Goal: Contribute content: Contribute content

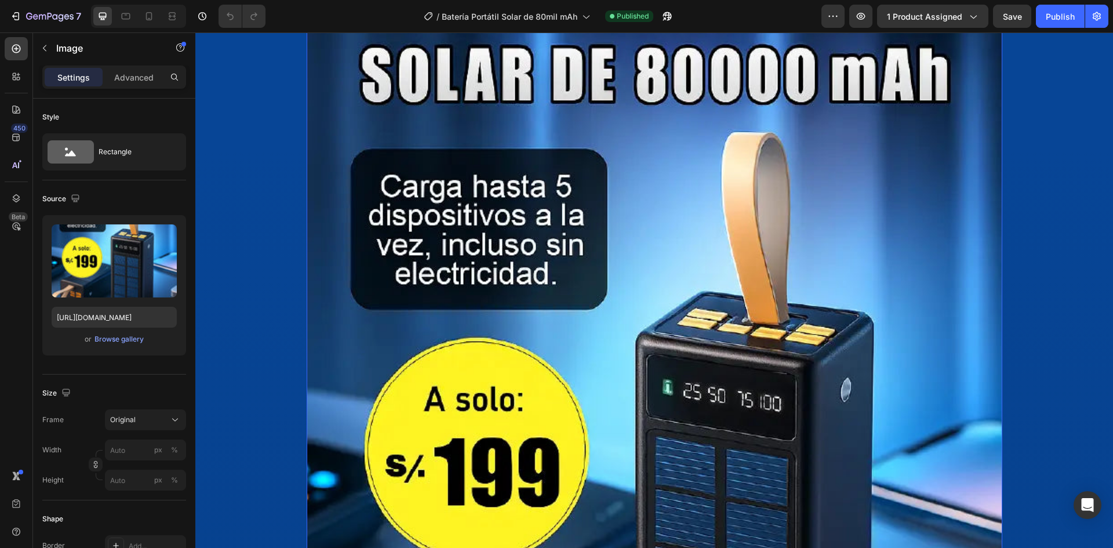
scroll to position [116, 0]
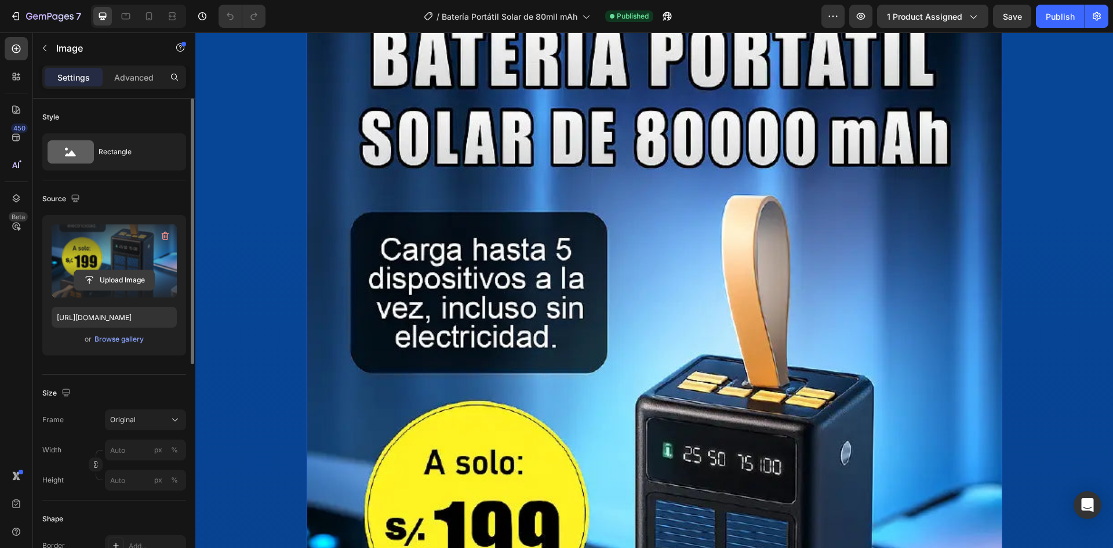
click at [137, 277] on input "file" at bounding box center [114, 280] width 80 height 20
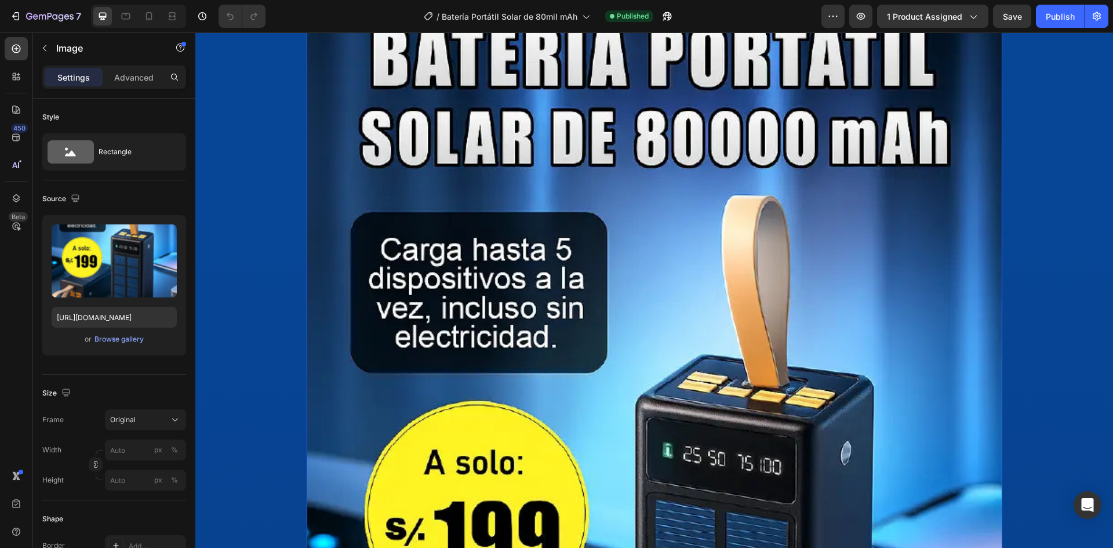
click at [490, 260] on img at bounding box center [655, 532] width 696 height 1045
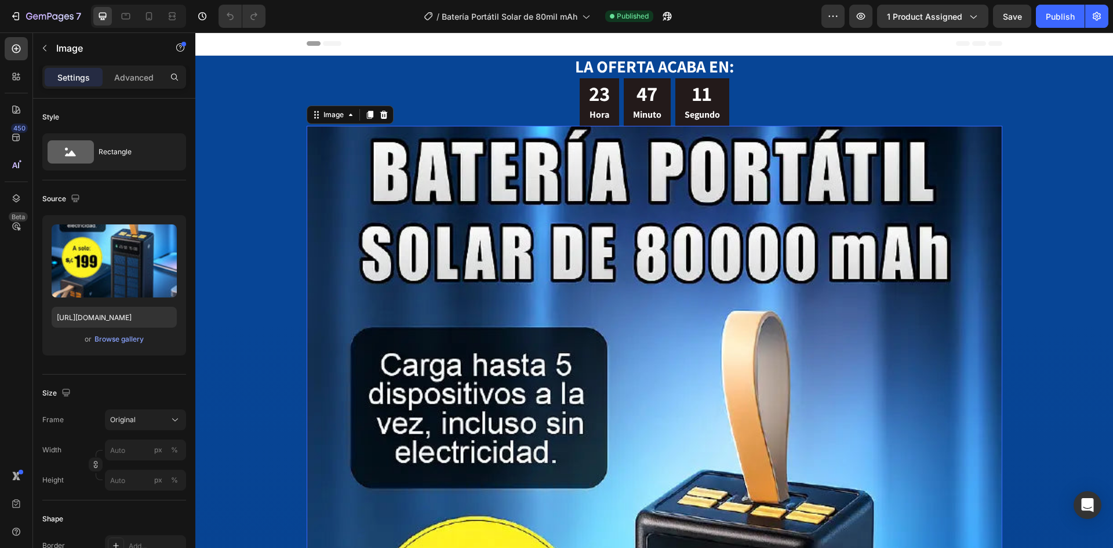
scroll to position [0, 0]
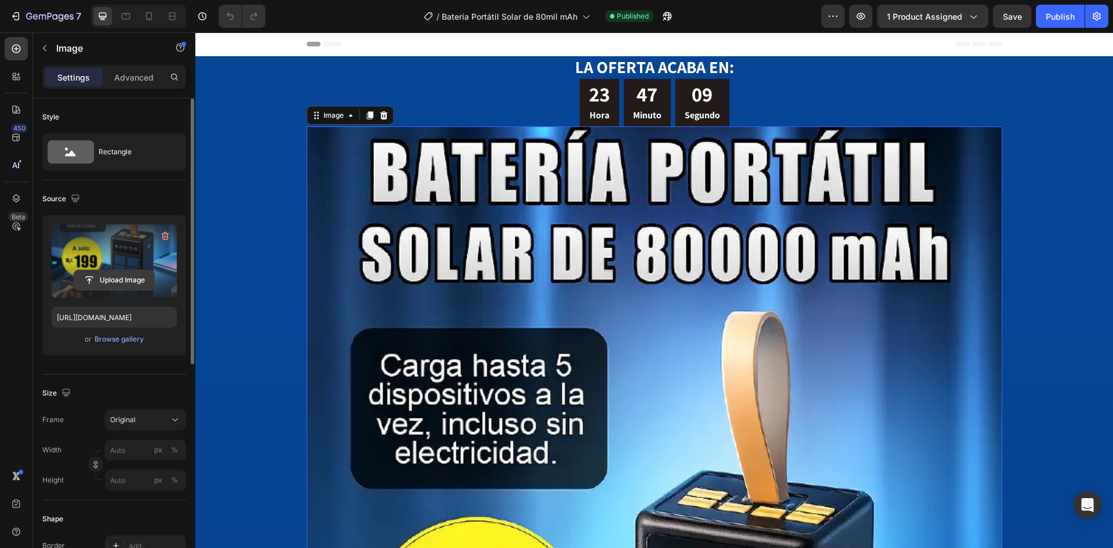
click at [111, 284] on input "file" at bounding box center [114, 280] width 80 height 20
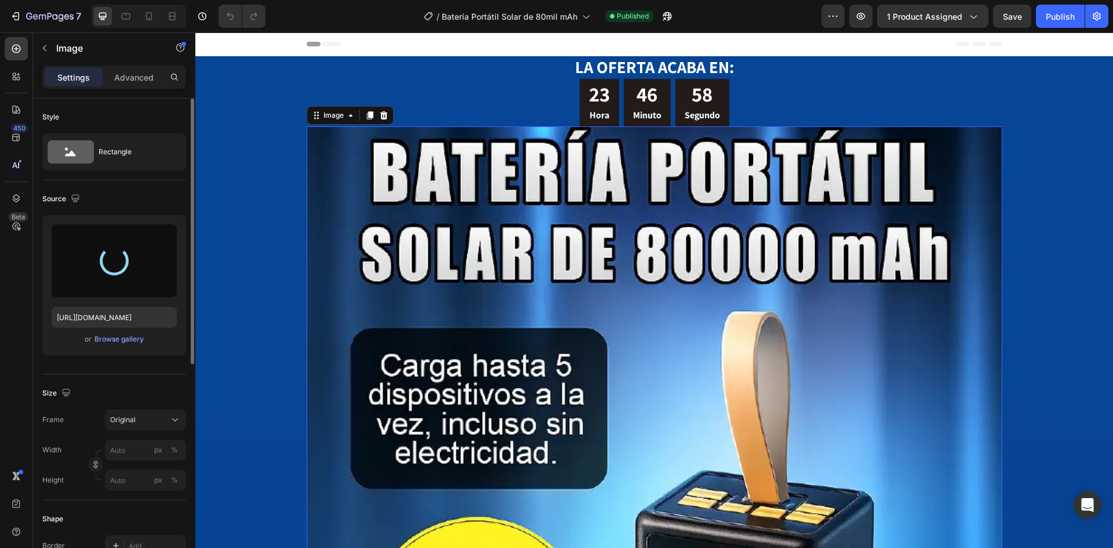
type input "[URL][DOMAIN_NAME]"
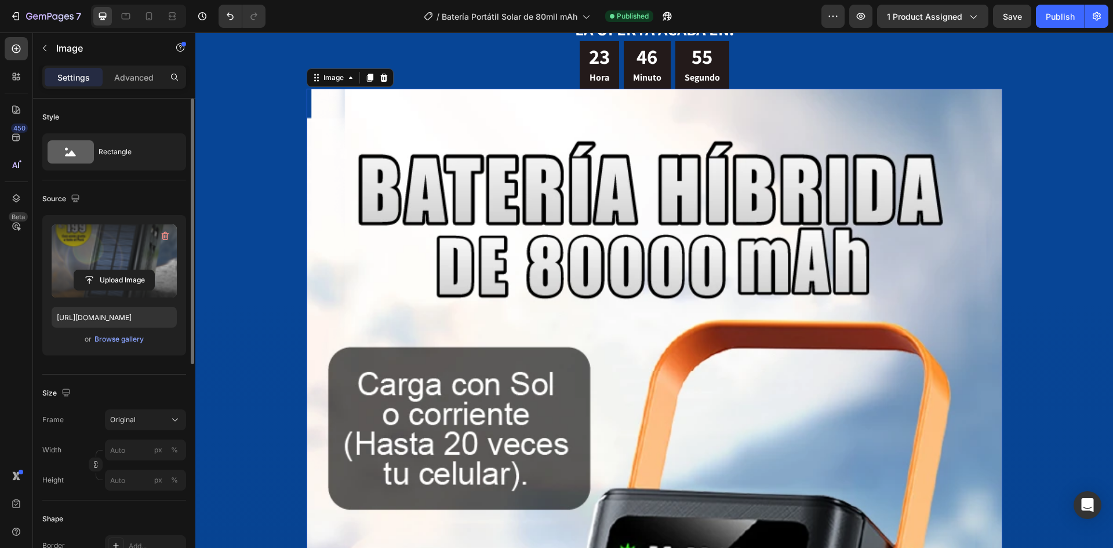
scroll to position [58, 0]
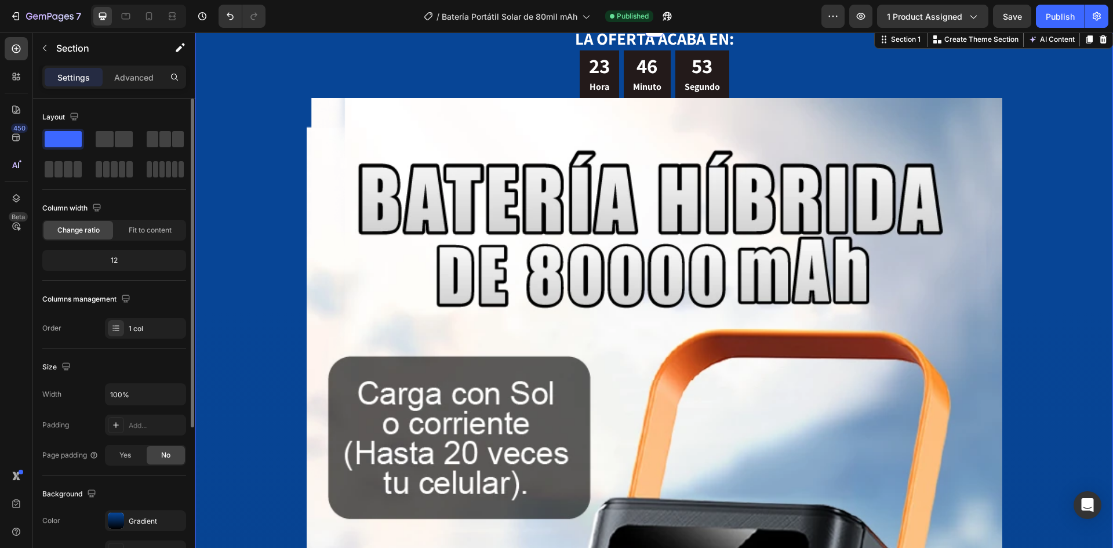
scroll to position [0, 0]
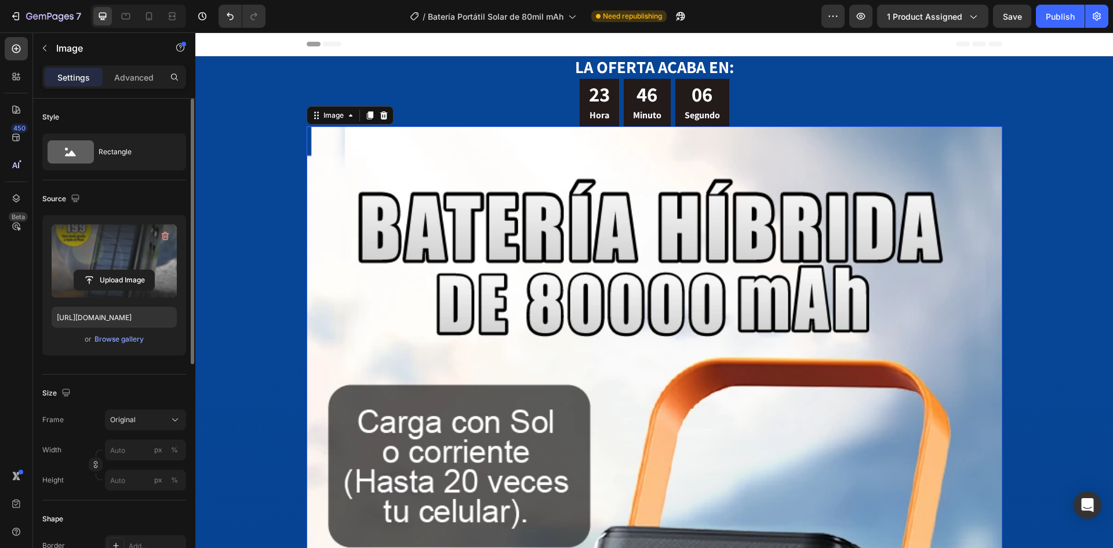
click at [137, 290] on label at bounding box center [114, 260] width 125 height 73
click at [137, 290] on input "file" at bounding box center [114, 280] width 80 height 20
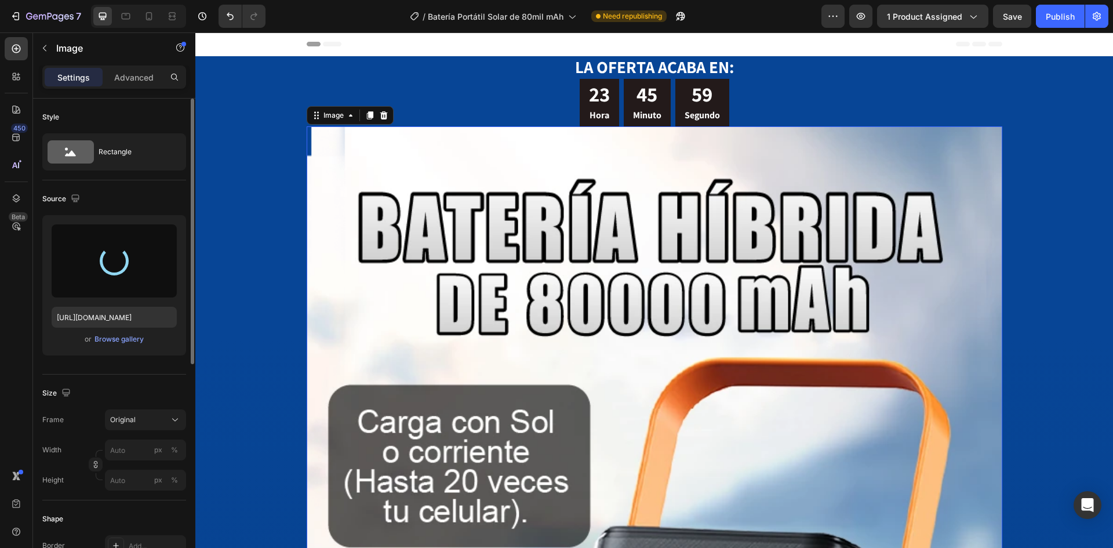
type input "[URL][DOMAIN_NAME]"
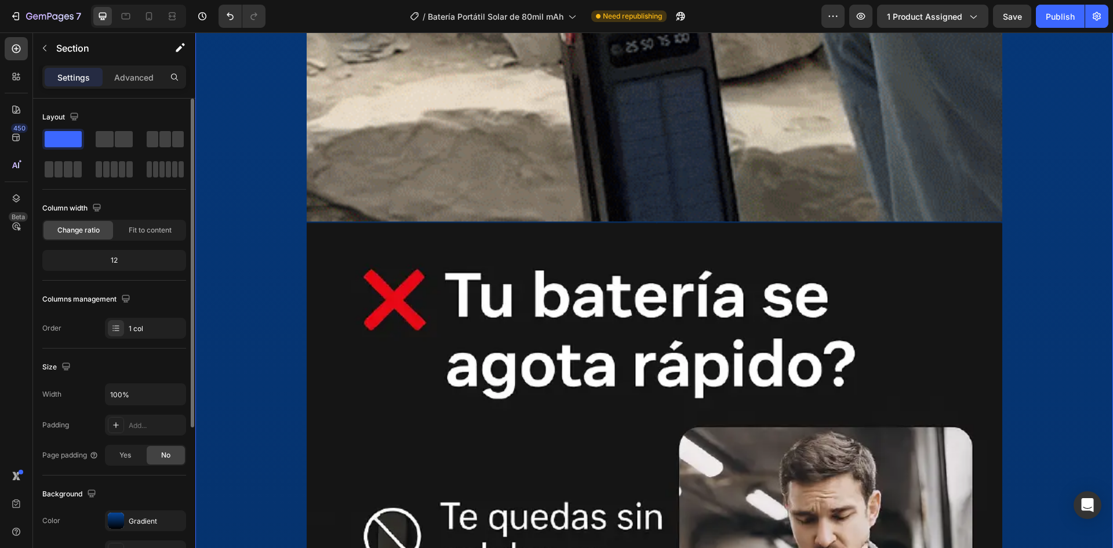
scroll to position [2318, 0]
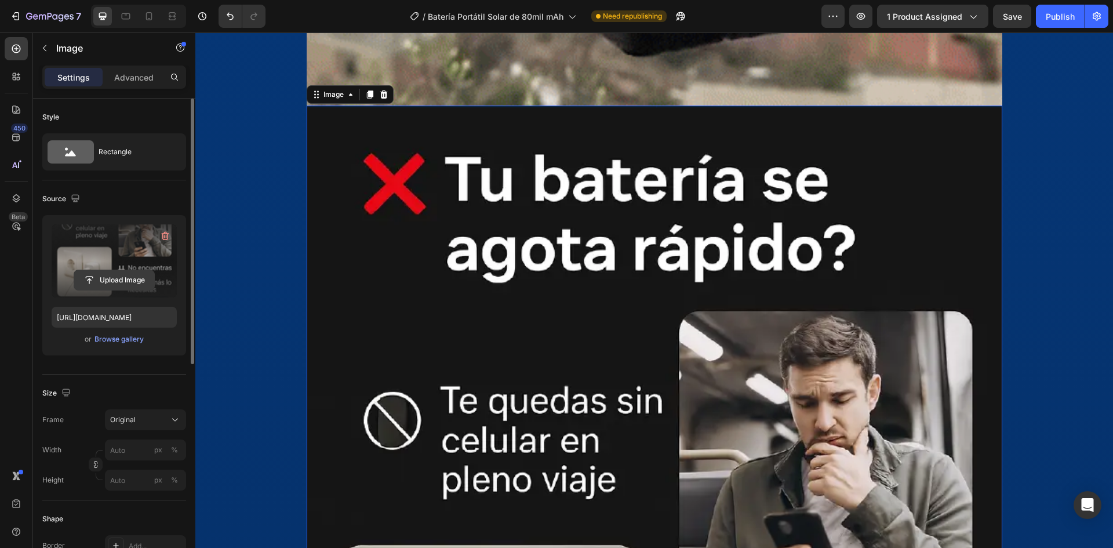
click at [144, 275] on input "file" at bounding box center [114, 280] width 80 height 20
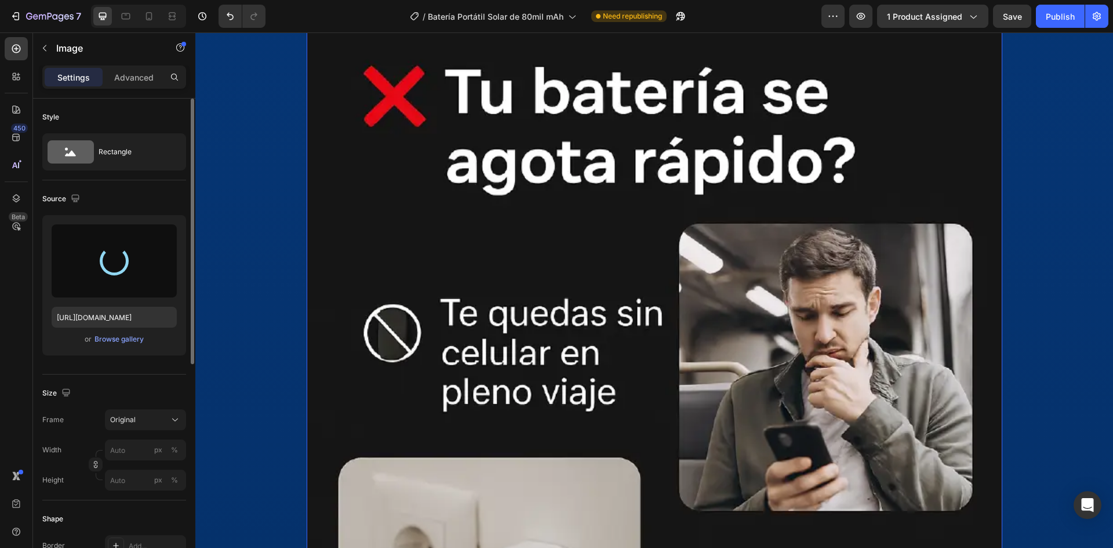
scroll to position [2434, 0]
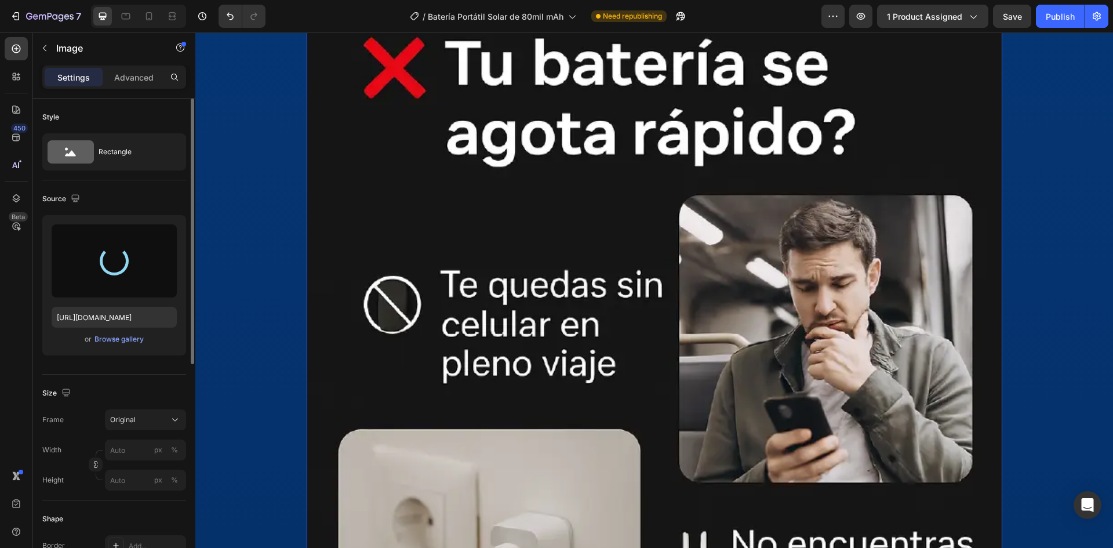
type input "[URL][DOMAIN_NAME]"
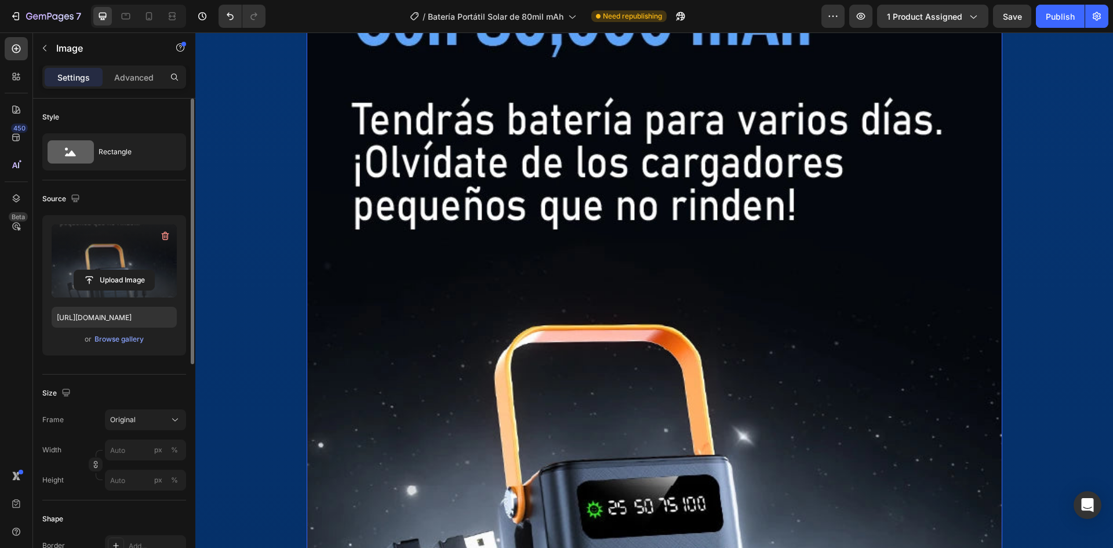
scroll to position [2608, 0]
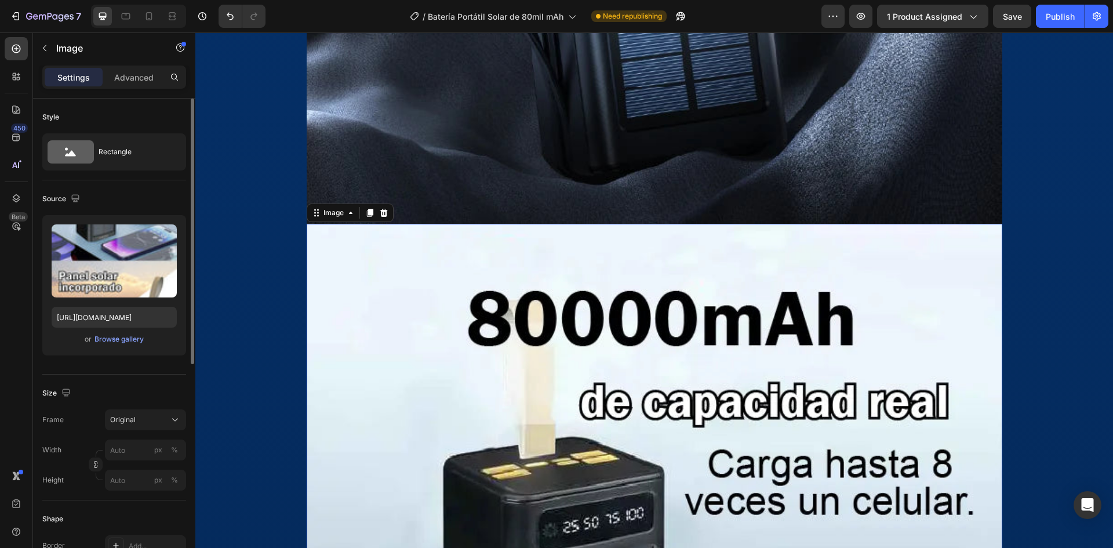
scroll to position [3362, 0]
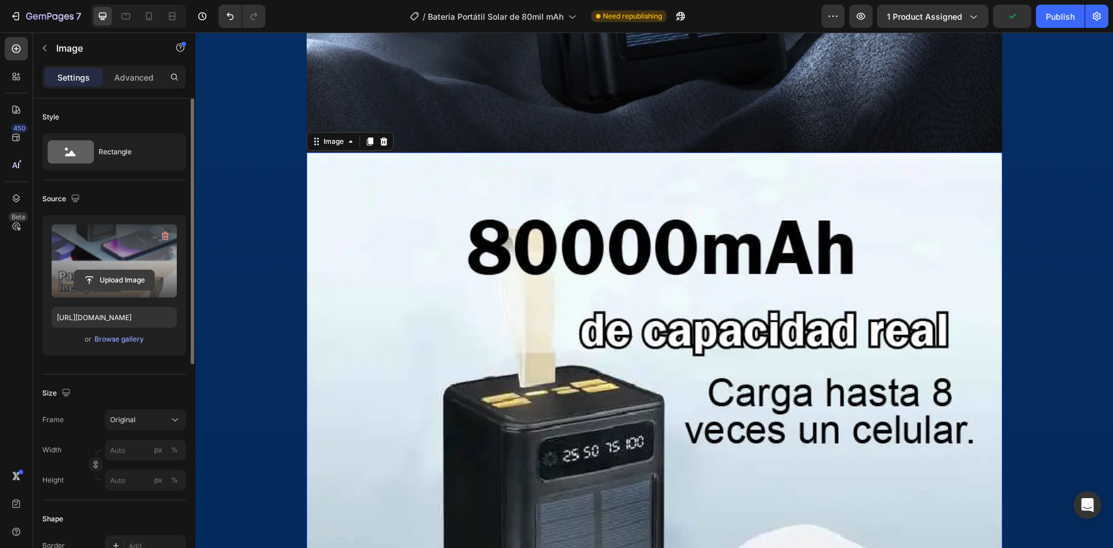
click at [115, 286] on input "file" at bounding box center [114, 280] width 80 height 20
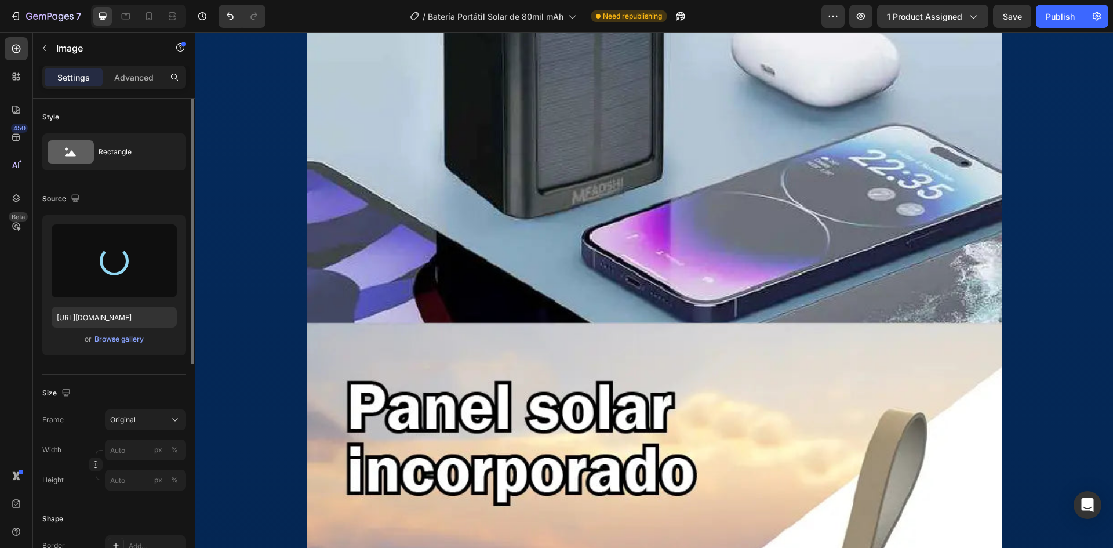
type input "[URL][DOMAIN_NAME]"
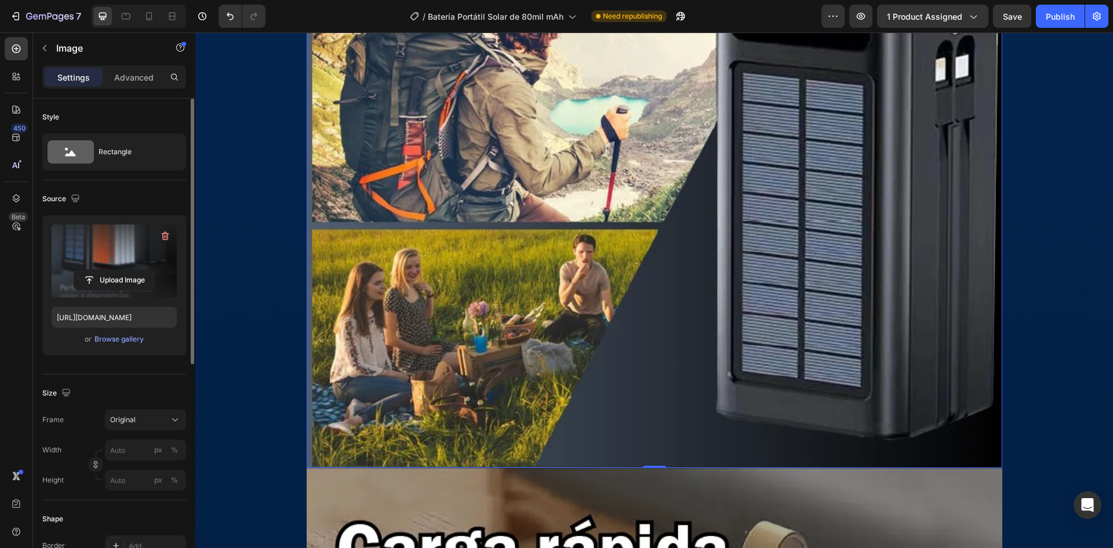
scroll to position [5101, 0]
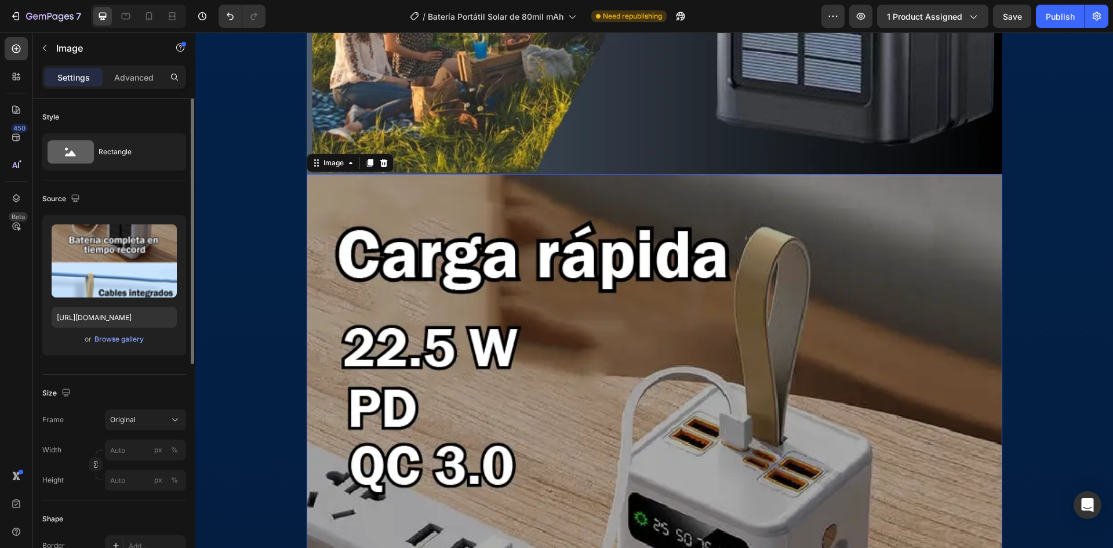
scroll to position [5332, 0]
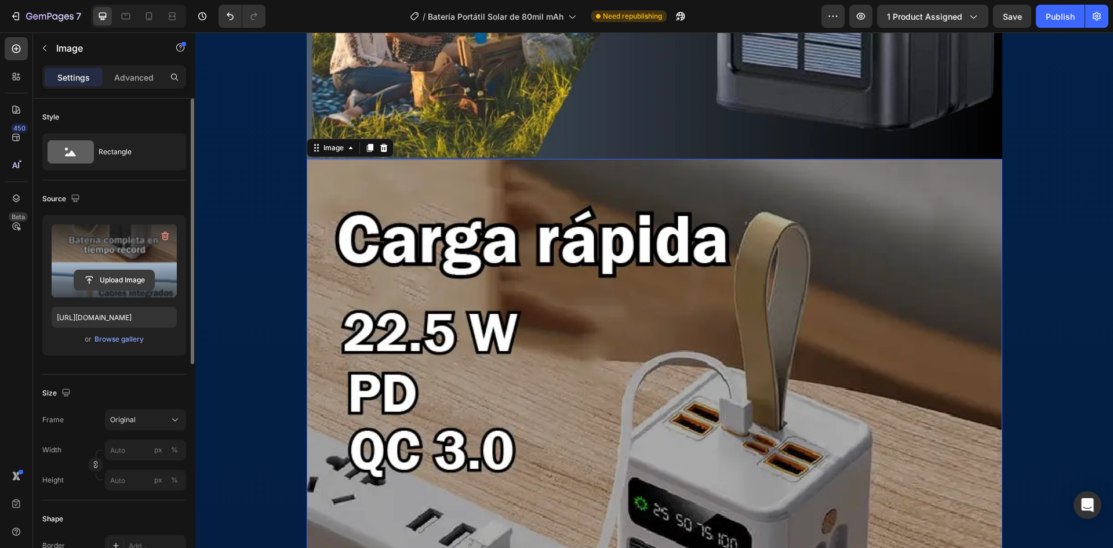
click at [109, 271] on input "file" at bounding box center [114, 280] width 80 height 20
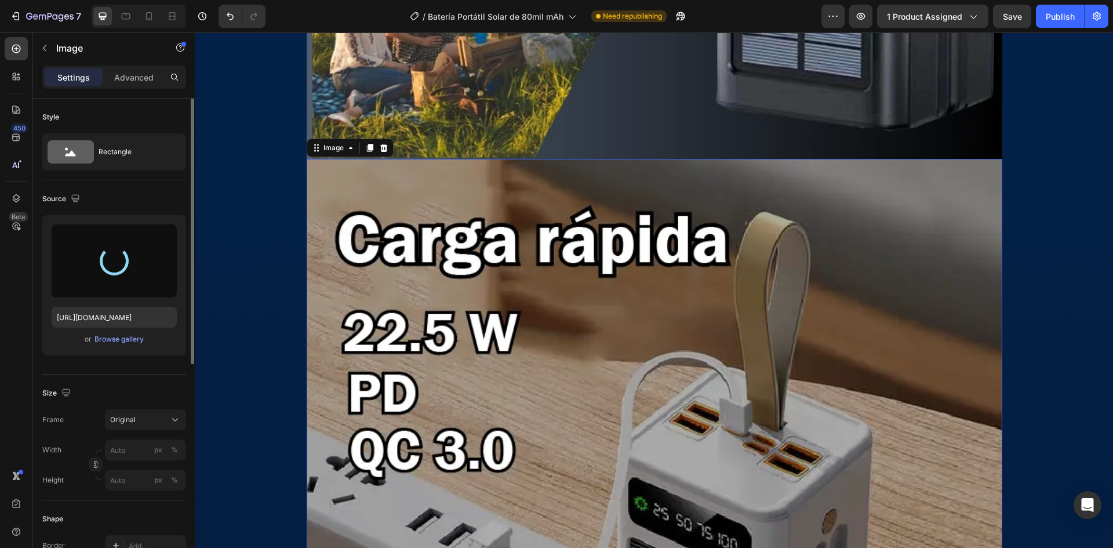
type input "[URL][DOMAIN_NAME]"
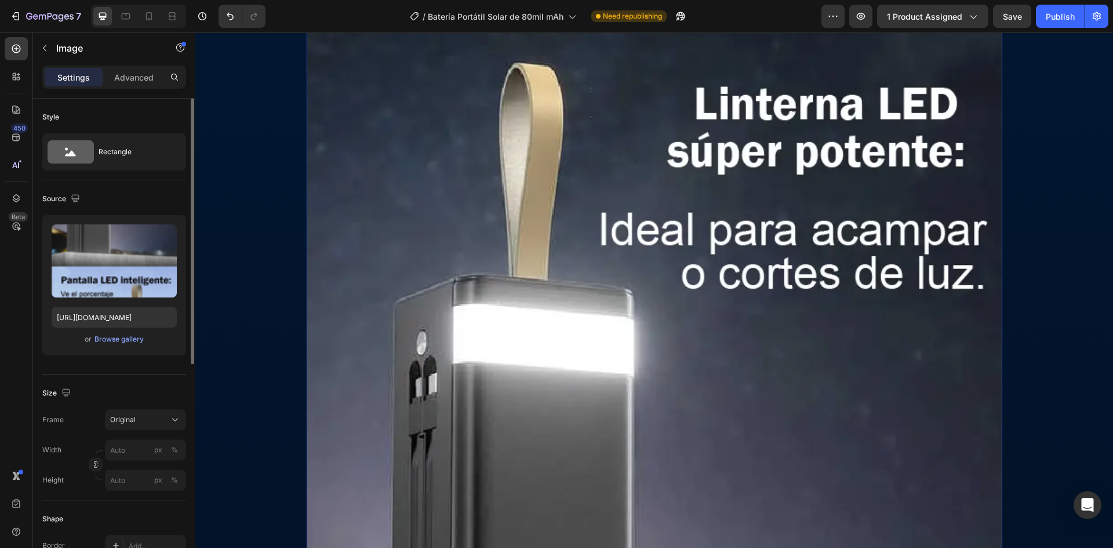
scroll to position [7071, 0]
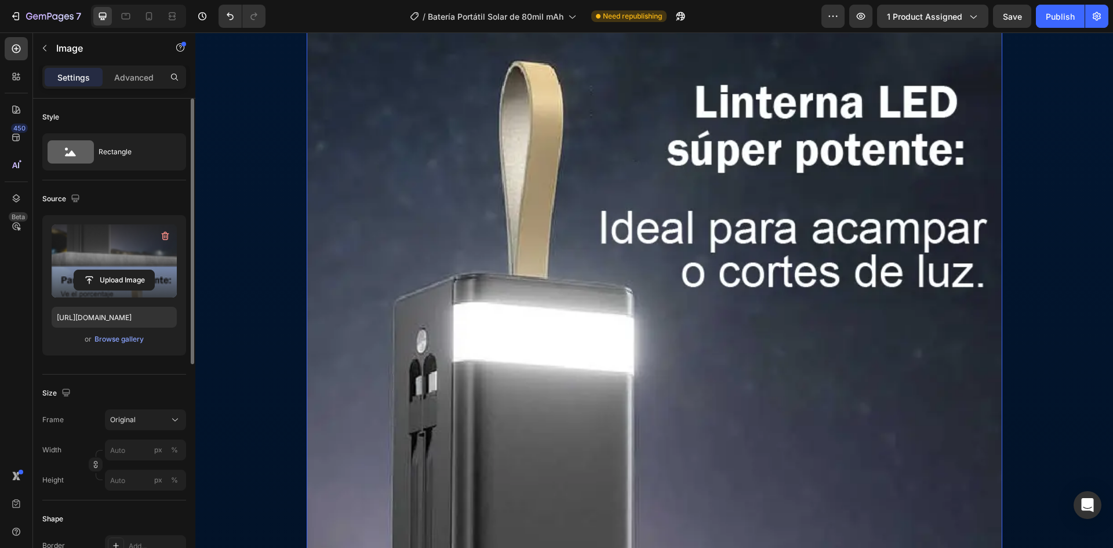
click at [159, 277] on div "Upload Image" at bounding box center [114, 280] width 125 height 21
click at [134, 279] on input "file" at bounding box center [114, 280] width 80 height 20
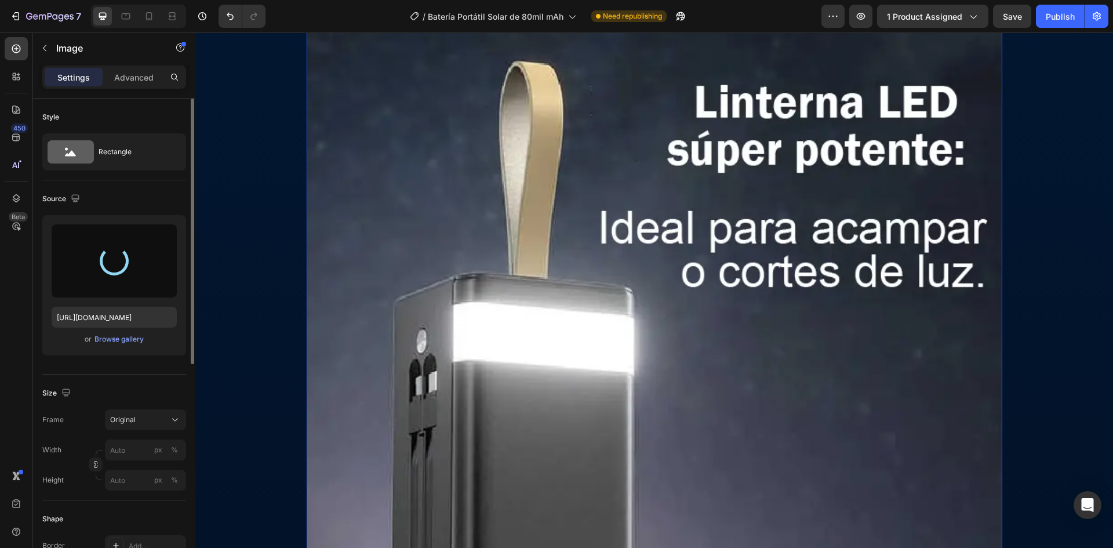
type input "[URL][DOMAIN_NAME]"
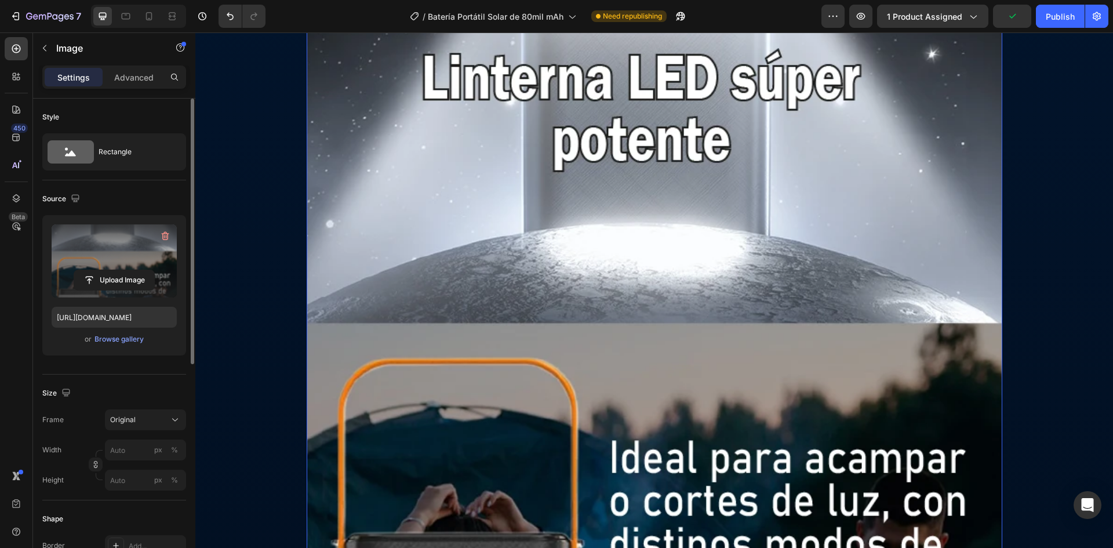
scroll to position [7419, 0]
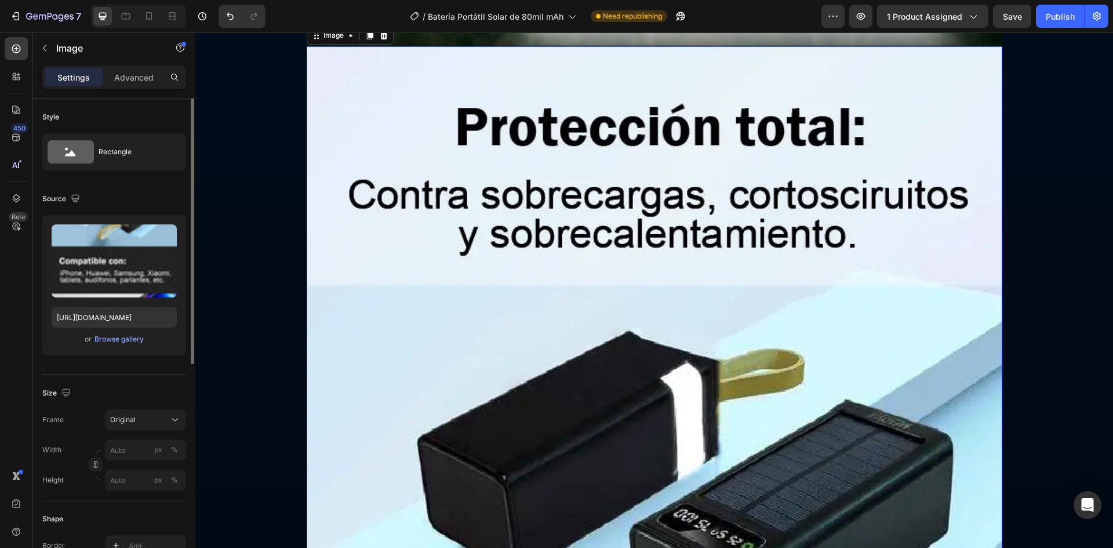
scroll to position [8346, 0]
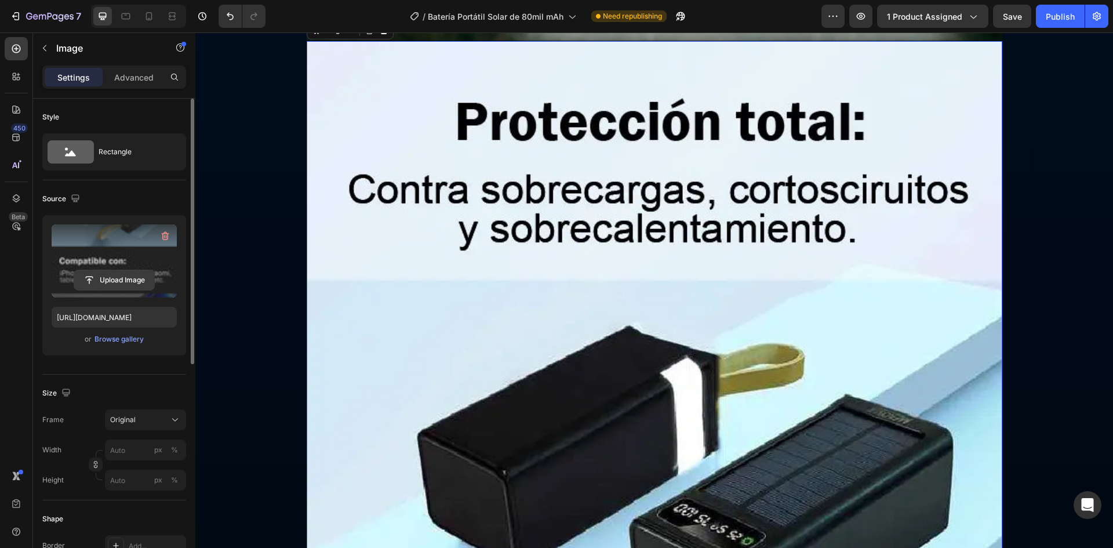
click at [129, 281] on input "file" at bounding box center [114, 280] width 80 height 20
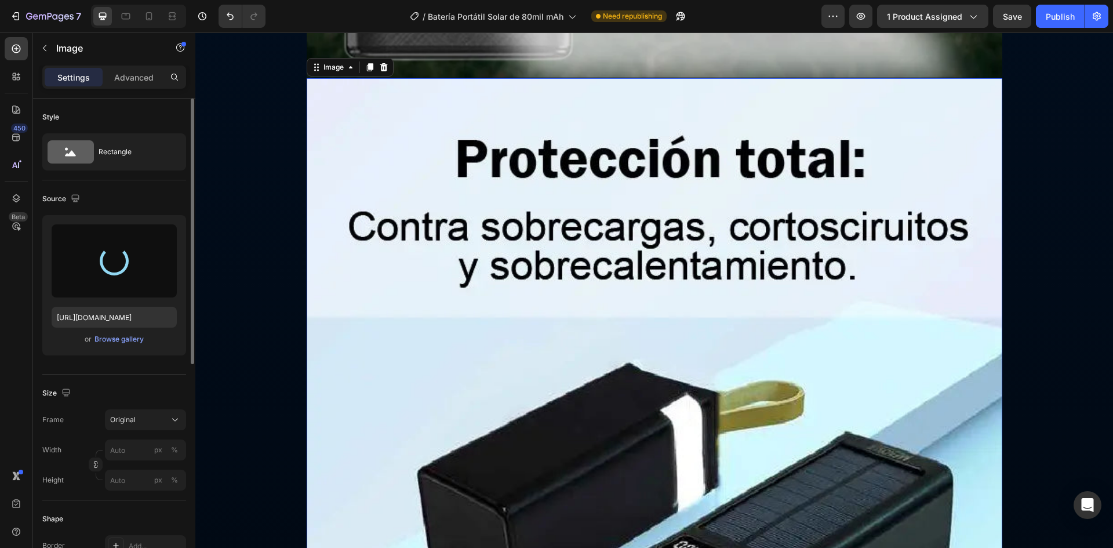
scroll to position [8288, 0]
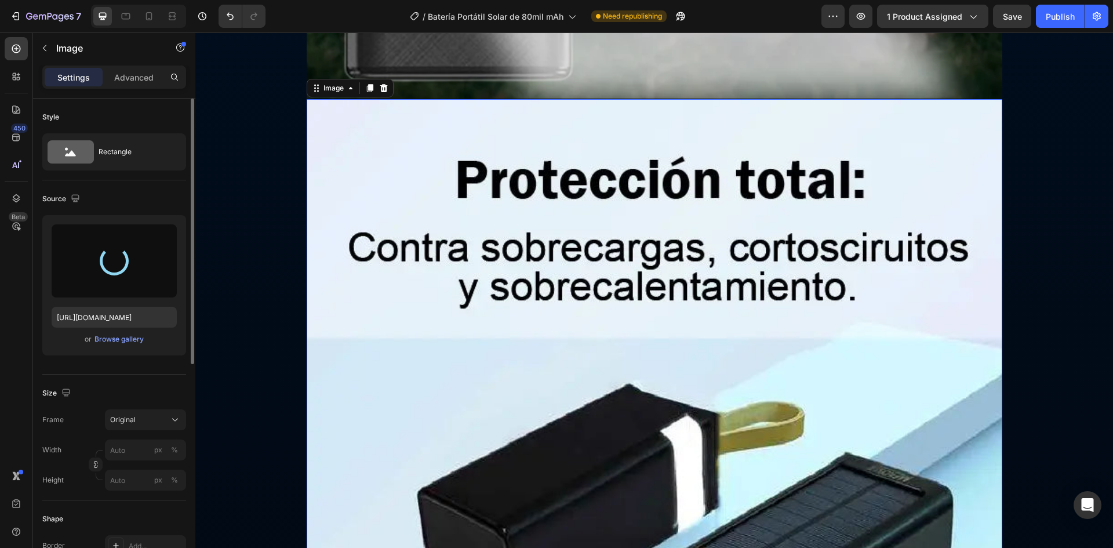
type input "[URL][DOMAIN_NAME]"
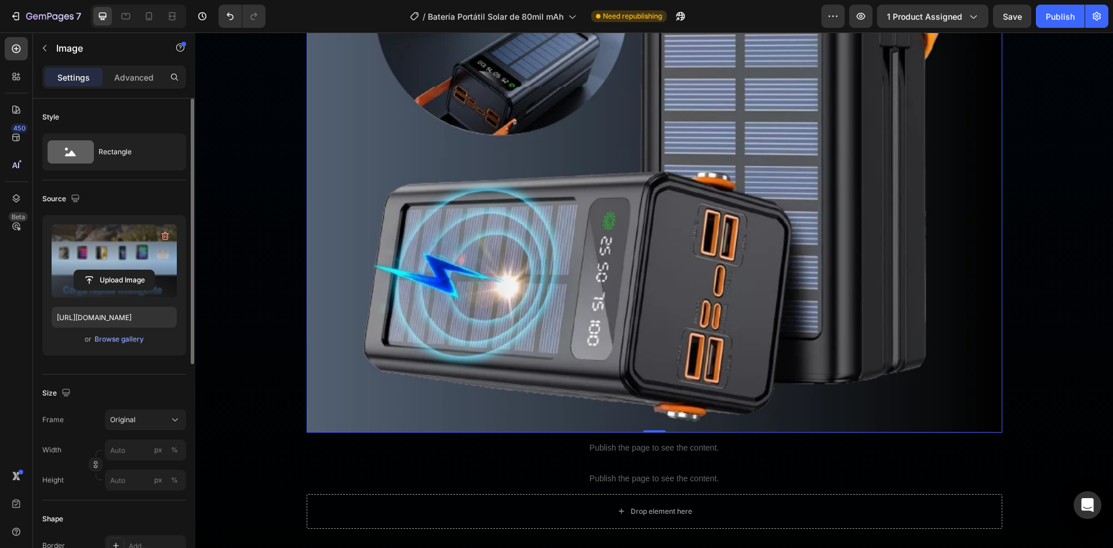
scroll to position [9853, 0]
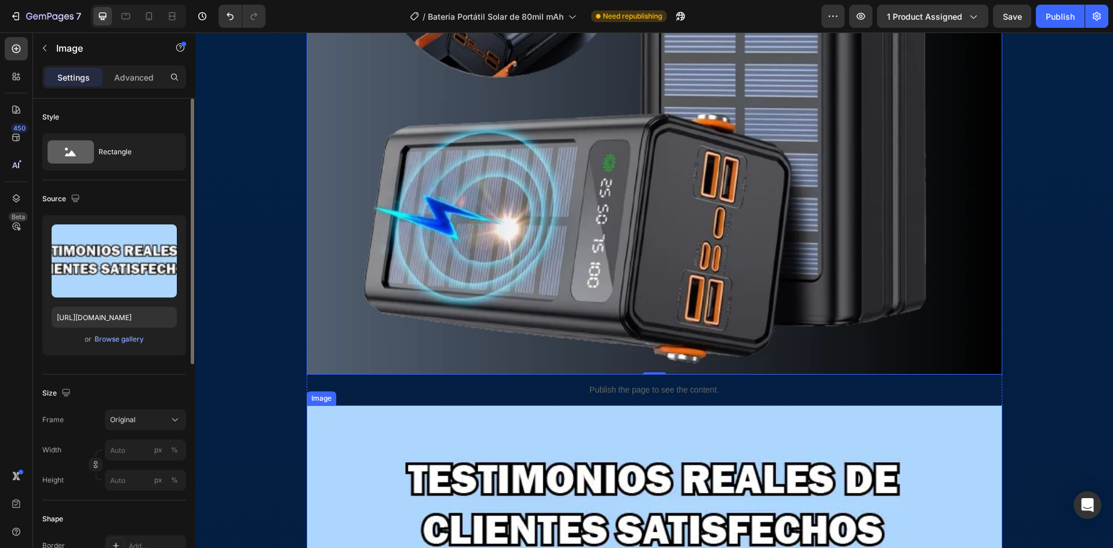
click at [626, 443] on img at bounding box center [655, 508] width 696 height 206
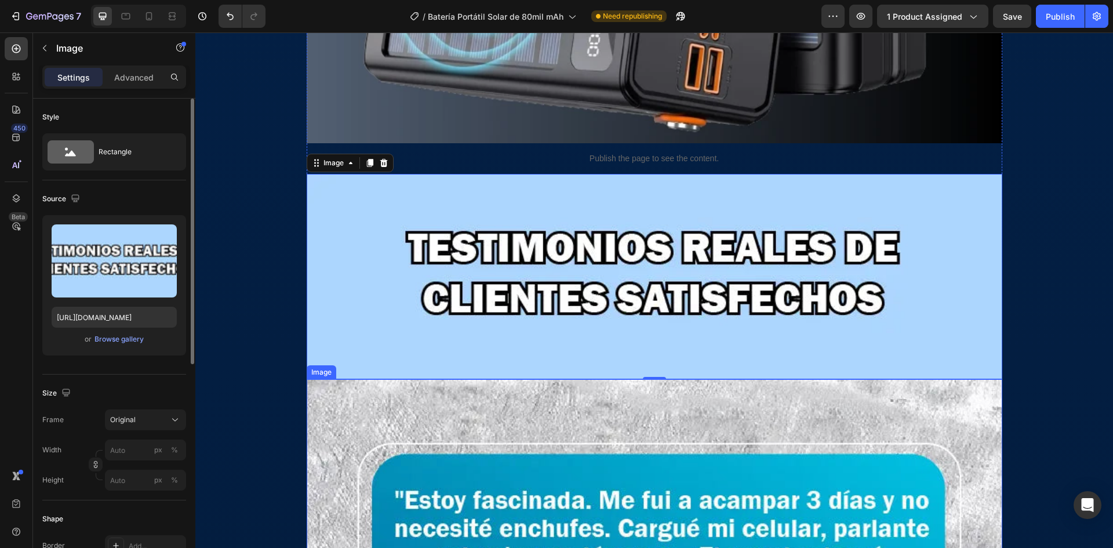
scroll to position [10085, 0]
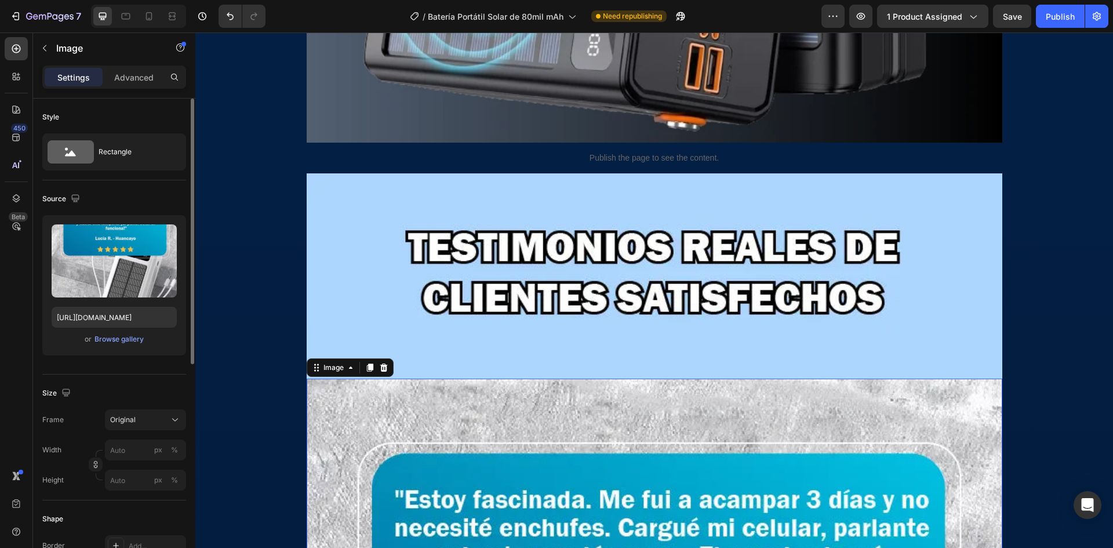
click at [433, 345] on img at bounding box center [655, 276] width 696 height 206
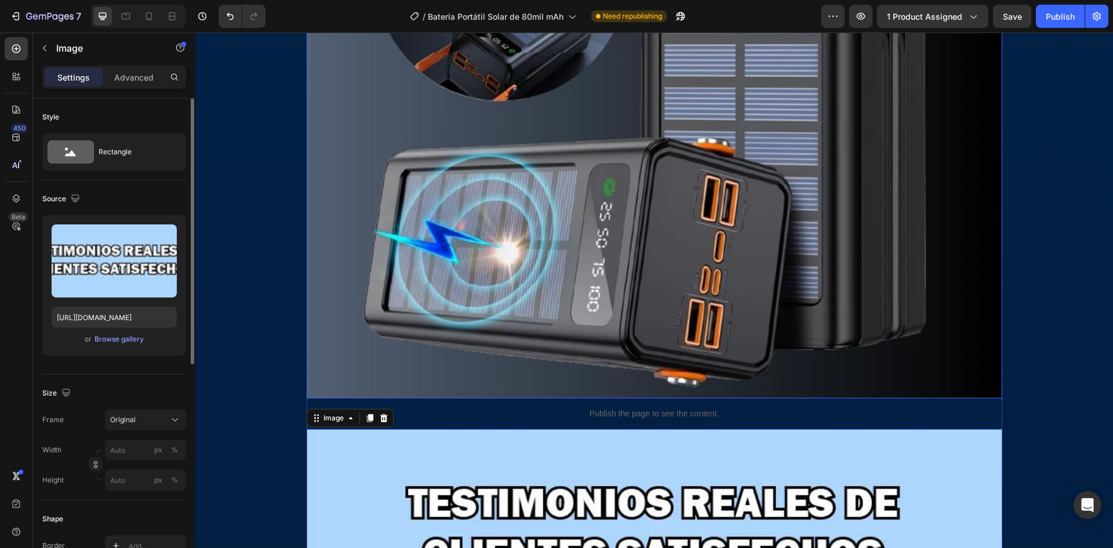
scroll to position [9853, 0]
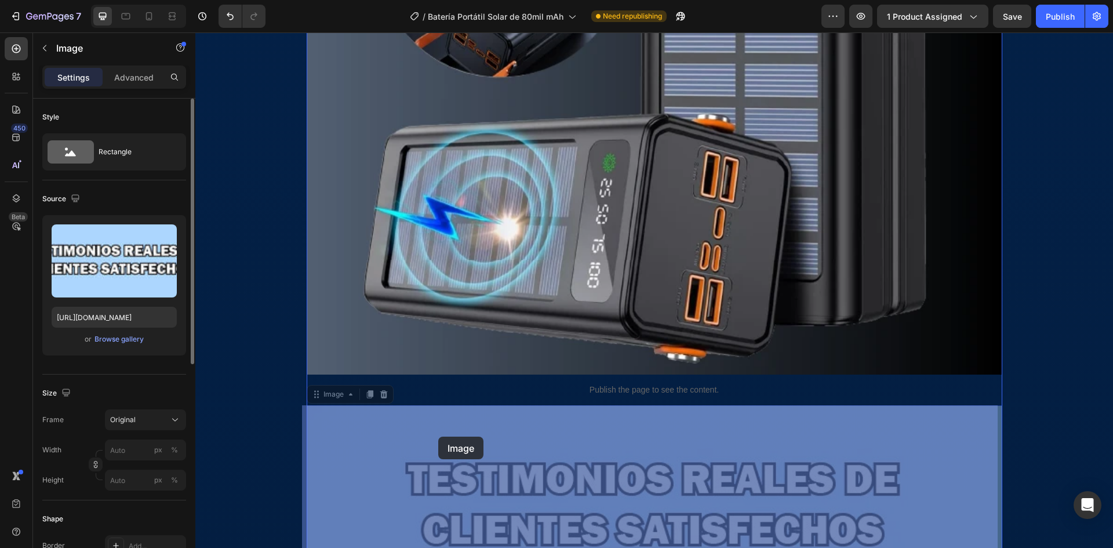
drag, startPoint x: 438, startPoint y: 457, endPoint x: 438, endPoint y: 439, distance: 18.0
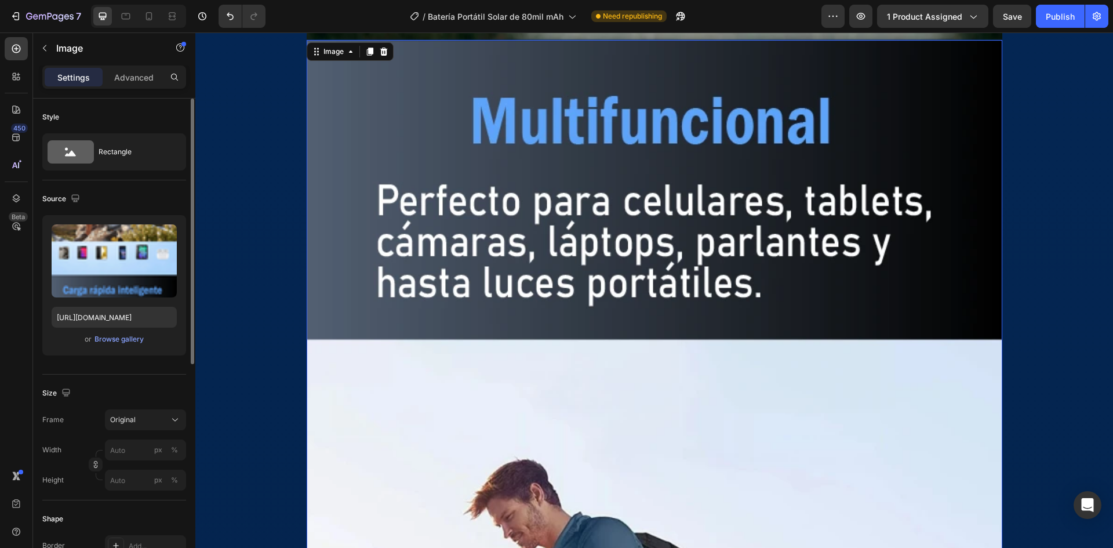
scroll to position [8346, 0]
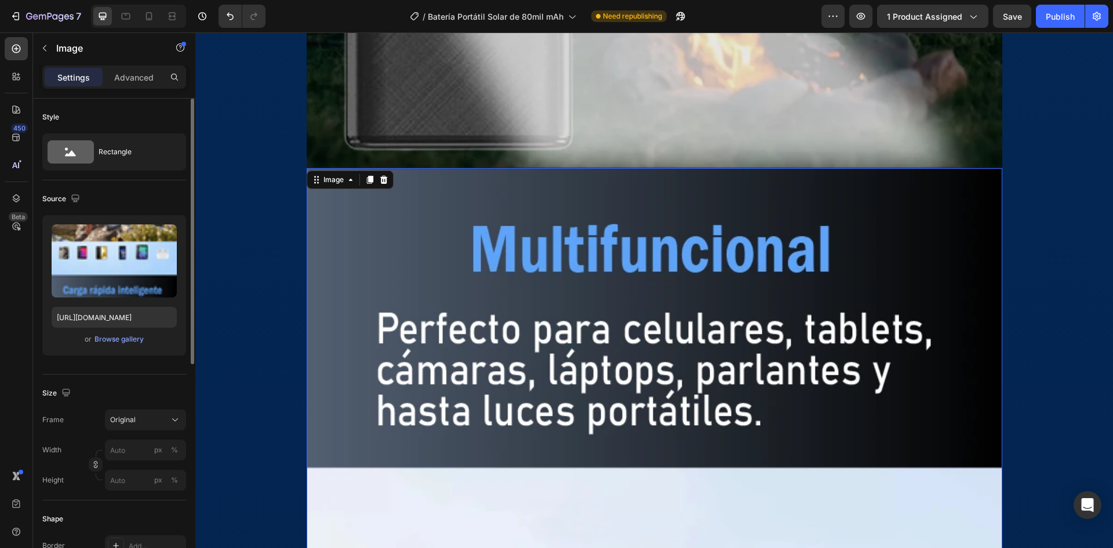
scroll to position [8173, 0]
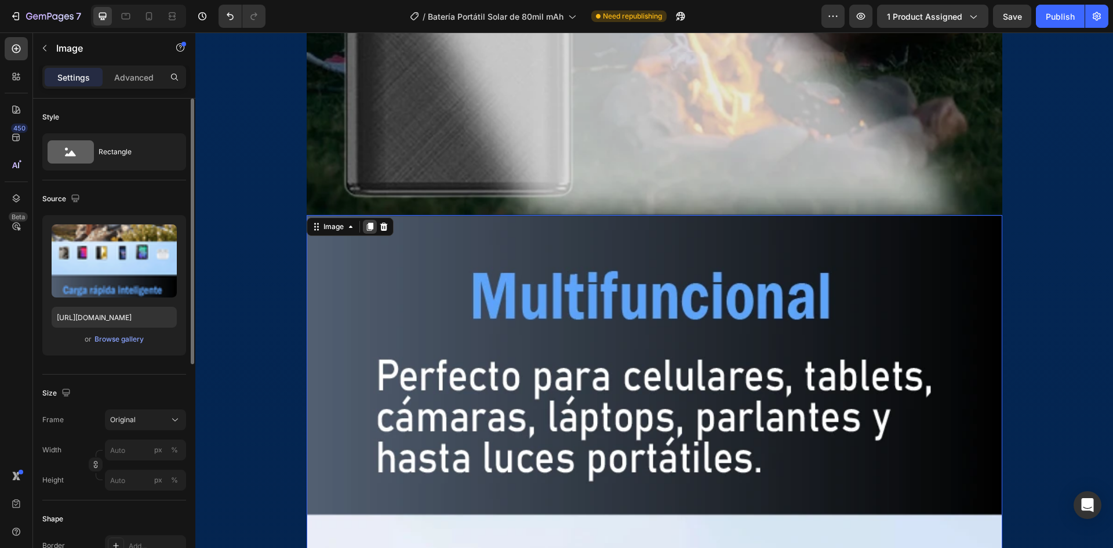
click at [363, 221] on div at bounding box center [370, 227] width 14 height 14
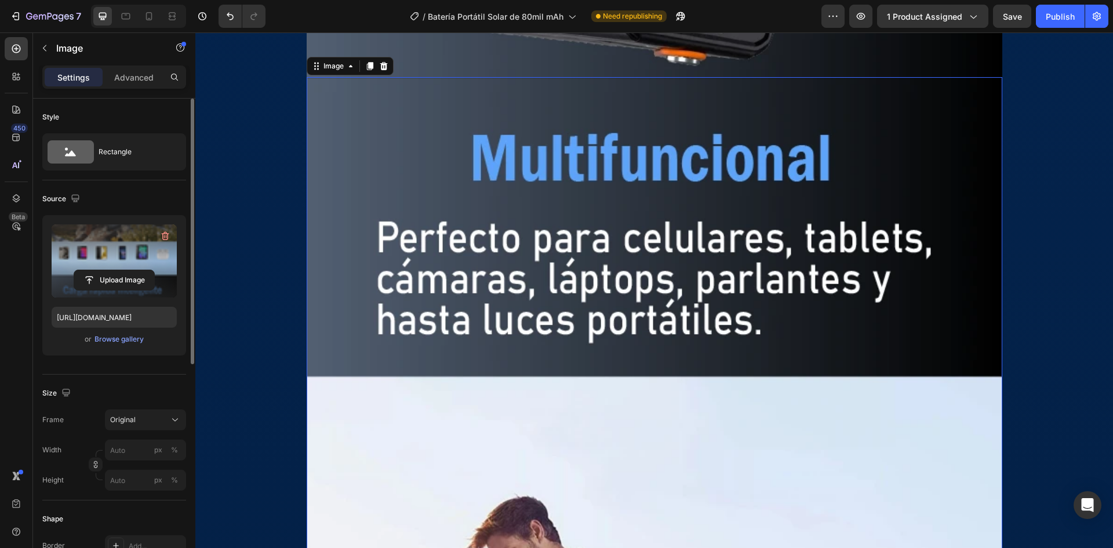
scroll to position [10155, 0]
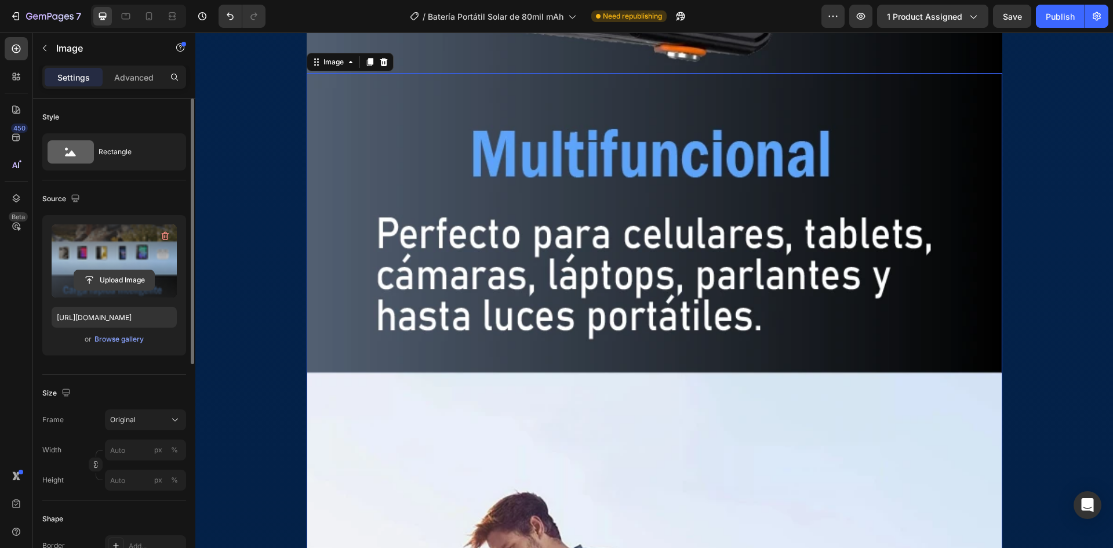
click at [125, 276] on input "file" at bounding box center [114, 280] width 80 height 20
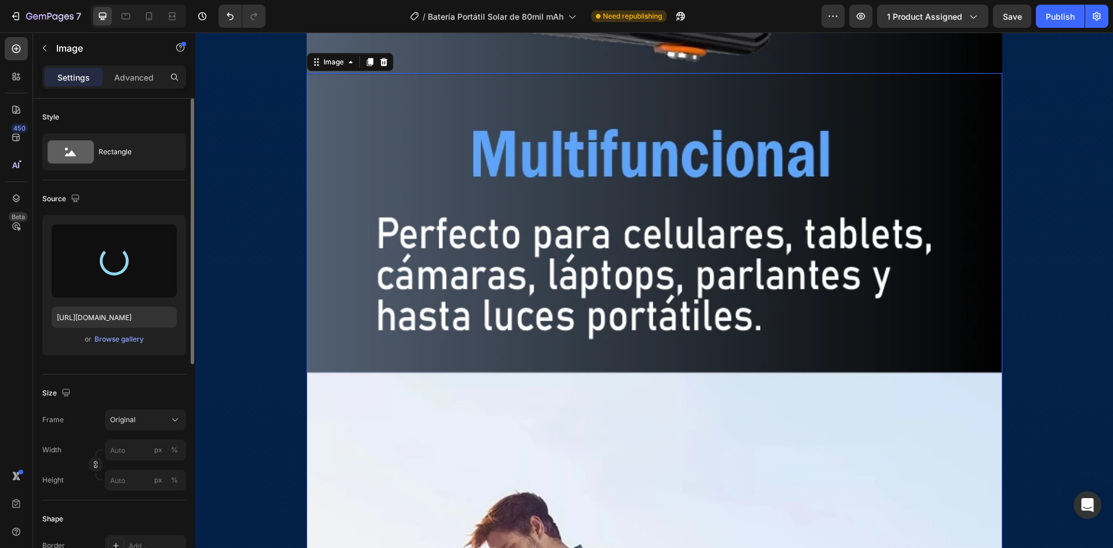
type input "[URL][DOMAIN_NAME]"
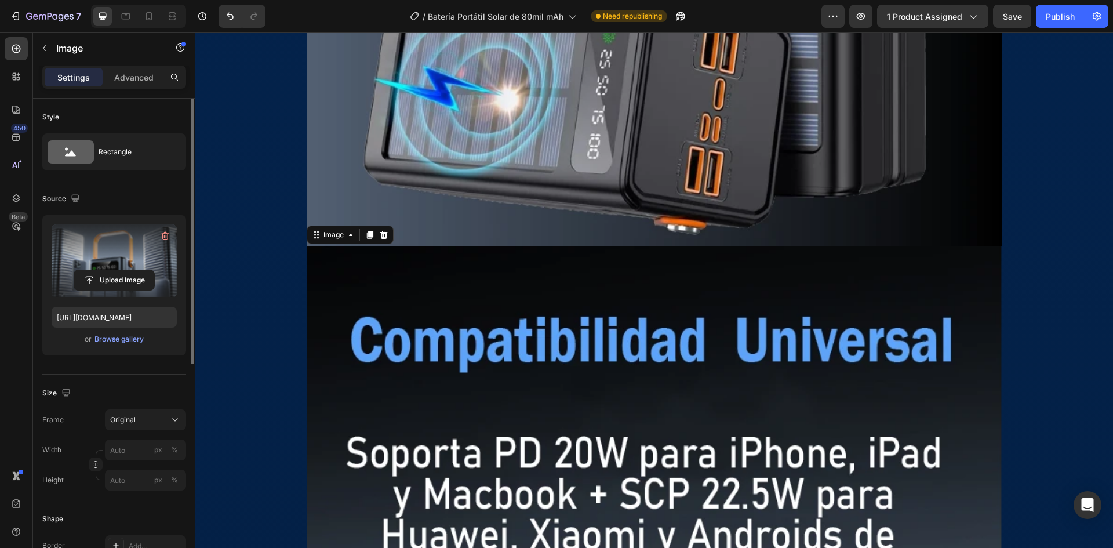
scroll to position [9981, 0]
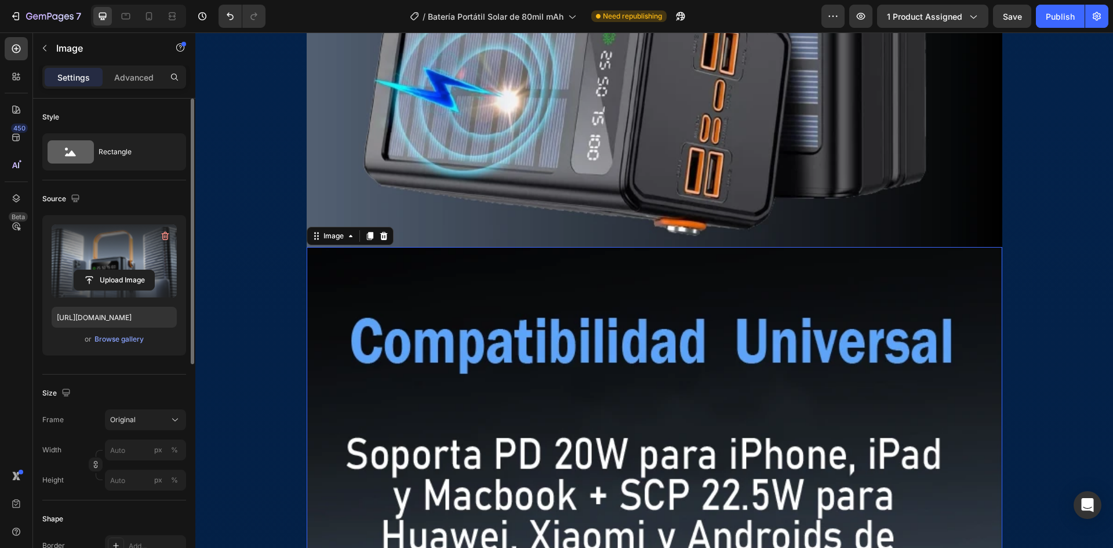
click at [361, 227] on div "Image" at bounding box center [350, 236] width 87 height 19
click at [366, 235] on icon at bounding box center [369, 236] width 6 height 8
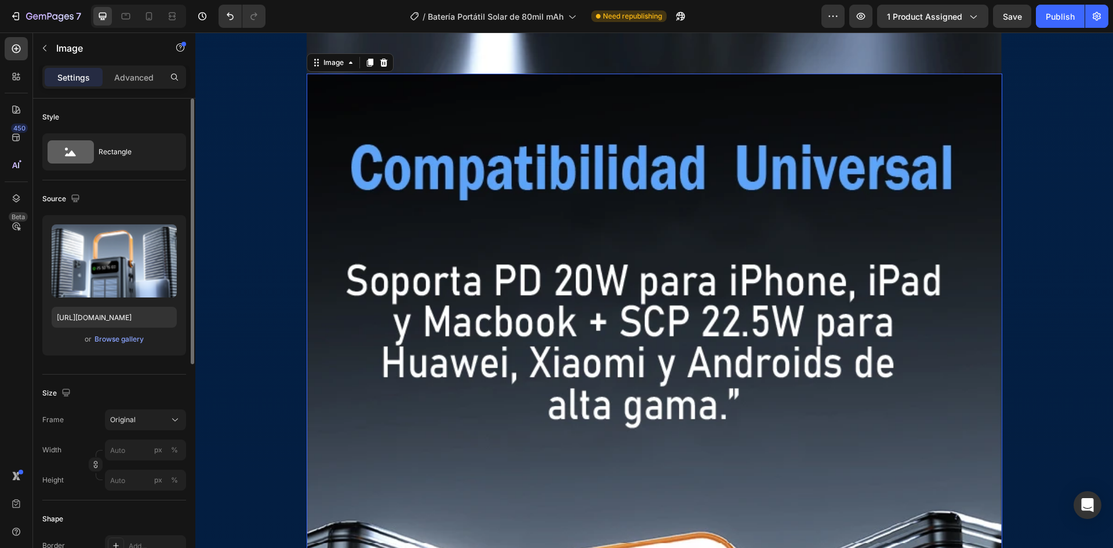
scroll to position [11414, 0]
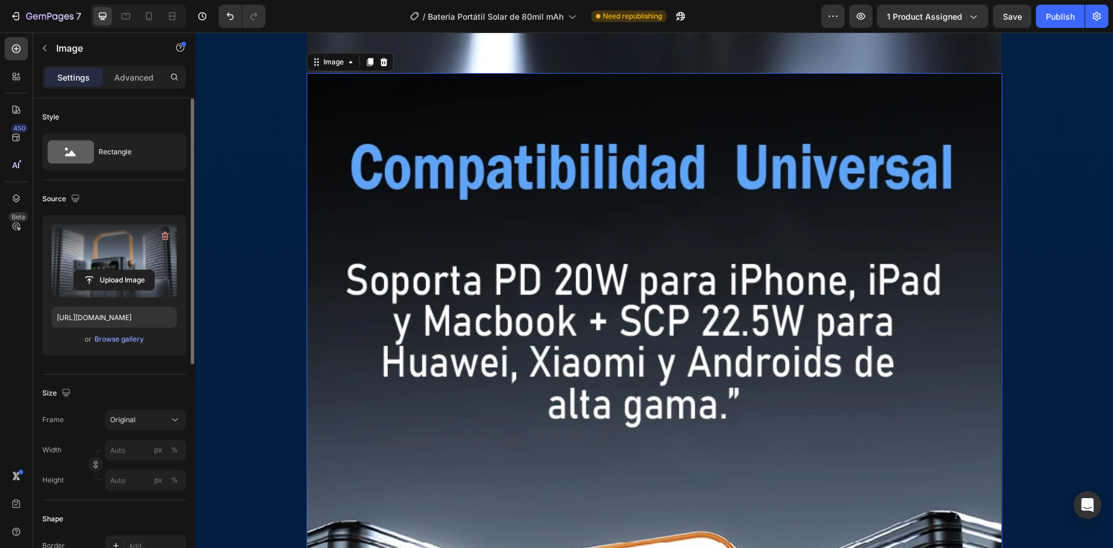
click at [116, 263] on label at bounding box center [114, 260] width 125 height 73
click at [116, 270] on input "file" at bounding box center [114, 280] width 80 height 20
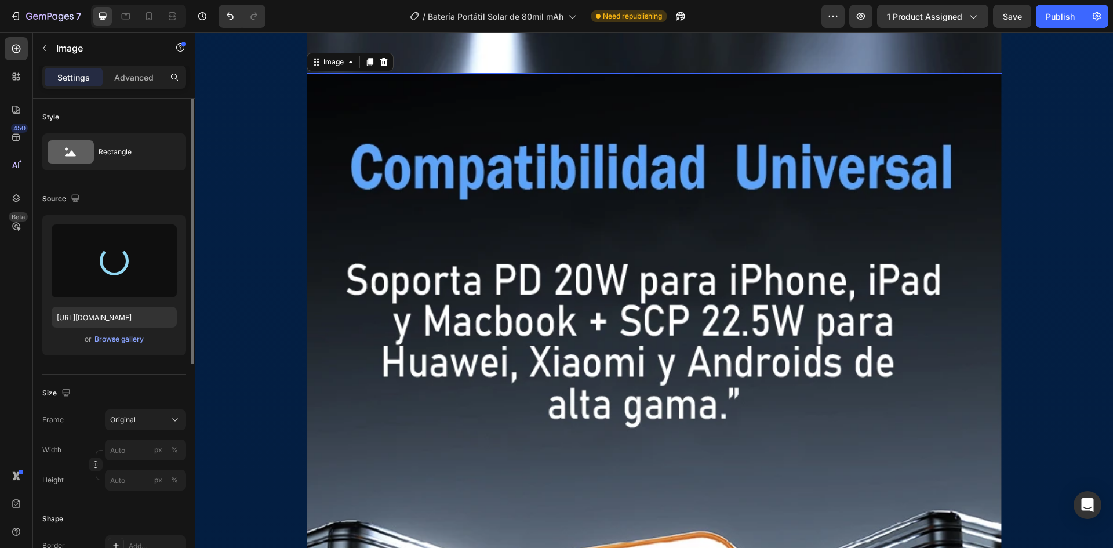
type input "[URL][DOMAIN_NAME]"
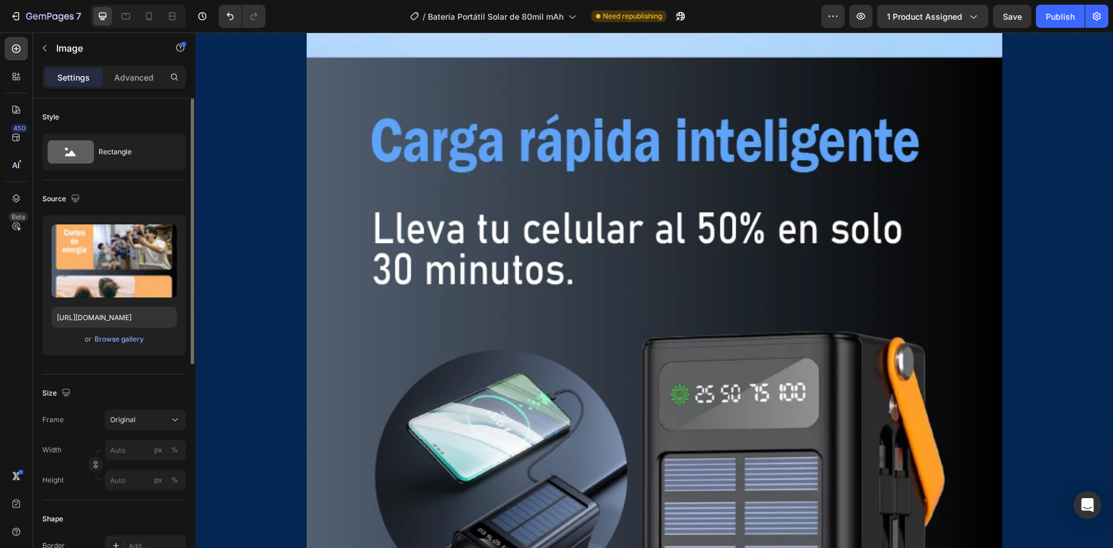
scroll to position [9327, 0]
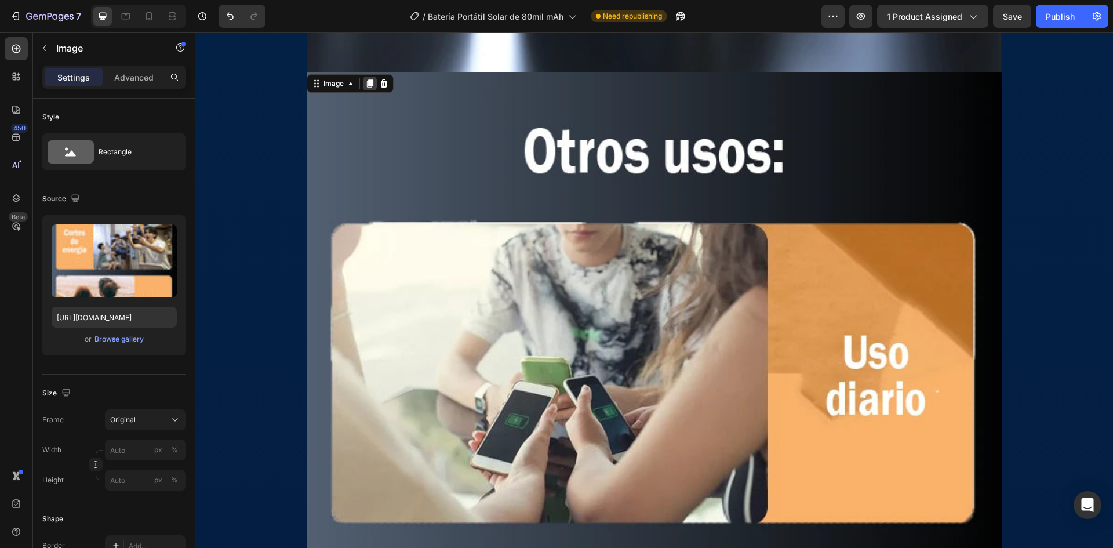
click at [366, 80] on icon at bounding box center [369, 83] width 6 height 8
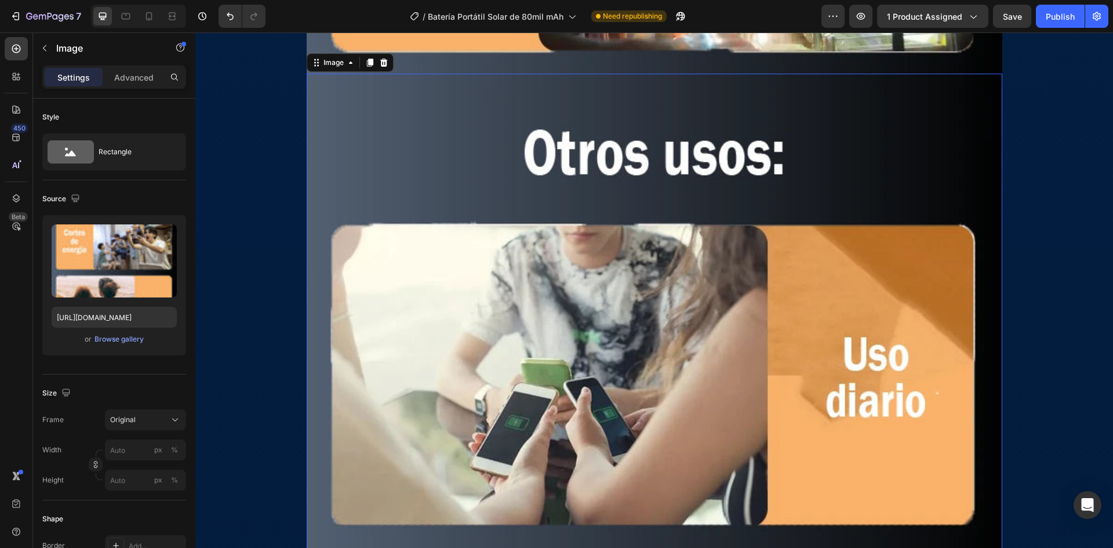
scroll to position [12898, 0]
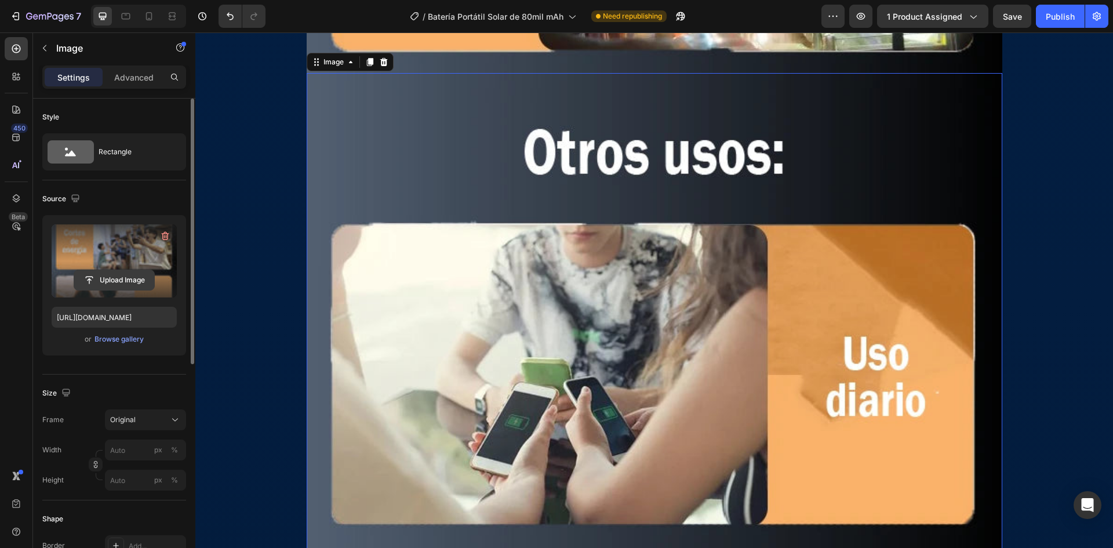
click at [144, 278] on input "file" at bounding box center [114, 280] width 80 height 20
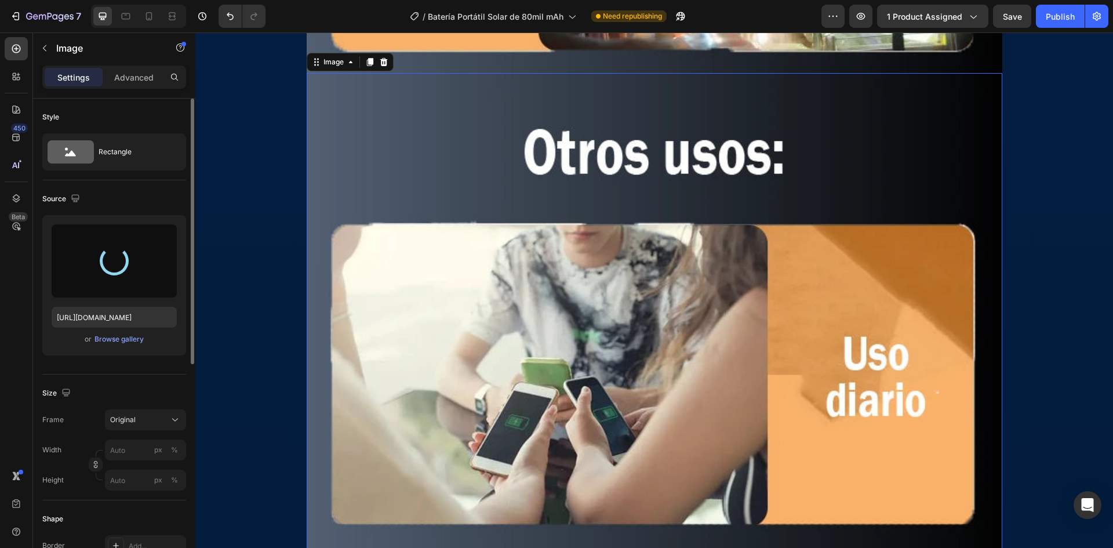
type input "[URL][DOMAIN_NAME]"
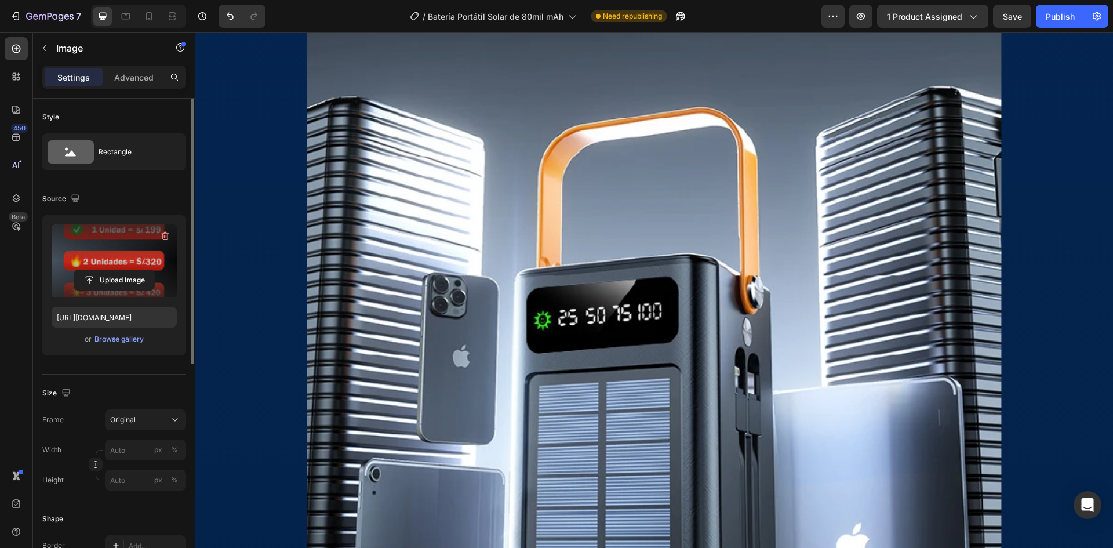
click at [694, 424] on img at bounding box center [655, 278] width 696 height 1259
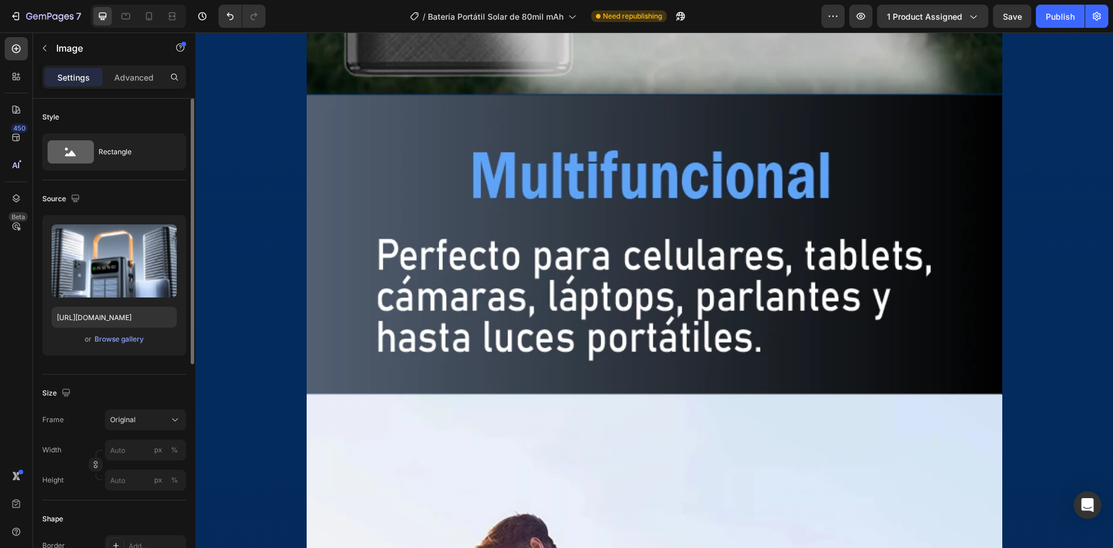
scroll to position [8145, 0]
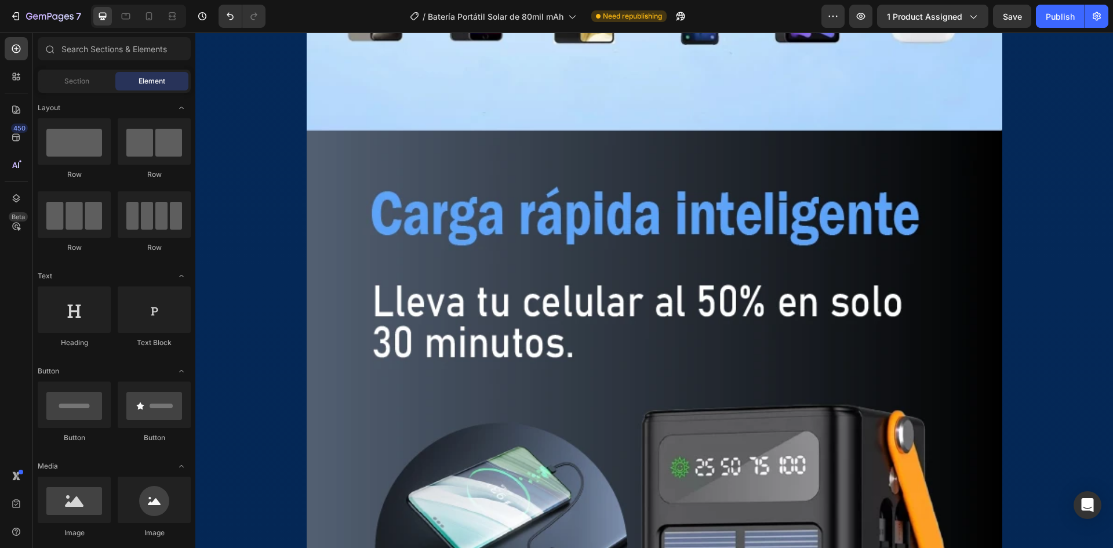
scroll to position [9230, 0]
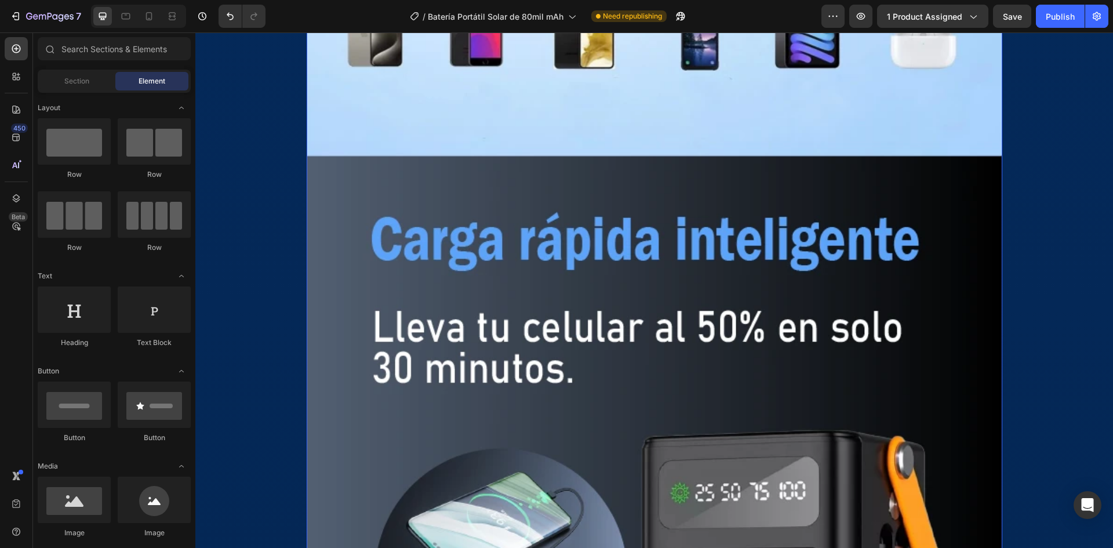
click at [925, 290] on img at bounding box center [655, 78] width 696 height 1840
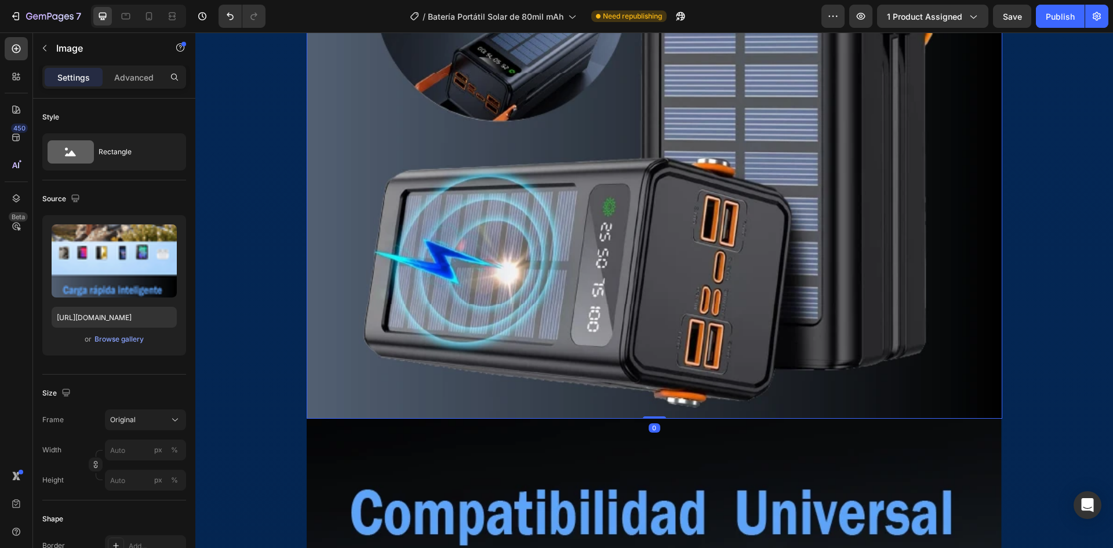
scroll to position [9809, 0]
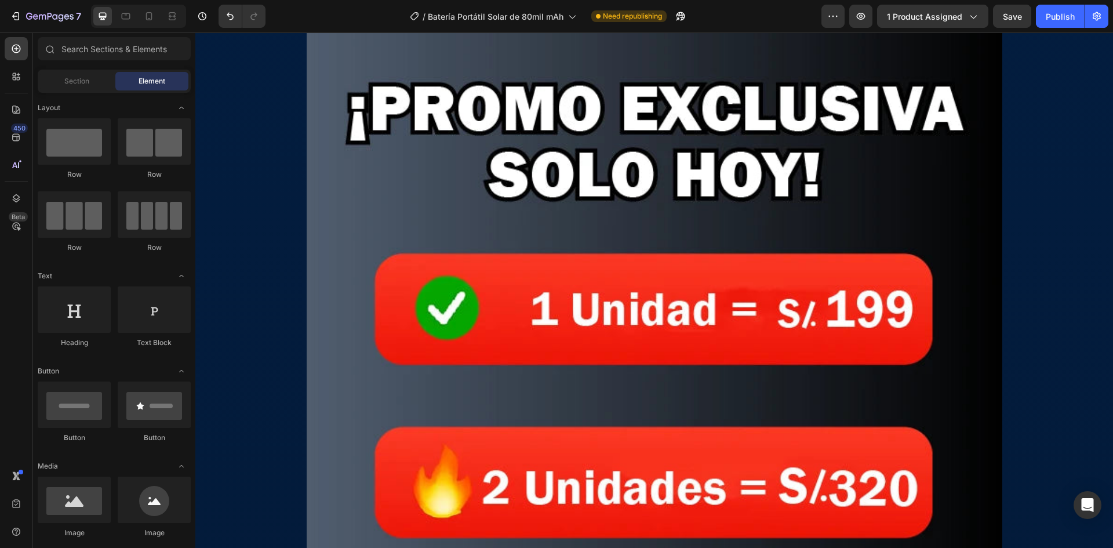
scroll to position [12994, 0]
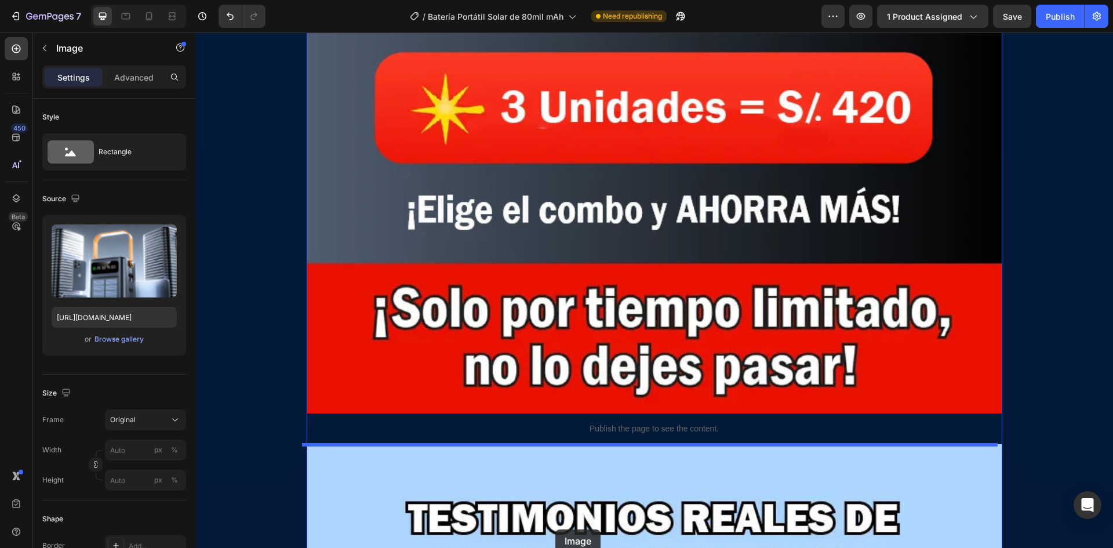
scroll to position [13532, 0]
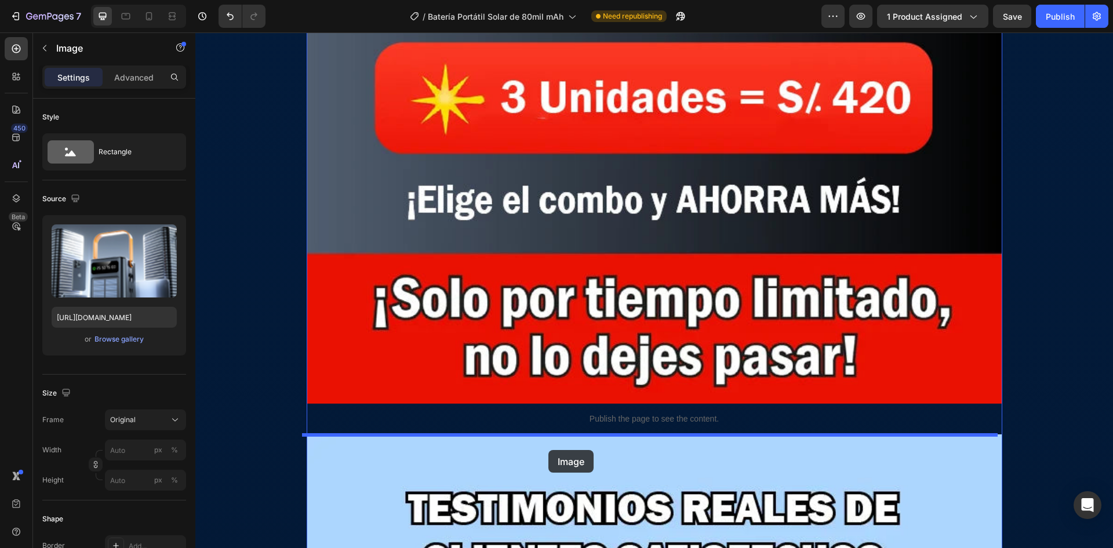
drag, startPoint x: 456, startPoint y: 154, endPoint x: 548, endPoint y: 450, distance: 310.2
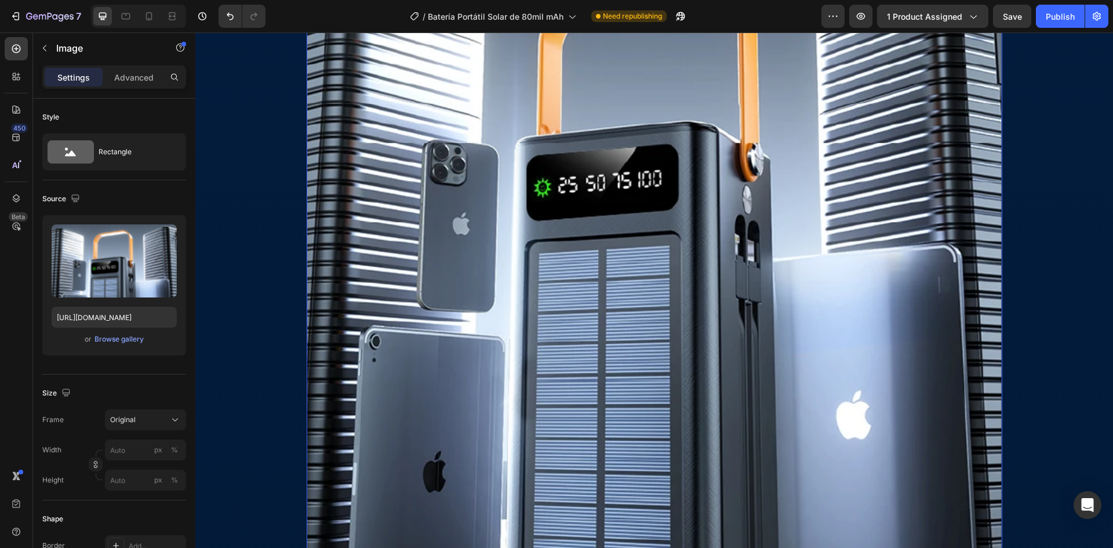
scroll to position [13200, 0]
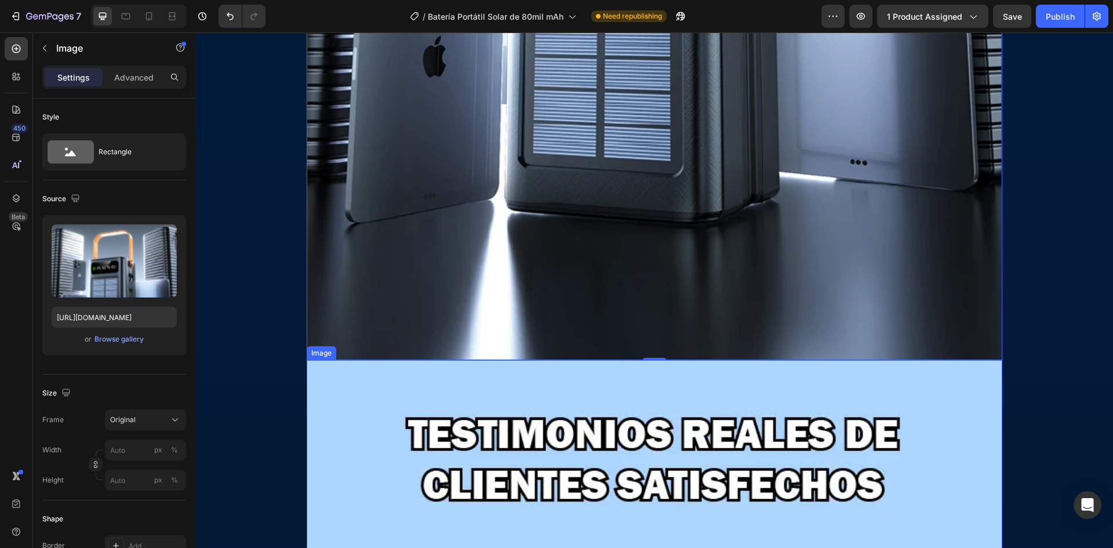
click at [607, 422] on img at bounding box center [655, 463] width 696 height 206
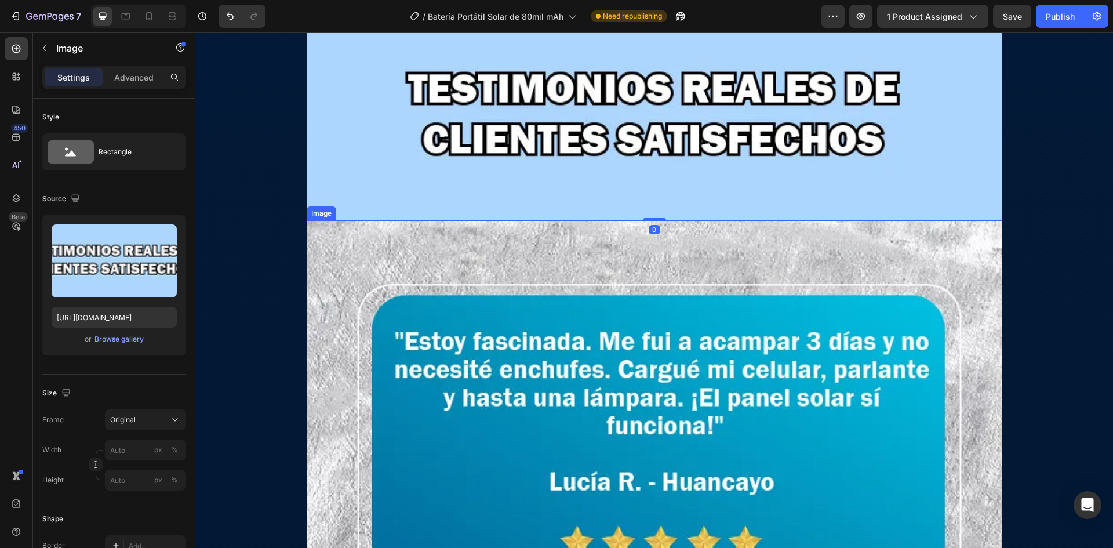
scroll to position [13954, 0]
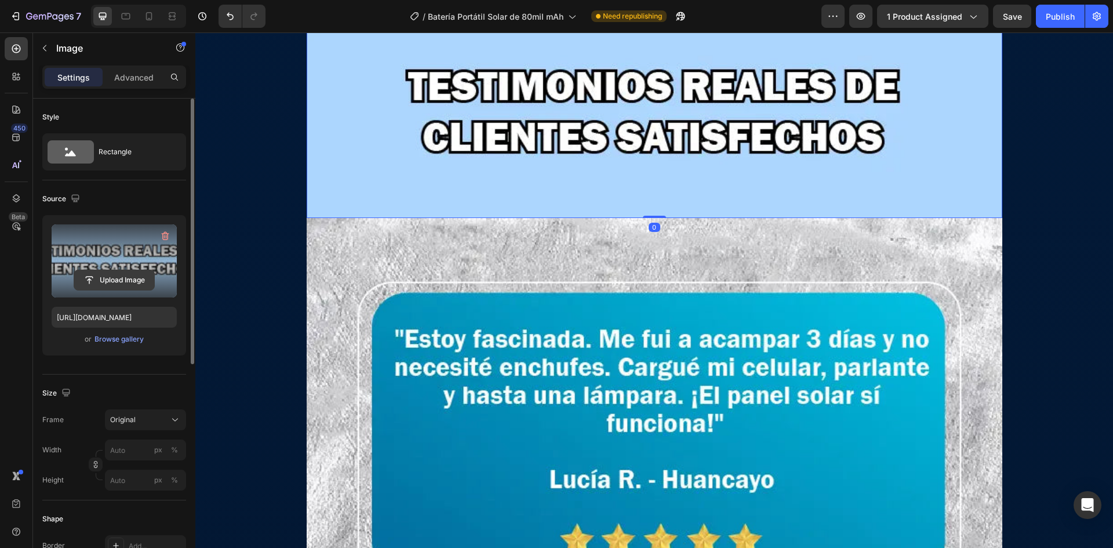
click at [126, 285] on input "file" at bounding box center [114, 280] width 80 height 20
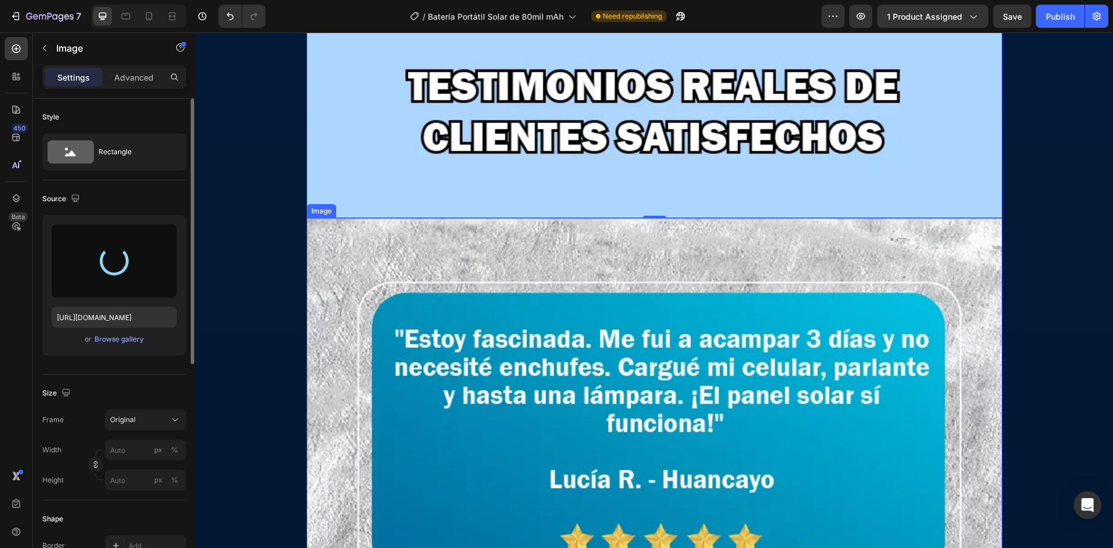
type input "[URL][DOMAIN_NAME]"
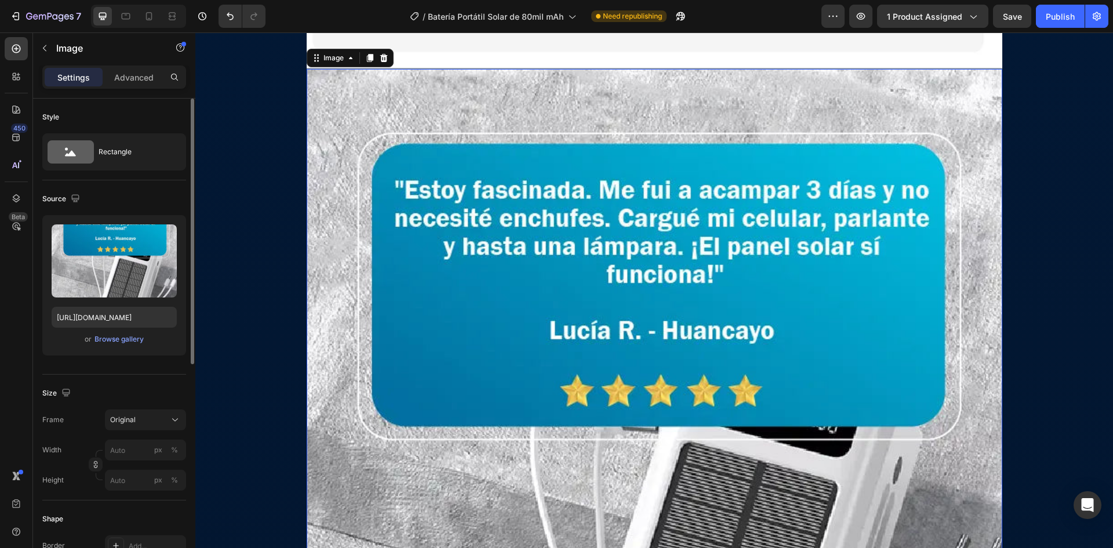
scroll to position [14939, 0]
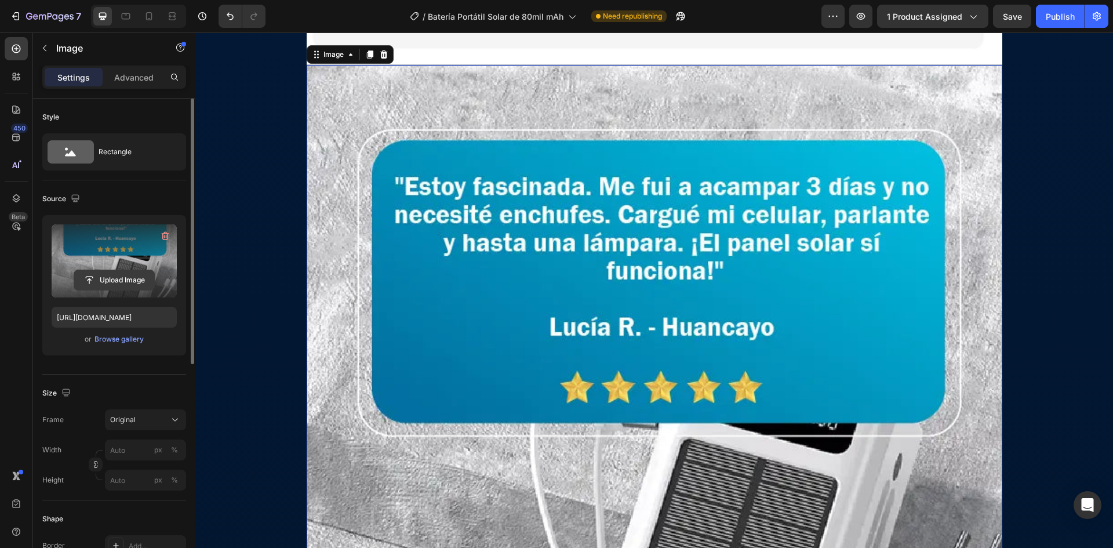
click at [149, 288] on input "file" at bounding box center [114, 280] width 80 height 20
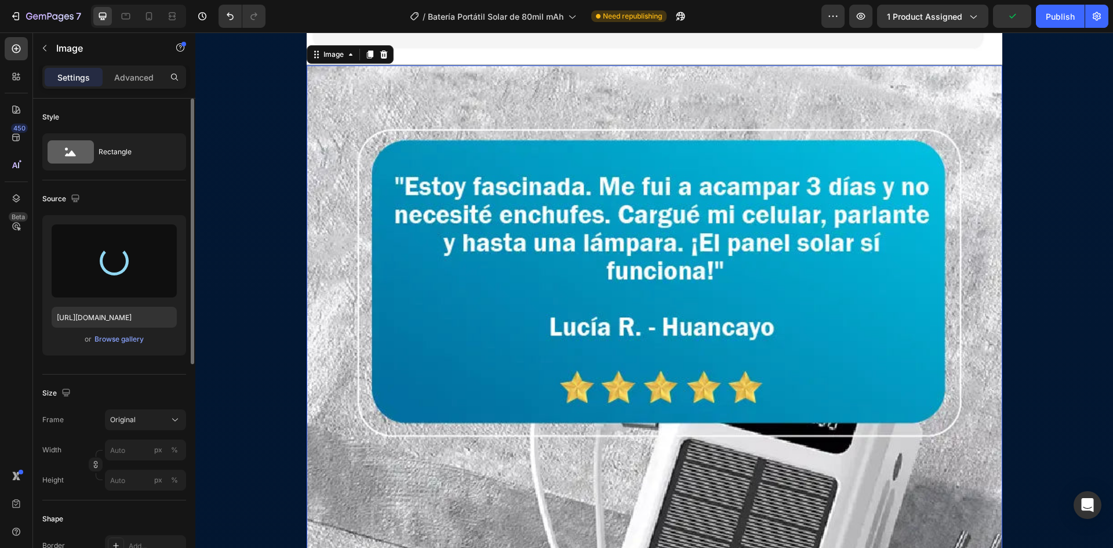
type input "[URL][DOMAIN_NAME]"
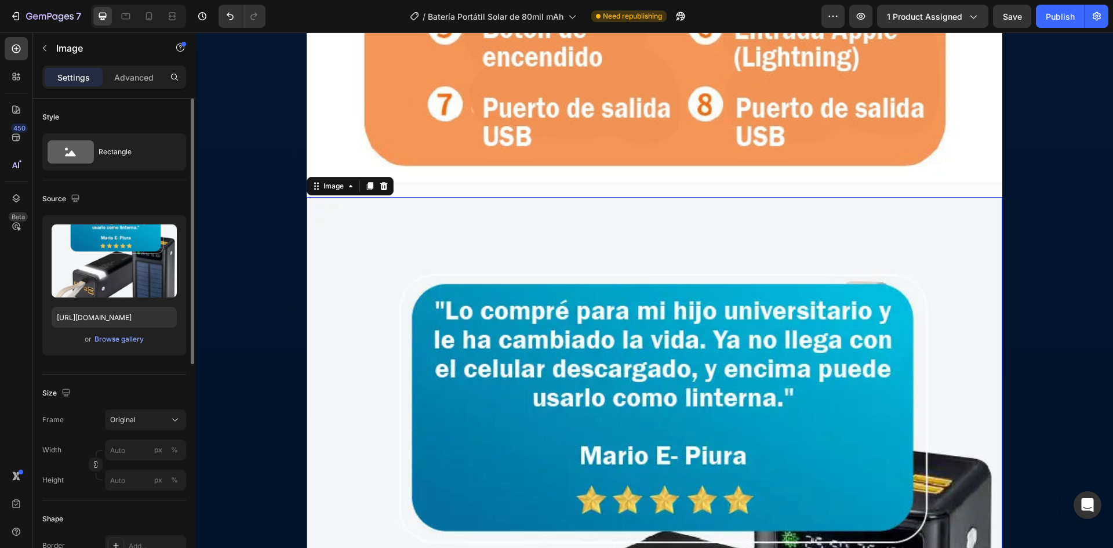
scroll to position [15866, 0]
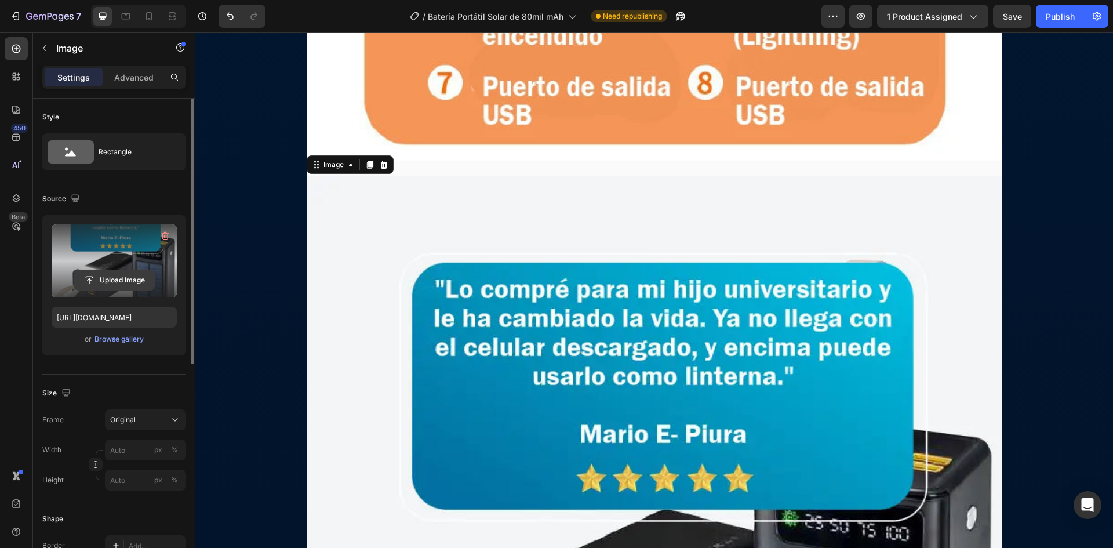
click at [129, 286] on input "file" at bounding box center [114, 280] width 80 height 20
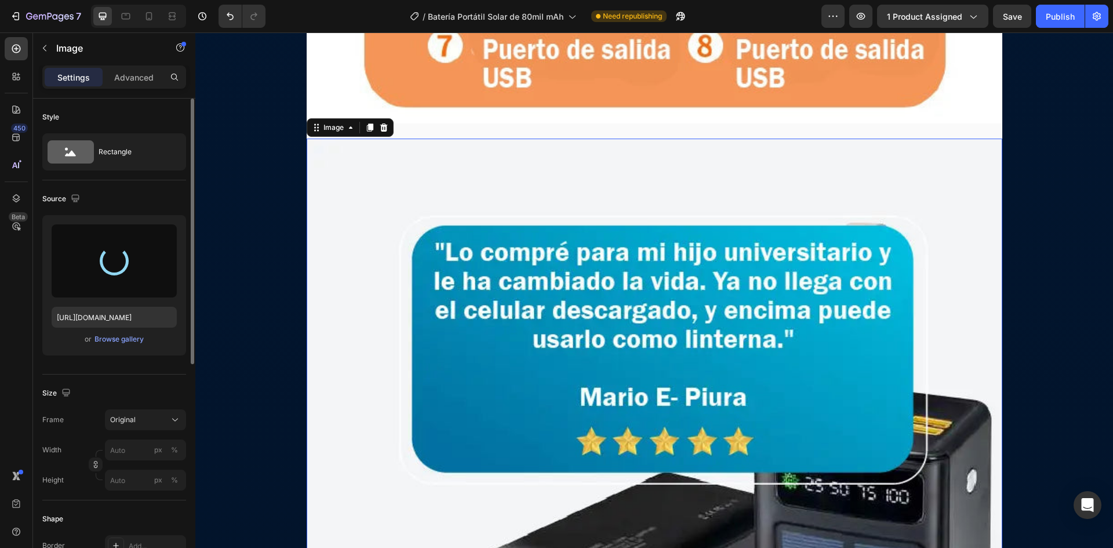
scroll to position [15924, 0]
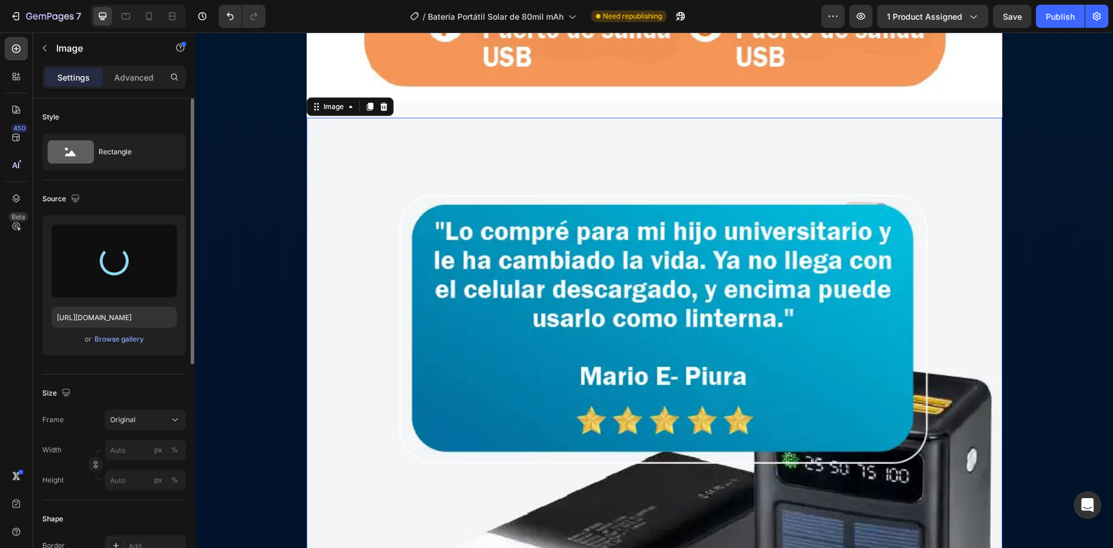
type input "[URL][DOMAIN_NAME]"
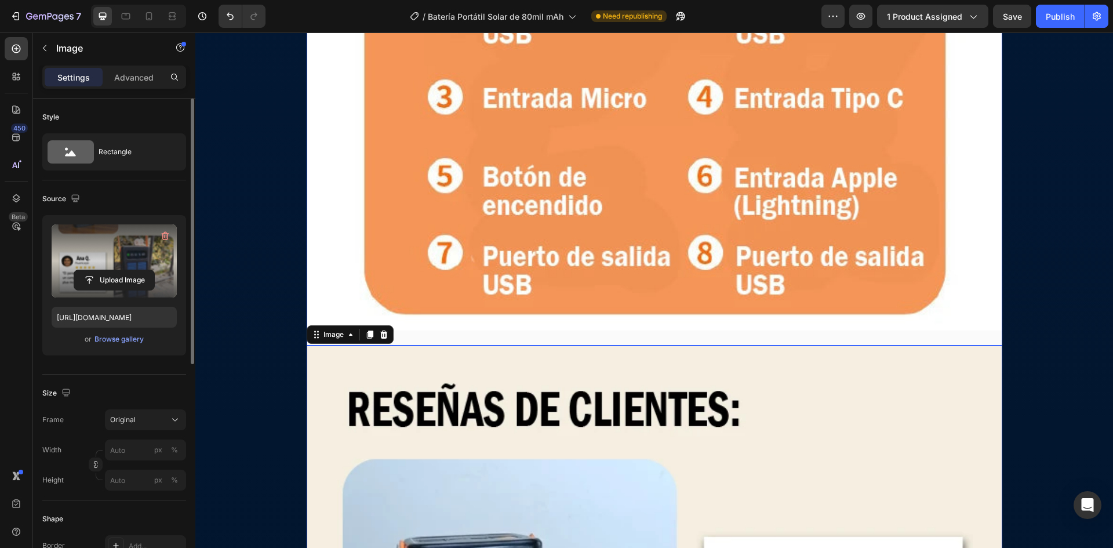
scroll to position [15866, 0]
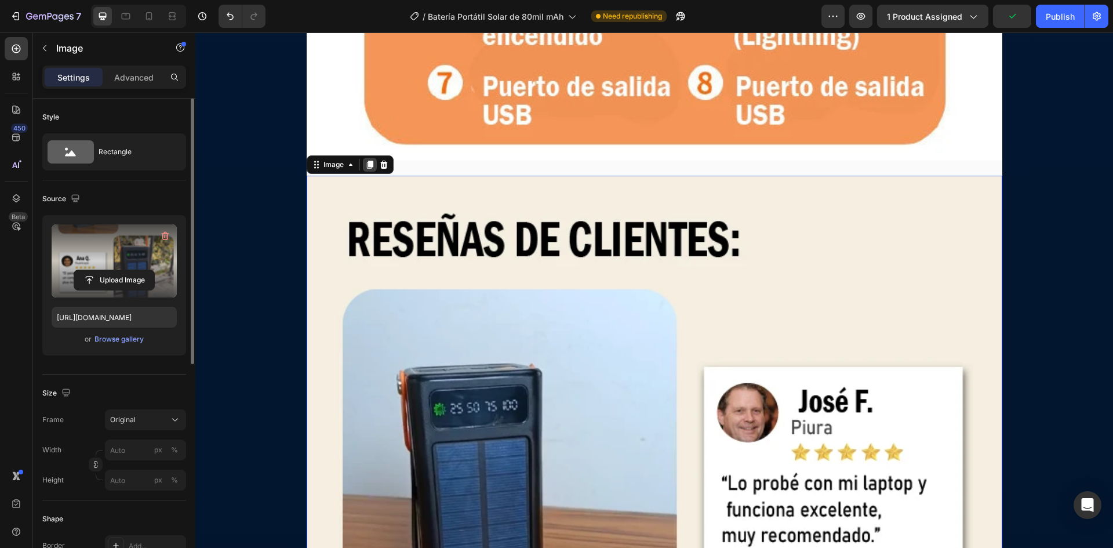
click at [366, 168] on icon at bounding box center [369, 164] width 9 height 9
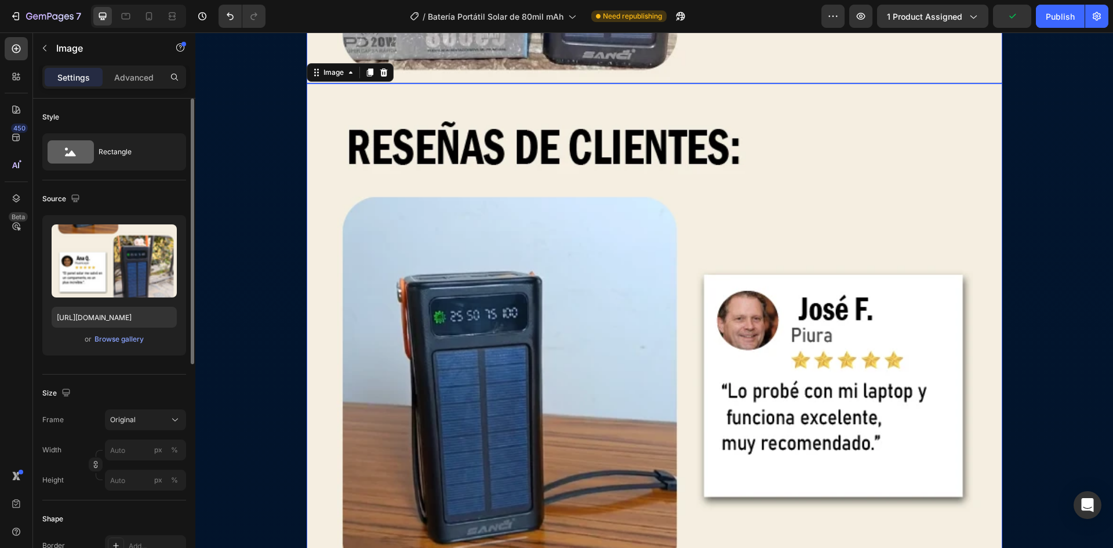
scroll to position [17259, 0]
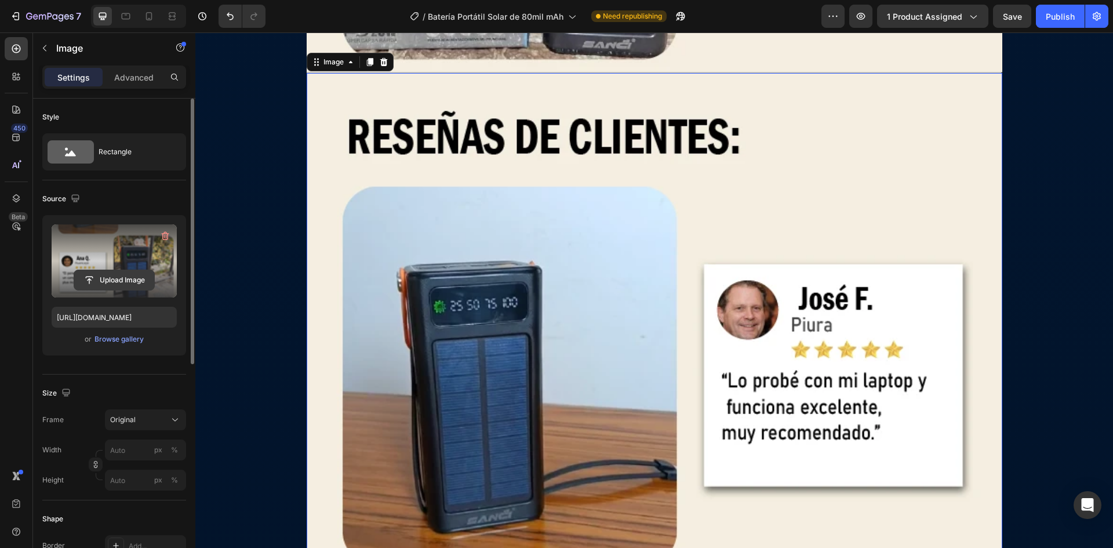
click at [123, 276] on input "file" at bounding box center [114, 280] width 80 height 20
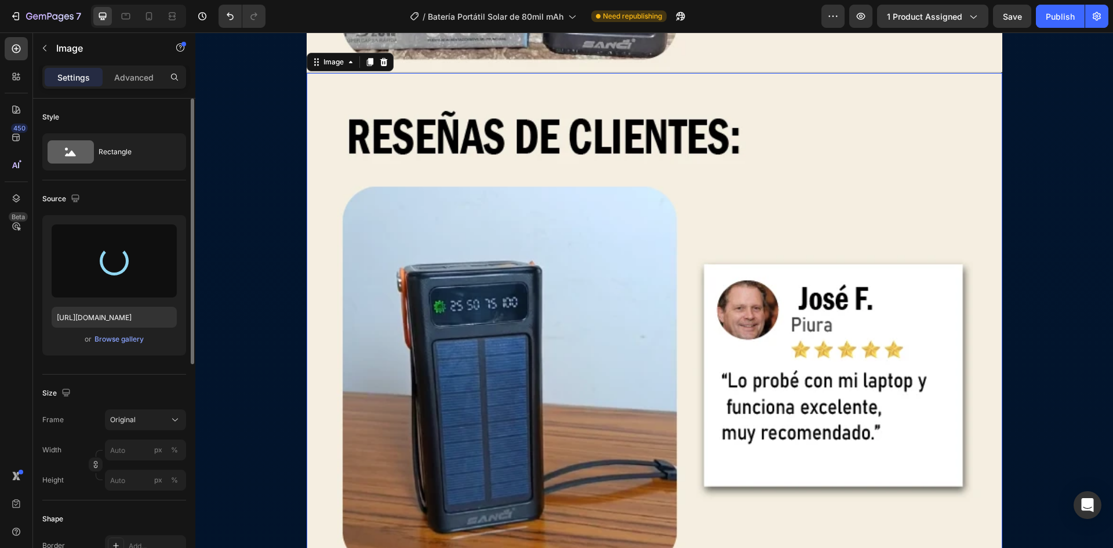
type input "[URL][DOMAIN_NAME]"
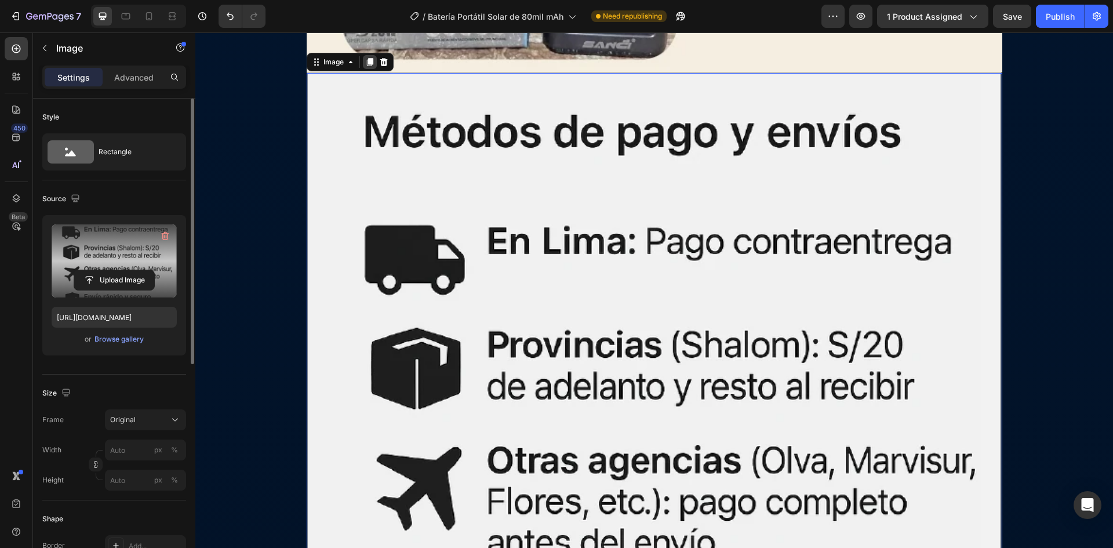
click at [365, 63] on icon at bounding box center [369, 61] width 9 height 9
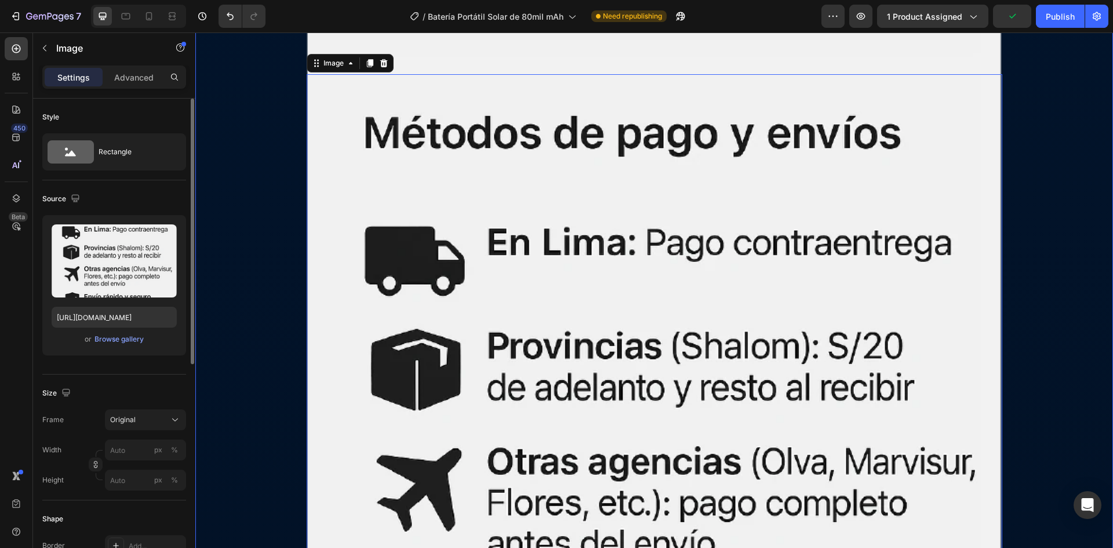
scroll to position [17947, 0]
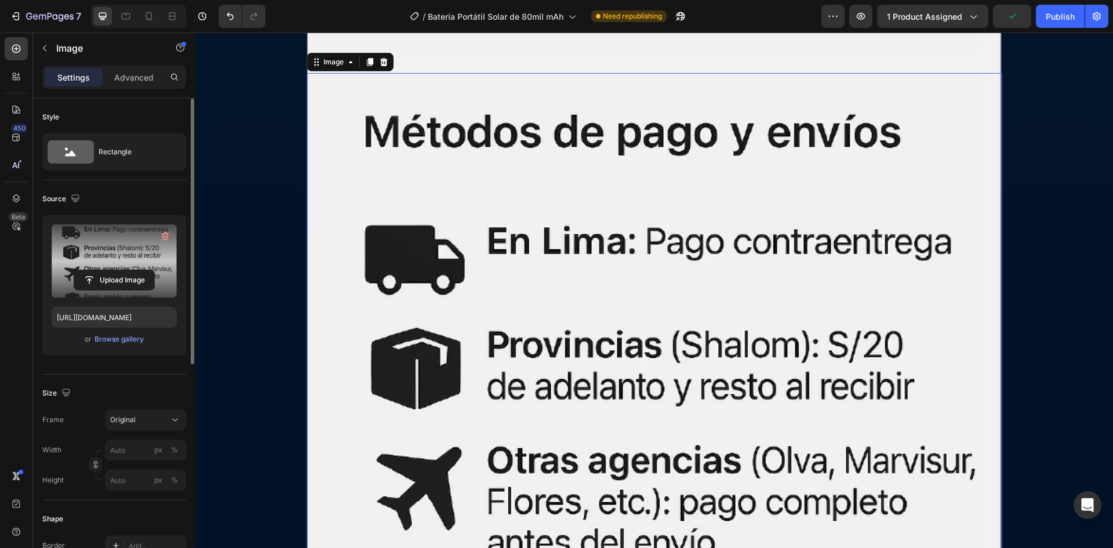
click at [150, 266] on label at bounding box center [114, 260] width 125 height 73
click at [150, 270] on input "file" at bounding box center [114, 280] width 80 height 20
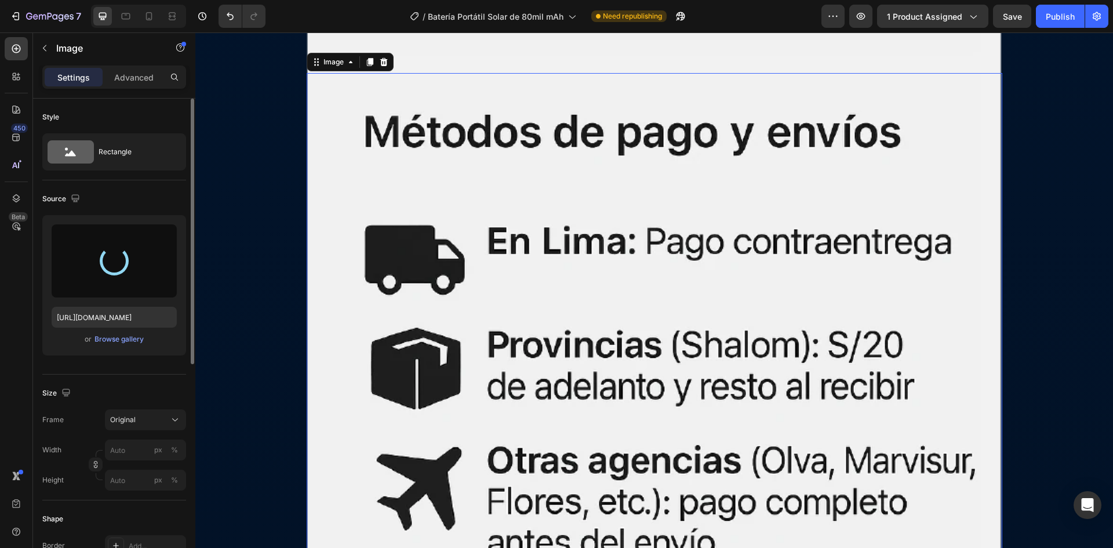
type input "[URL][DOMAIN_NAME]"
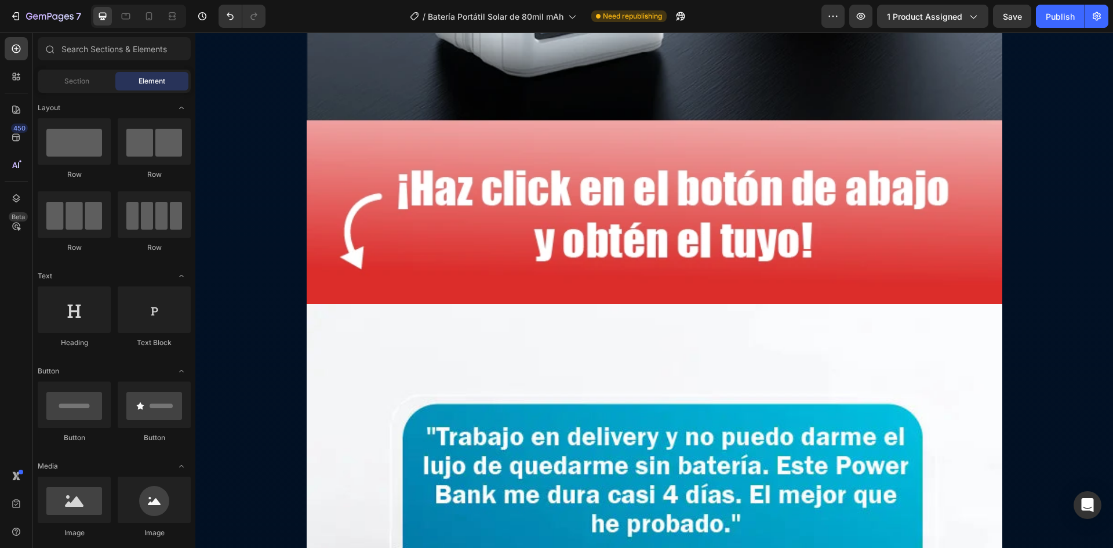
scroll to position [19083, 0]
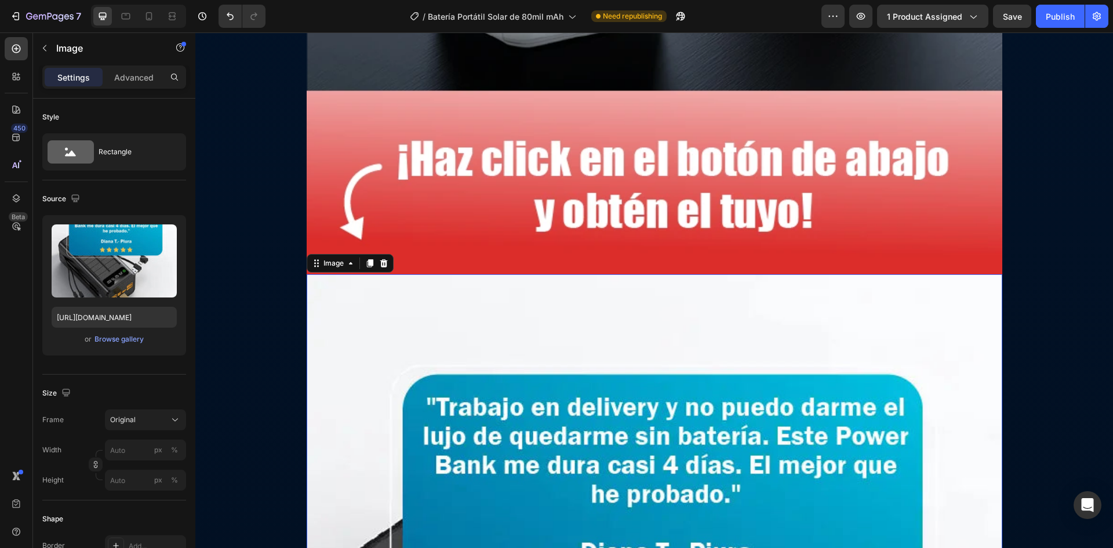
click at [384, 267] on div at bounding box center [384, 263] width 14 height 14
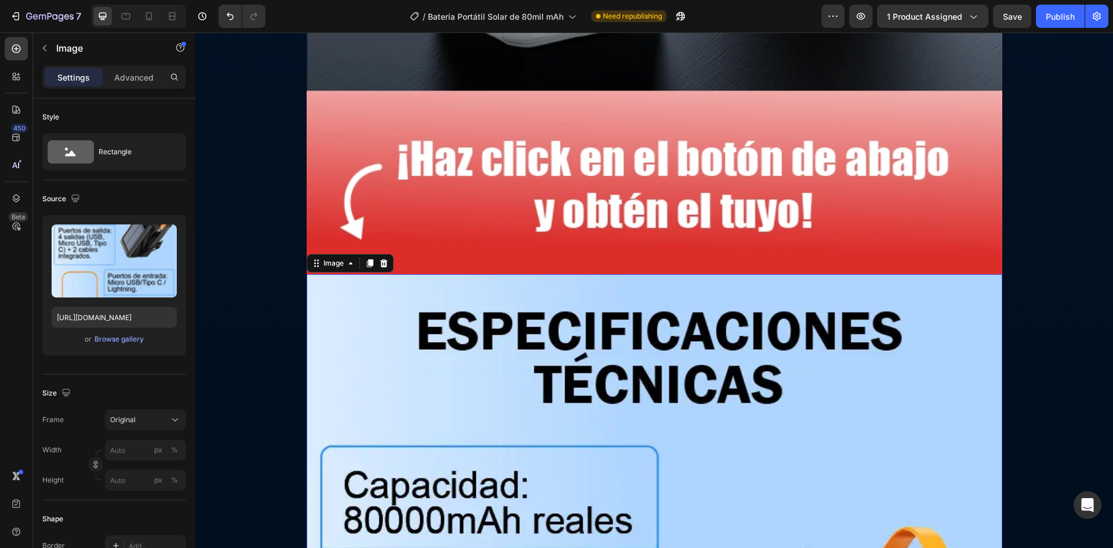
click at [380, 264] on icon at bounding box center [384, 263] width 8 height 8
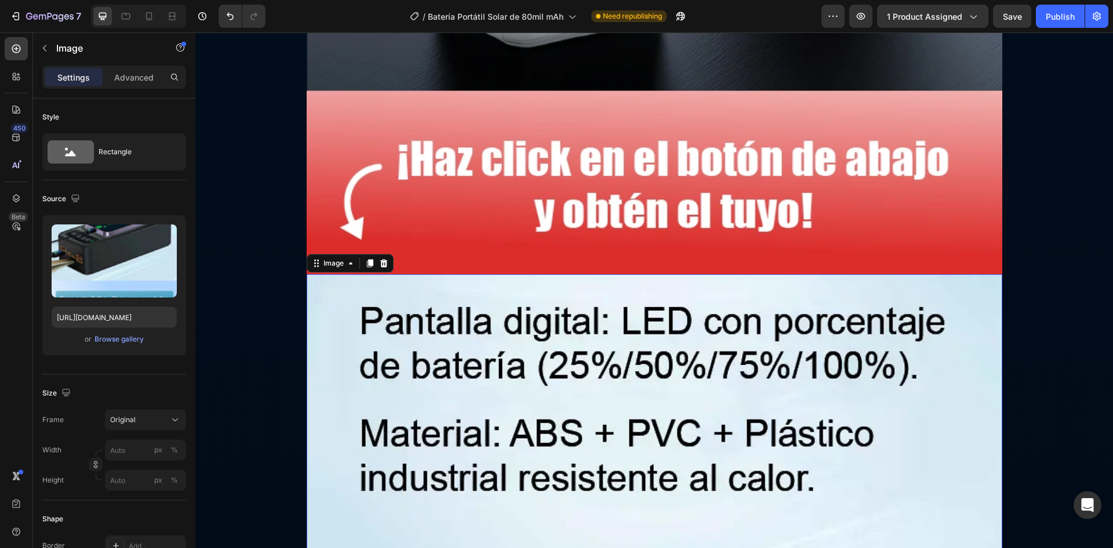
click at [379, 265] on icon at bounding box center [383, 263] width 9 height 9
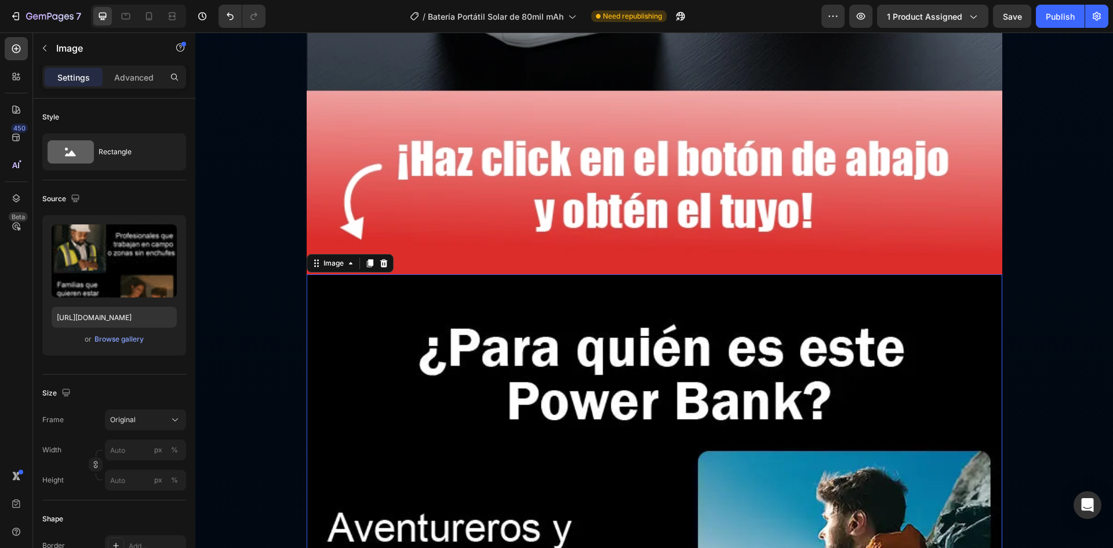
click at [380, 265] on icon at bounding box center [383, 263] width 9 height 9
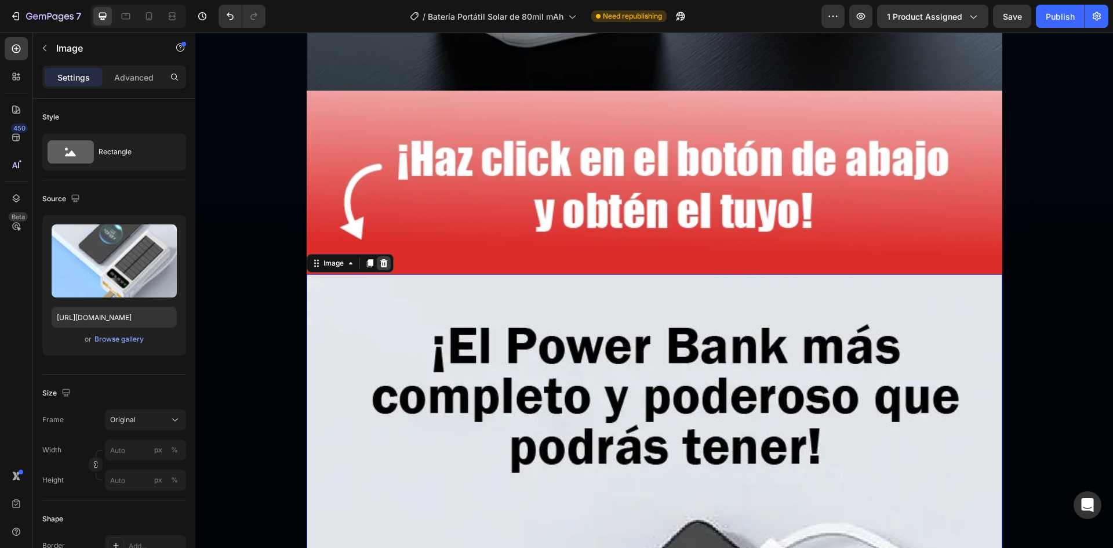
click at [380, 261] on icon at bounding box center [384, 263] width 8 height 8
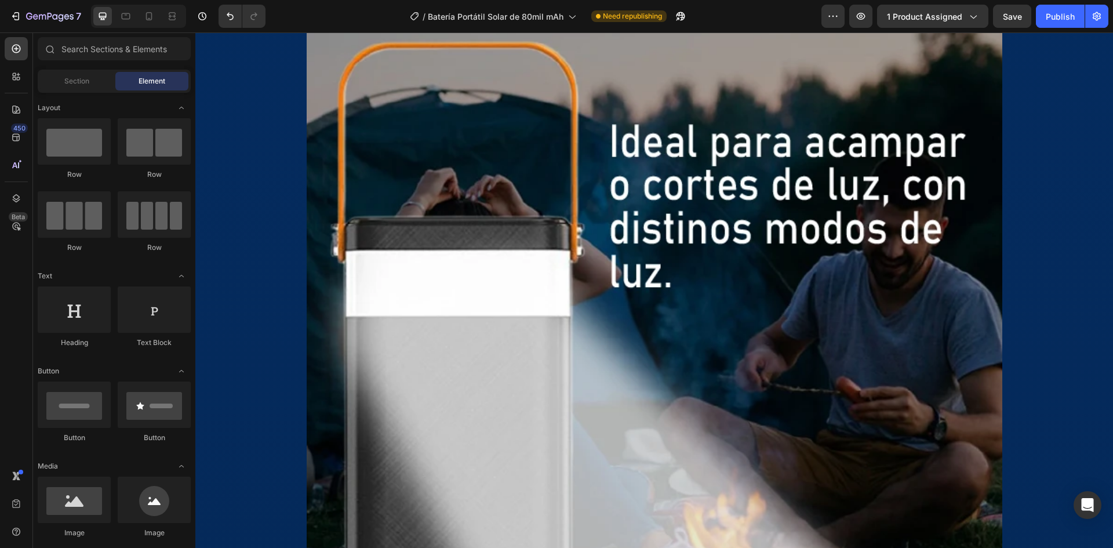
scroll to position [7607, 0]
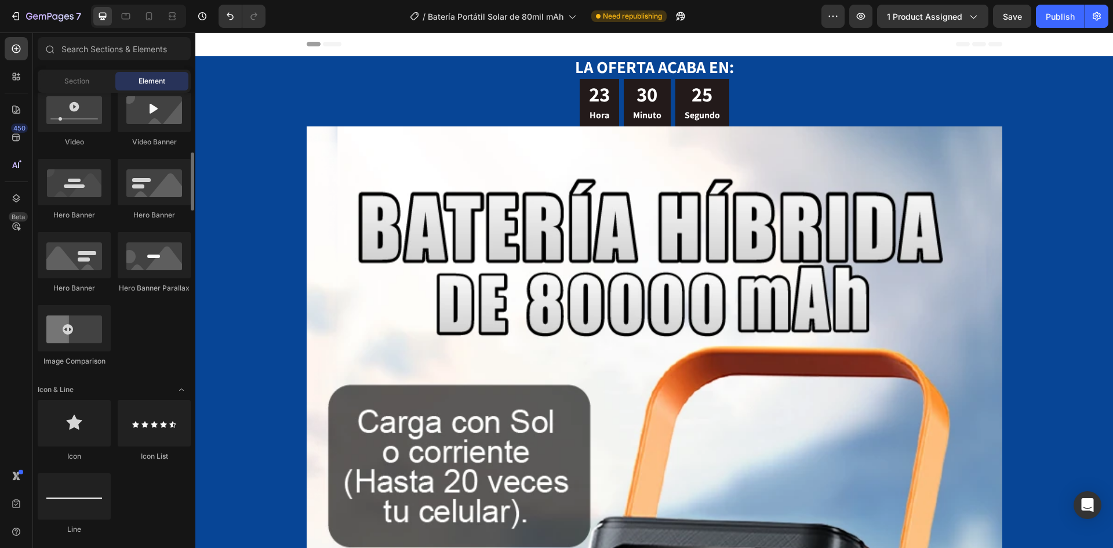
scroll to position [580, 0]
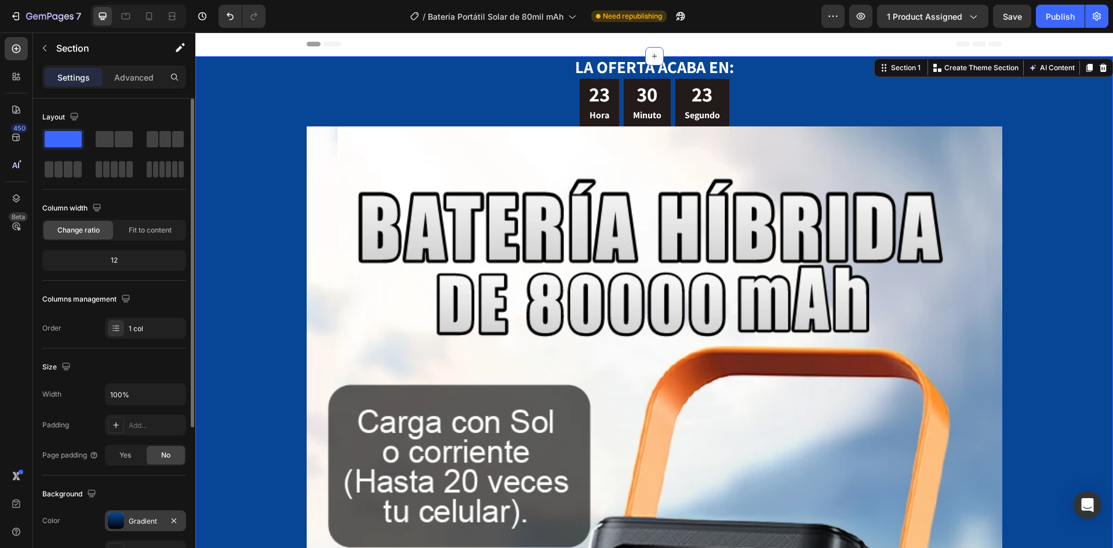
click at [113, 518] on div at bounding box center [116, 520] width 16 height 16
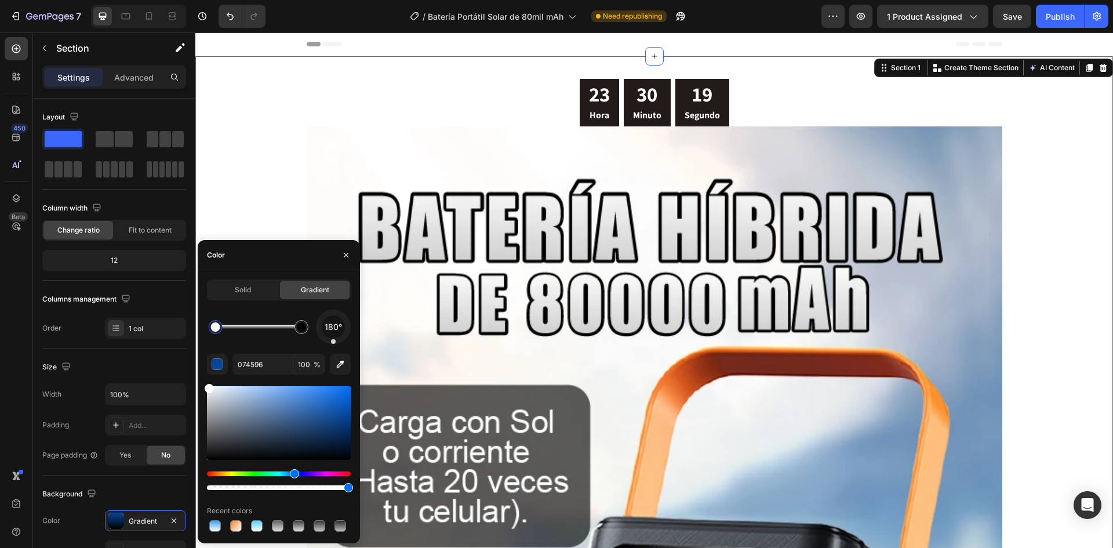
type input "FFFFFF"
drag, startPoint x: 312, startPoint y: 413, endPoint x: 241, endPoint y: 249, distance: 178.9
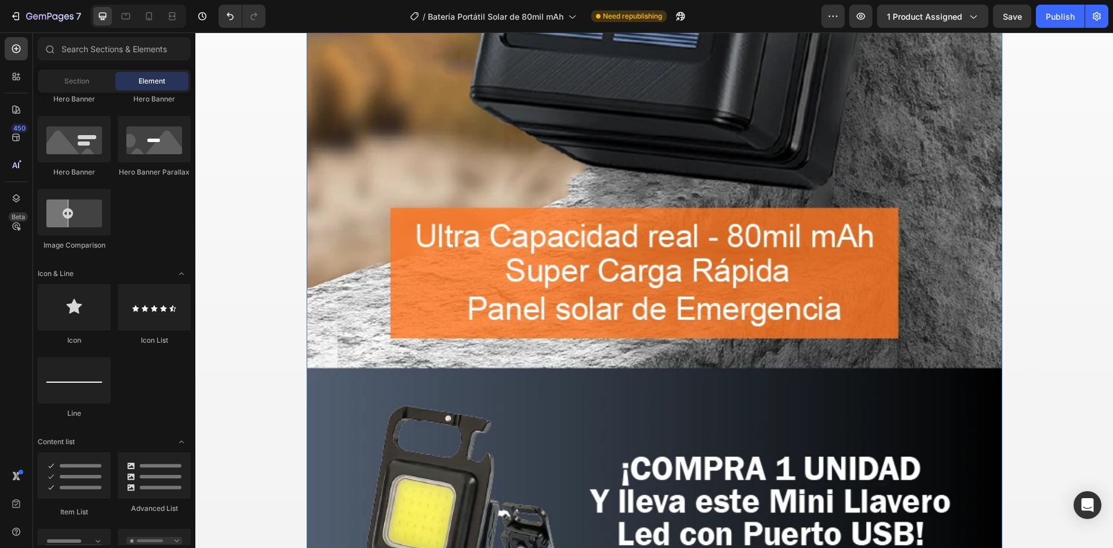
scroll to position [967, 0]
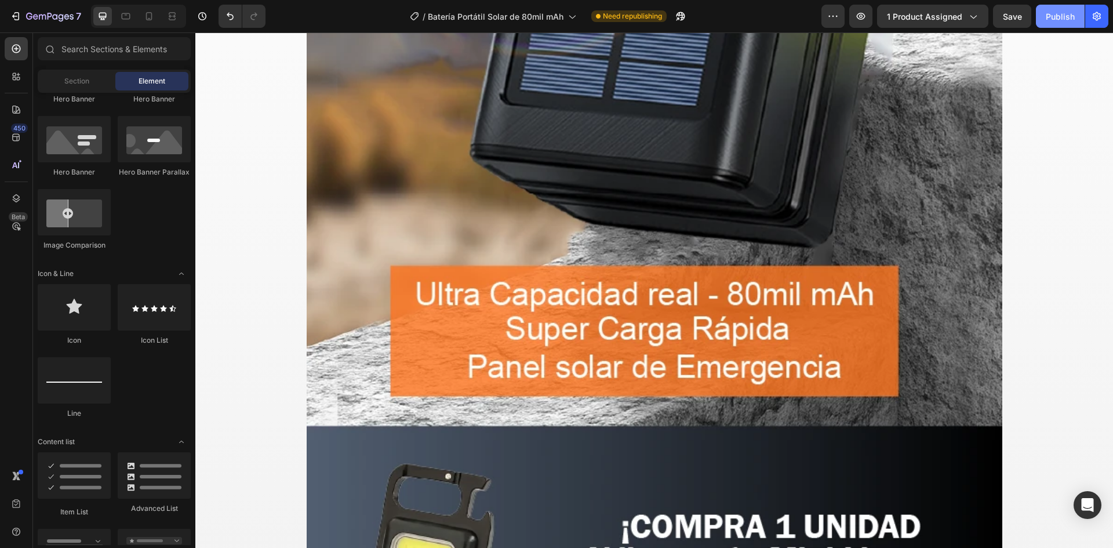
click at [1051, 21] on div "Publish" at bounding box center [1060, 16] width 29 height 12
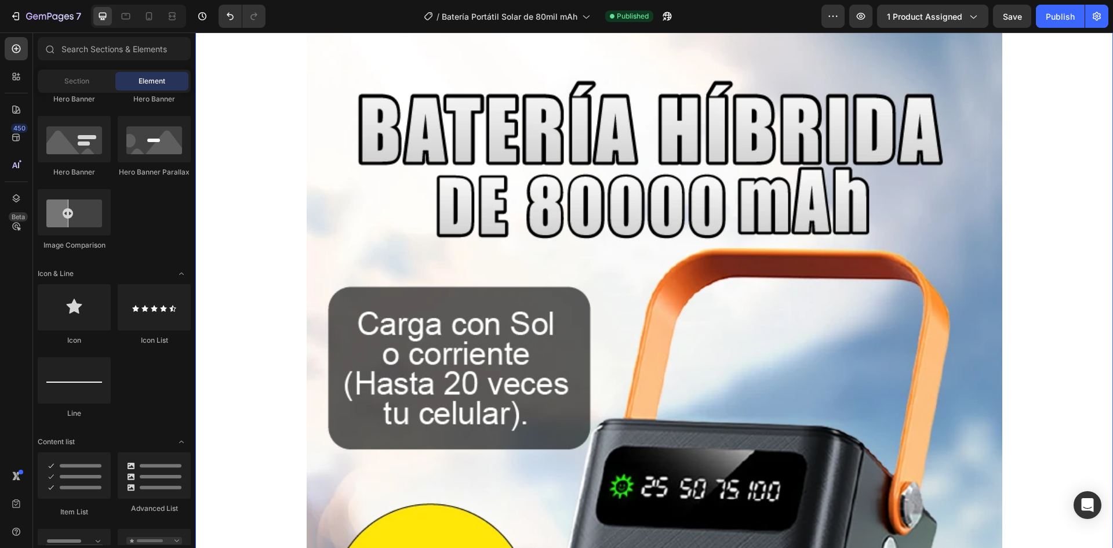
scroll to position [0, 0]
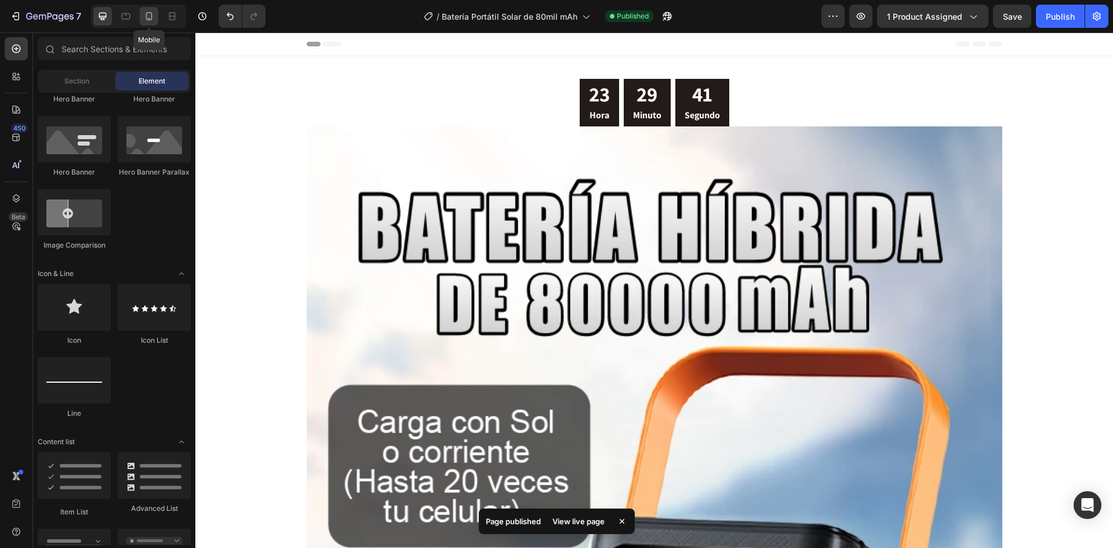
click at [152, 19] on icon at bounding box center [149, 16] width 6 height 8
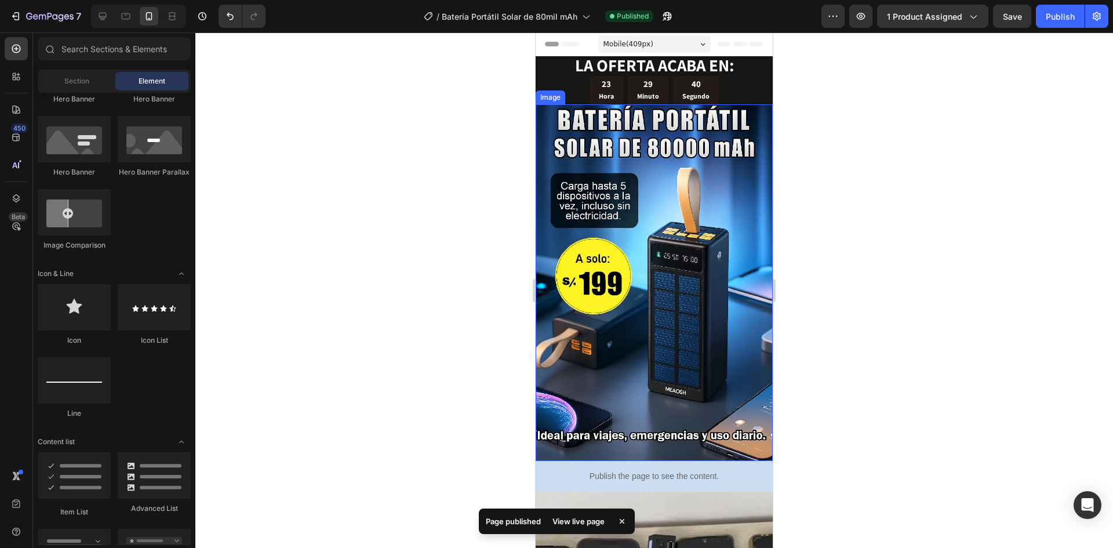
click at [656, 223] on img at bounding box center [654, 282] width 237 height 356
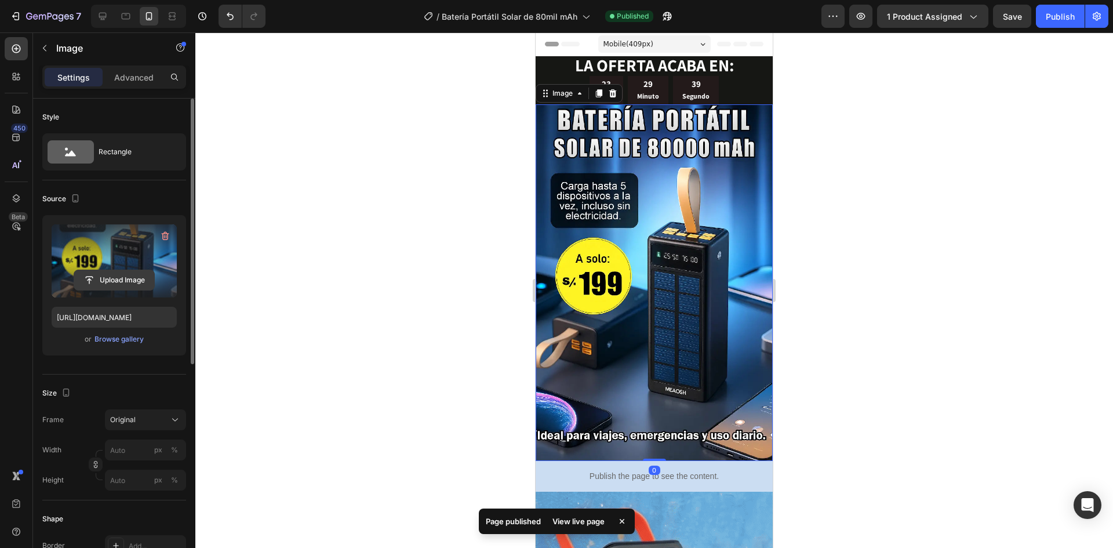
click at [88, 278] on input "file" at bounding box center [114, 280] width 80 height 20
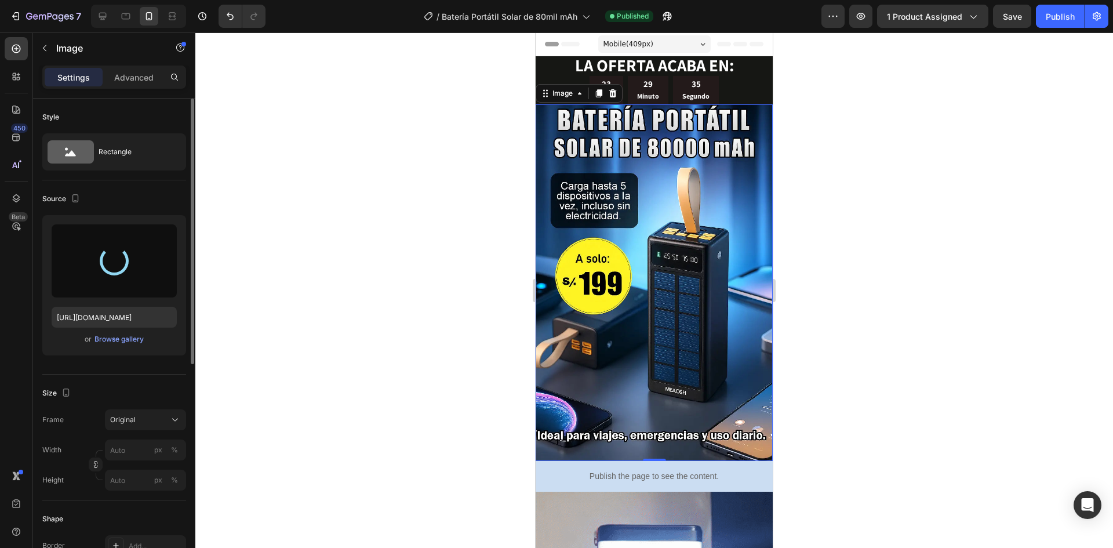
type input "[URL][DOMAIN_NAME]"
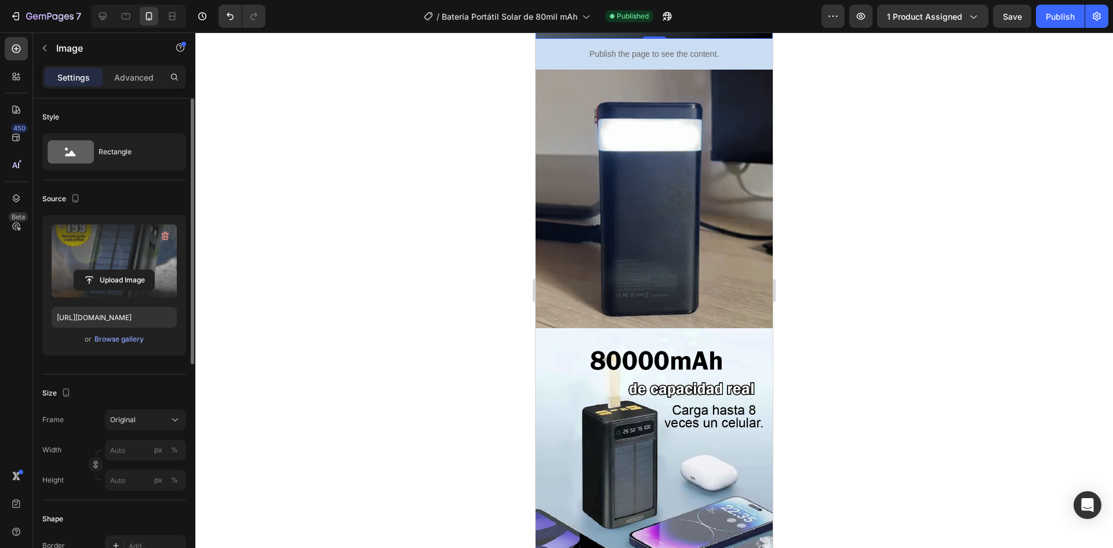
scroll to position [638, 0]
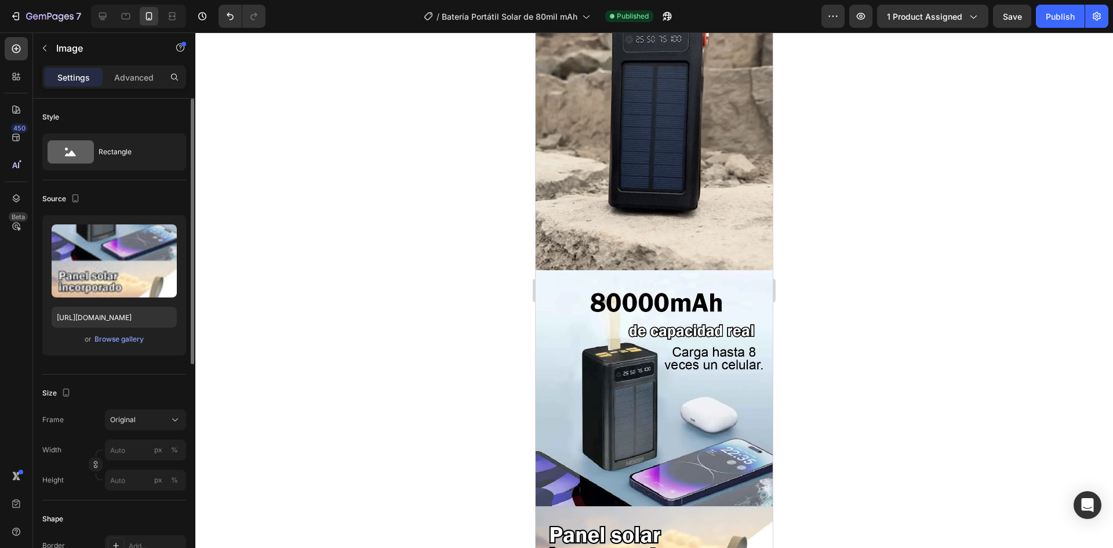
click at [642, 424] on img at bounding box center [654, 506] width 237 height 473
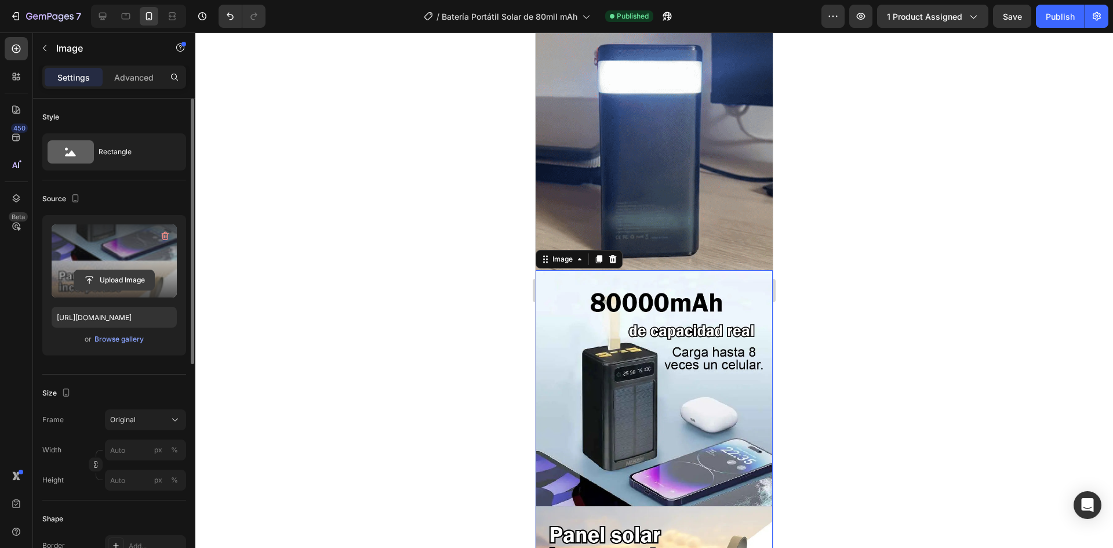
click at [109, 278] on input "file" at bounding box center [114, 280] width 80 height 20
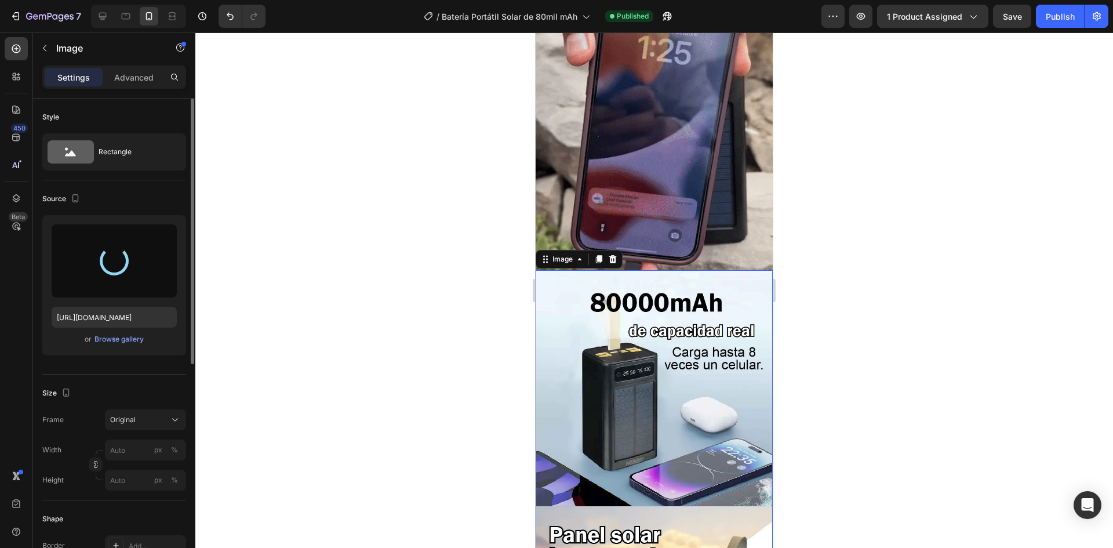
type input "[URL][DOMAIN_NAME]"
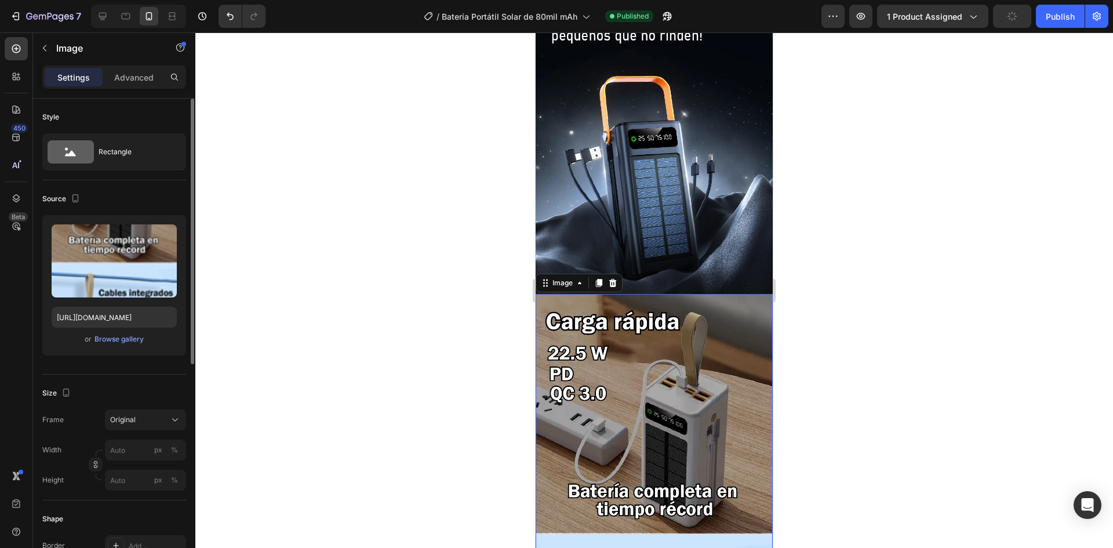
click at [639, 469] on img at bounding box center [654, 530] width 237 height 473
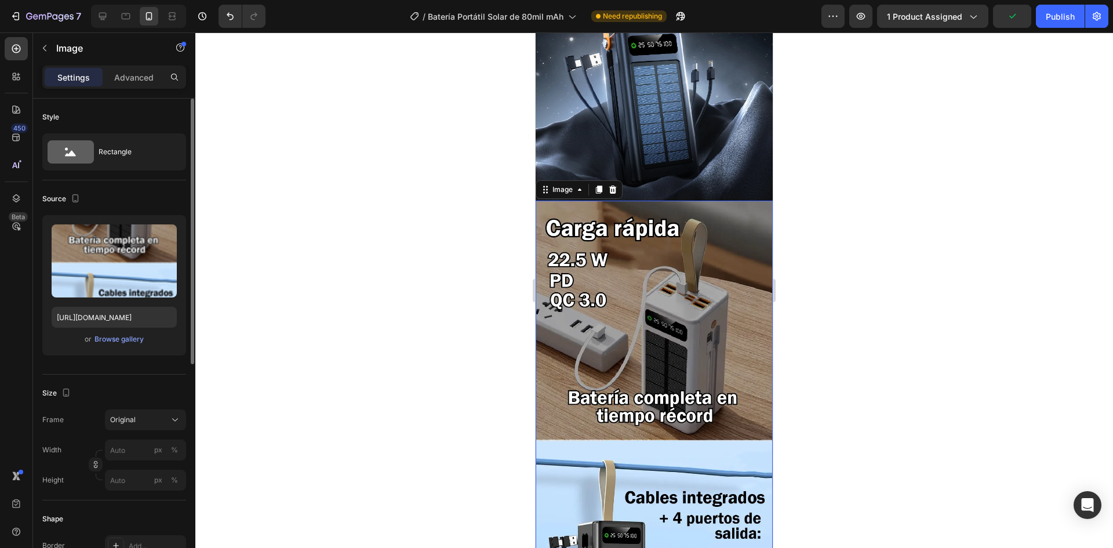
scroll to position [1101, 0]
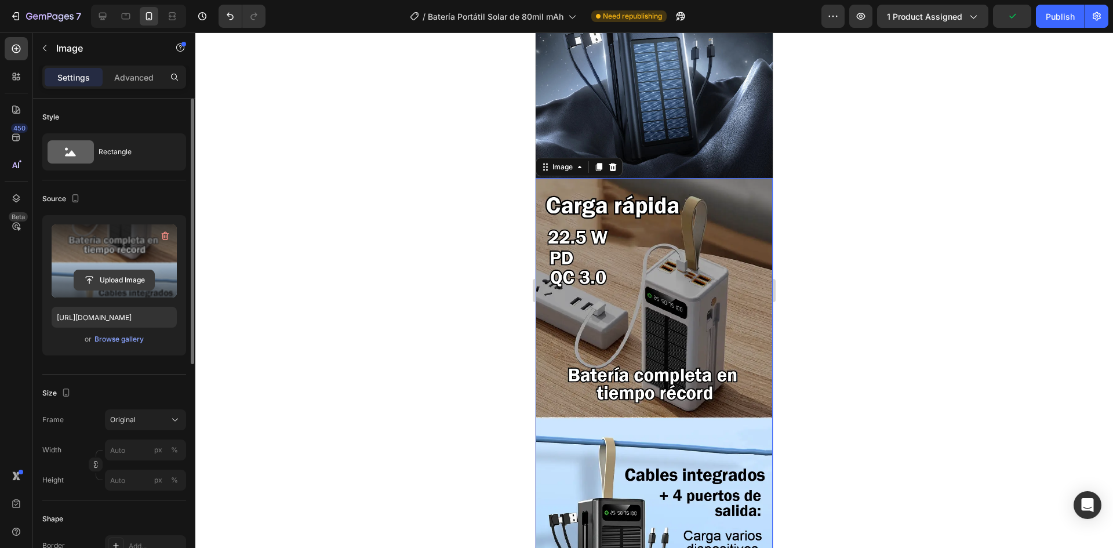
click at [108, 283] on input "file" at bounding box center [114, 280] width 80 height 20
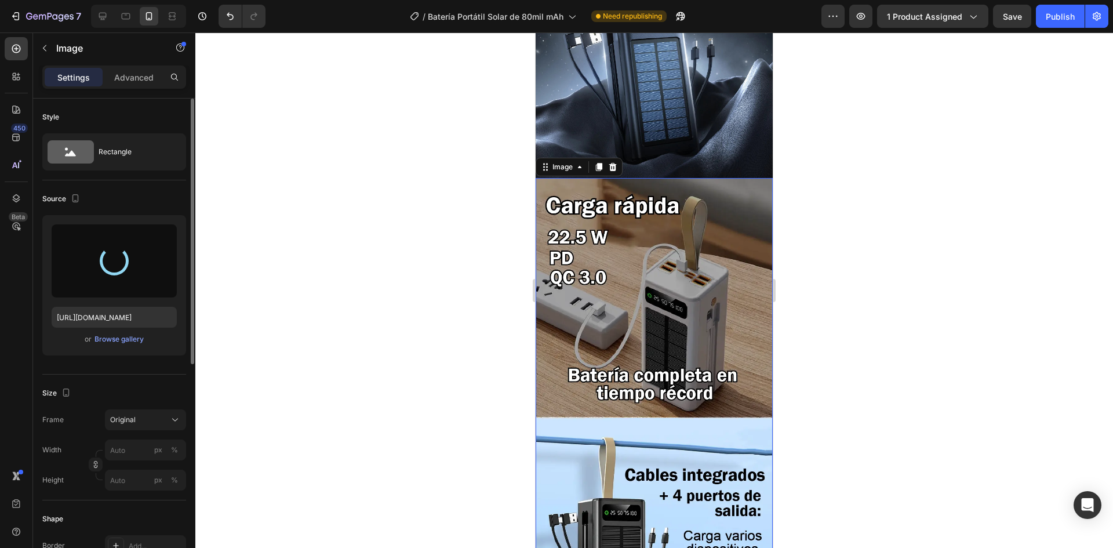
type input "[URL][DOMAIN_NAME]"
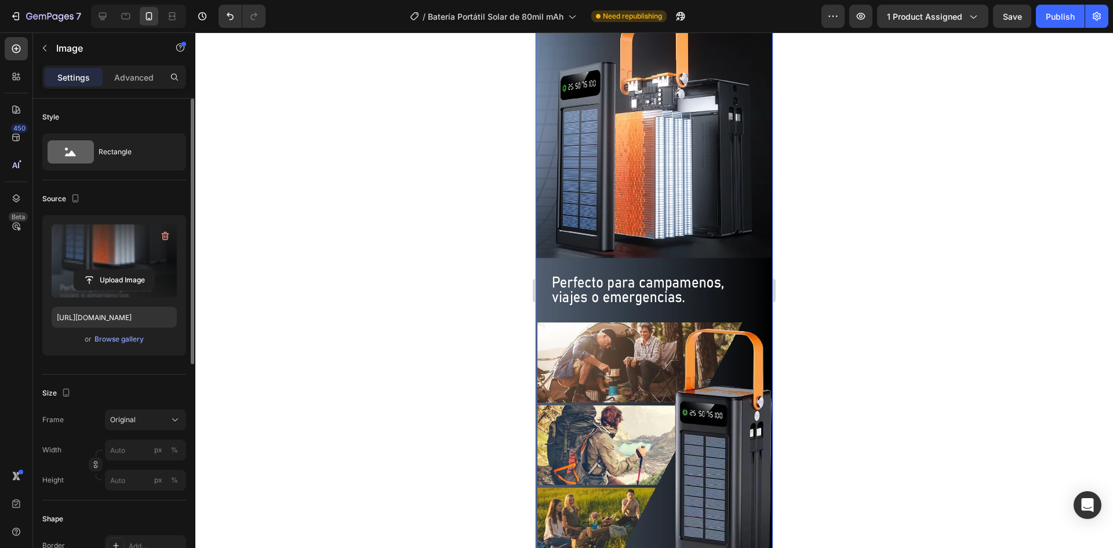
scroll to position [1391, 0]
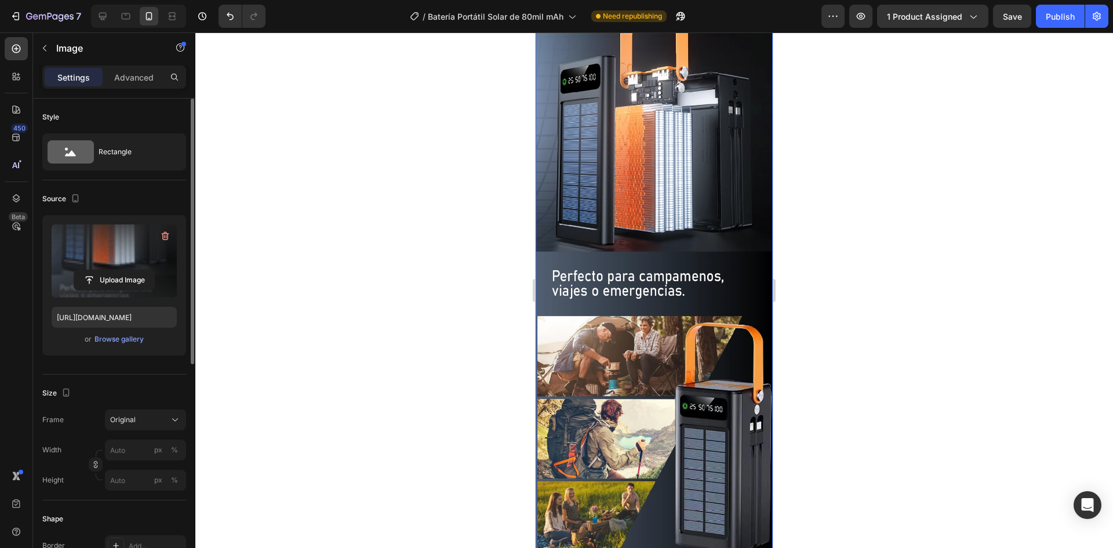
click at [621, 466] on img at bounding box center [654, 225] width 237 height 674
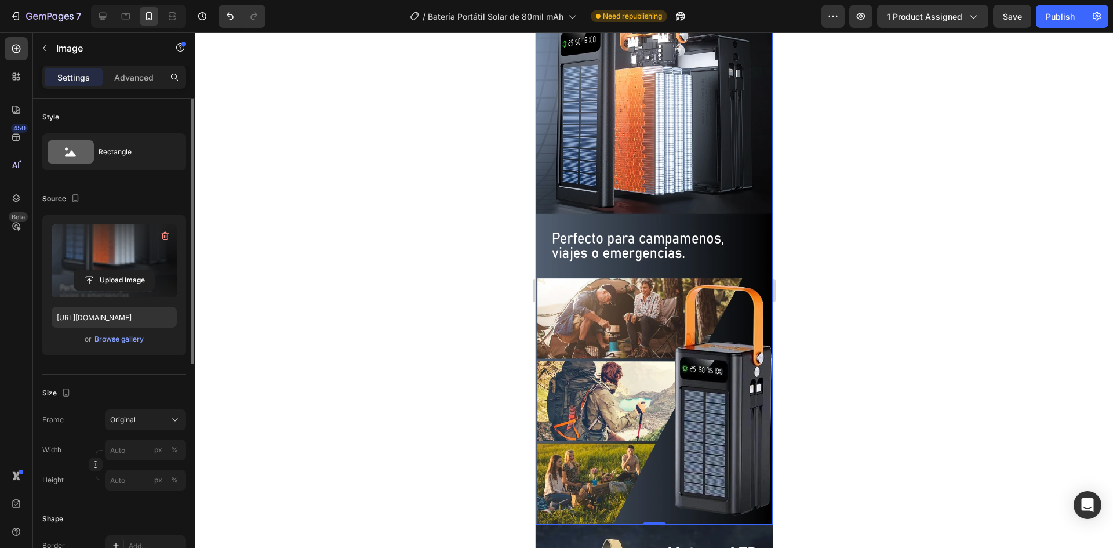
scroll to position [1449, 0]
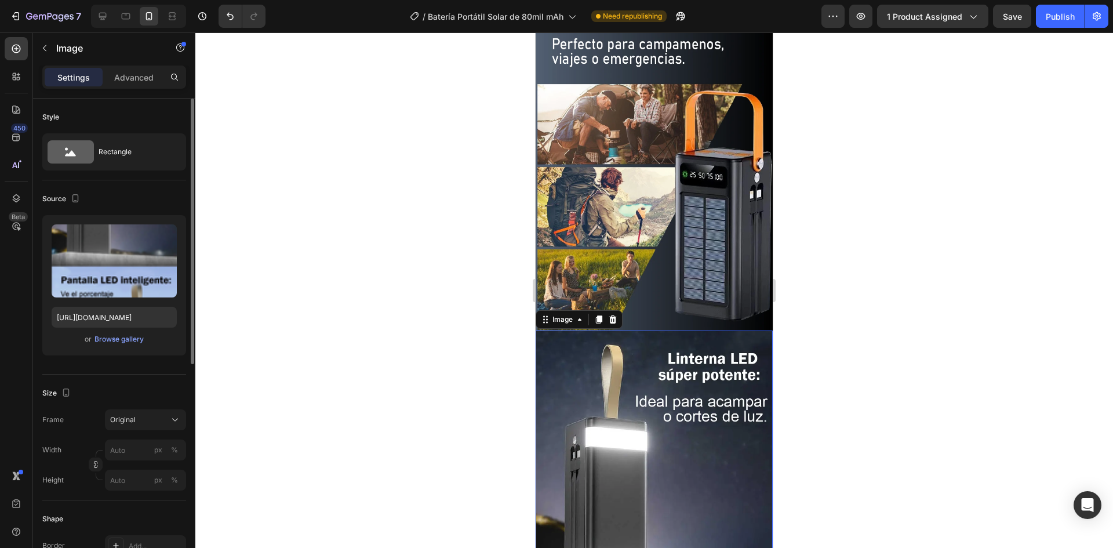
scroll to position [1681, 0]
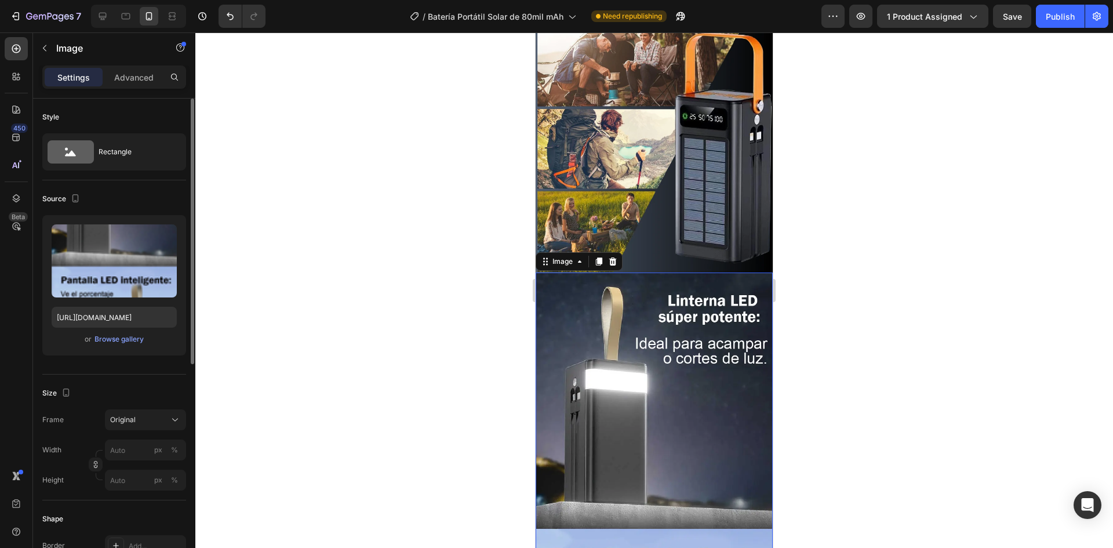
click at [615, 403] on img at bounding box center [654, 518] width 237 height 492
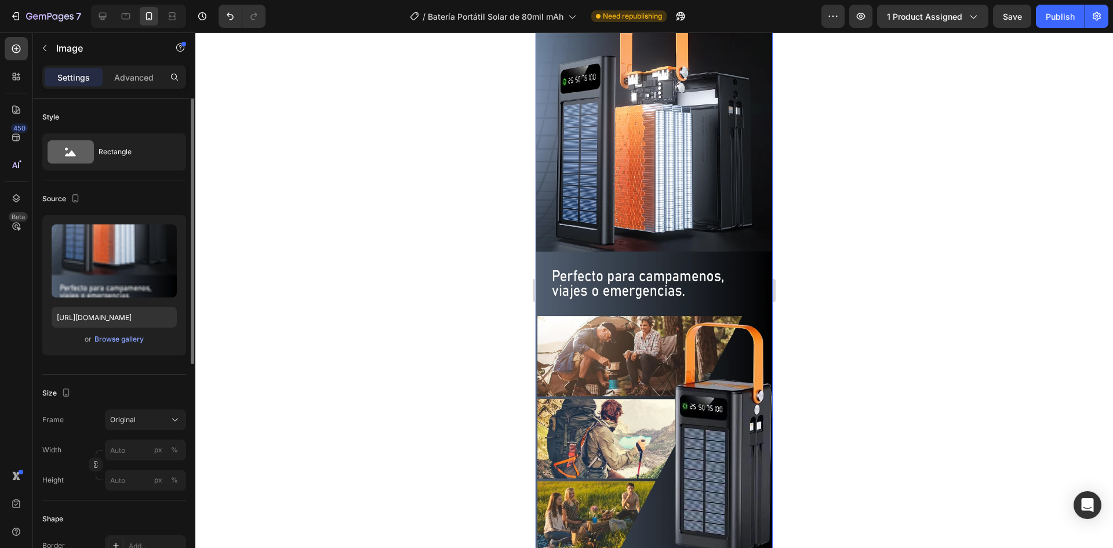
click at [609, 403] on img at bounding box center [654, 225] width 237 height 674
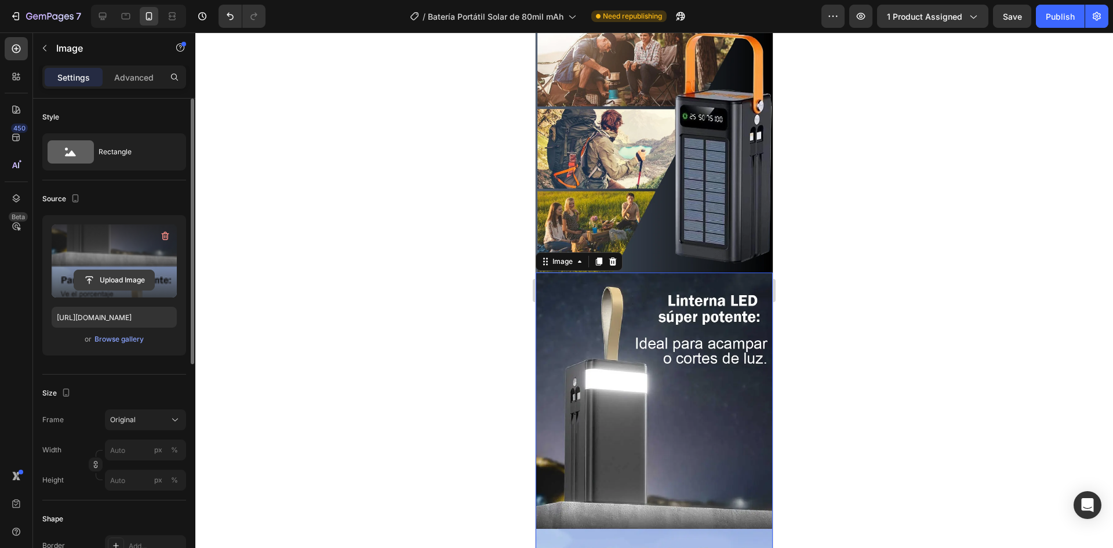
click at [123, 285] on input "file" at bounding box center [114, 280] width 80 height 20
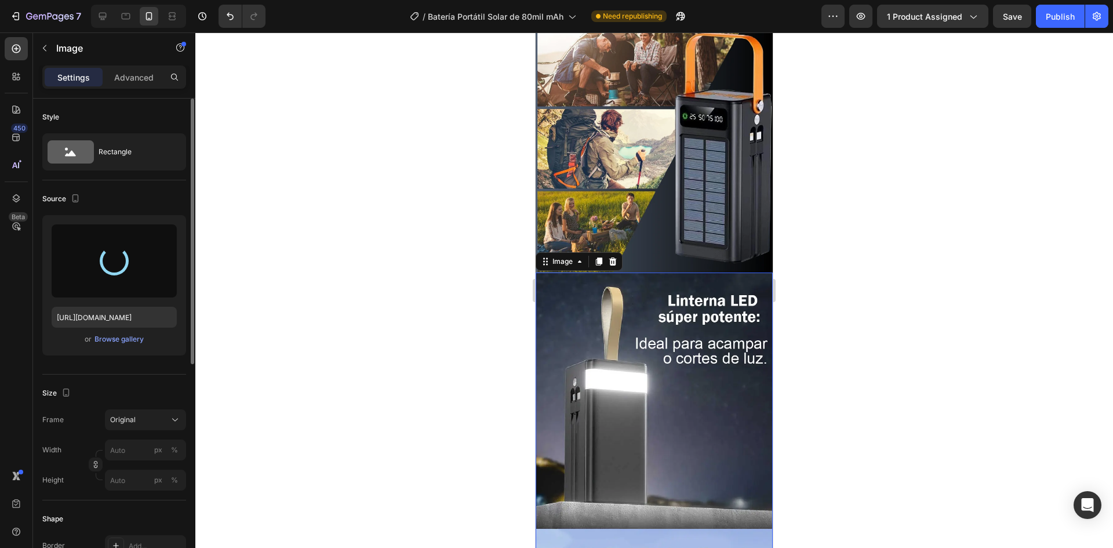
type input "[URL][DOMAIN_NAME]"
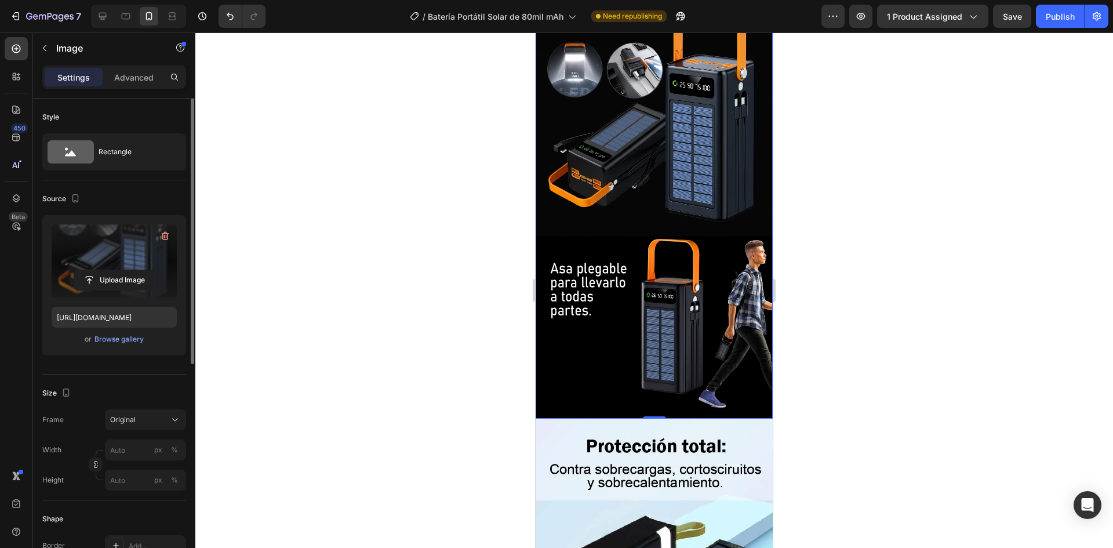
scroll to position [2087, 0]
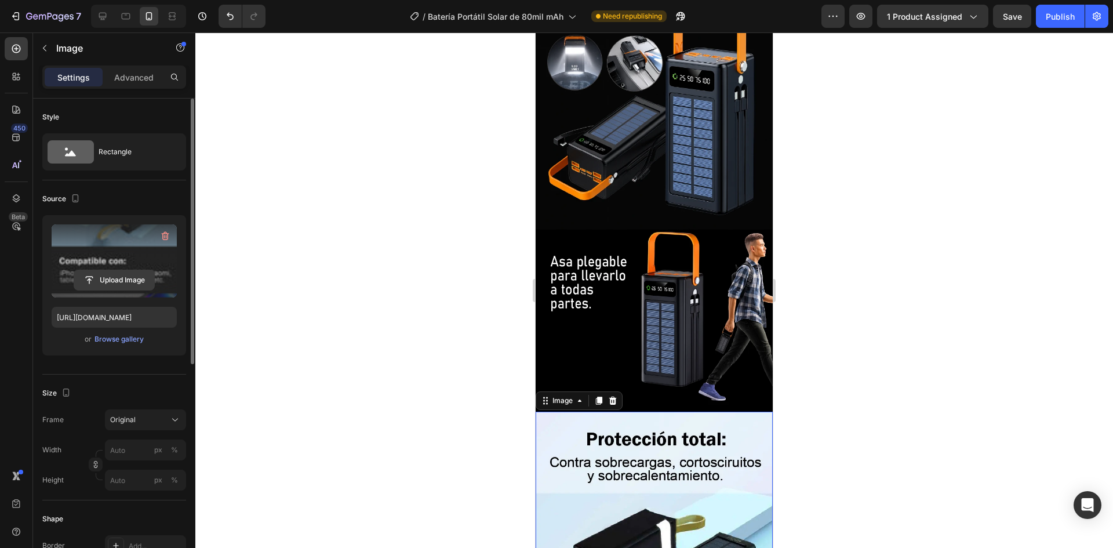
click at [124, 281] on input "file" at bounding box center [114, 280] width 80 height 20
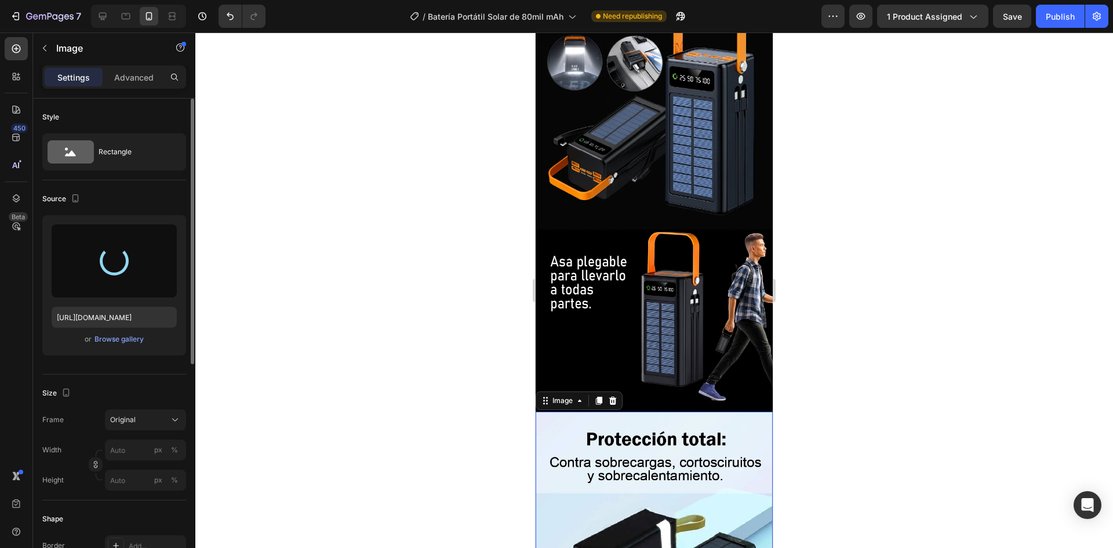
type input "[URL][DOMAIN_NAME]"
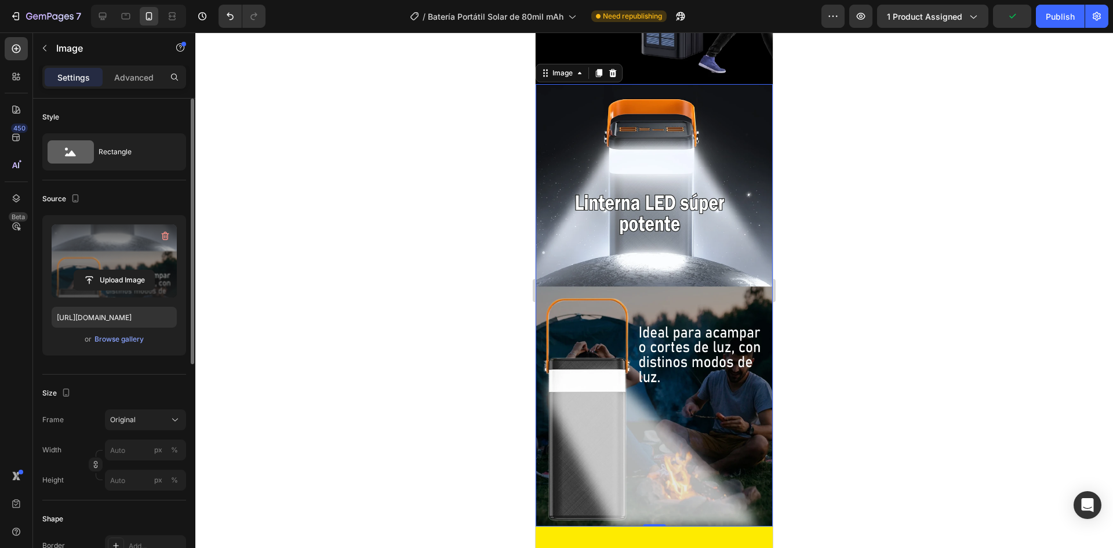
scroll to position [2434, 0]
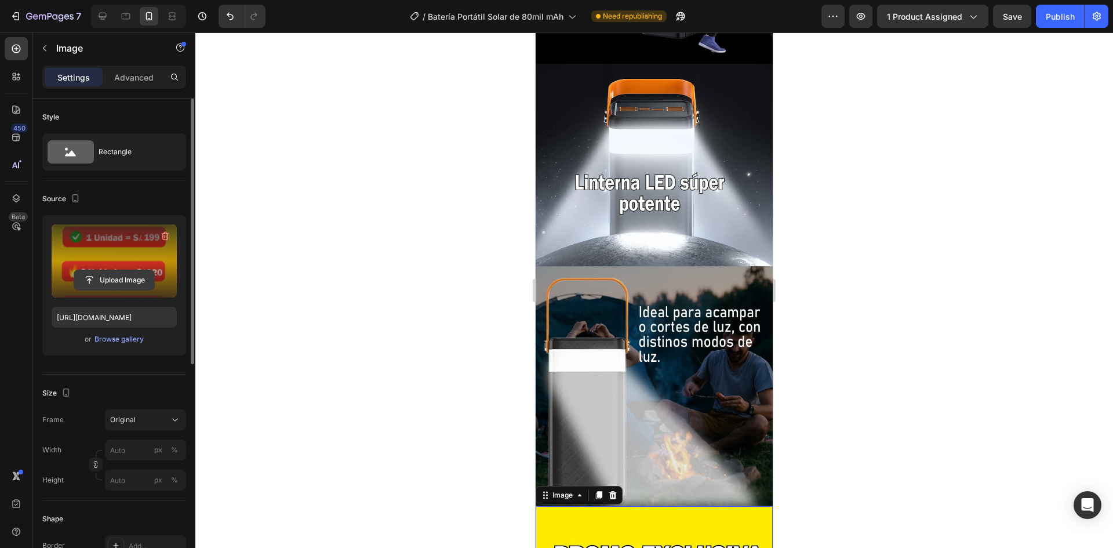
click at [124, 276] on input "file" at bounding box center [114, 280] width 80 height 20
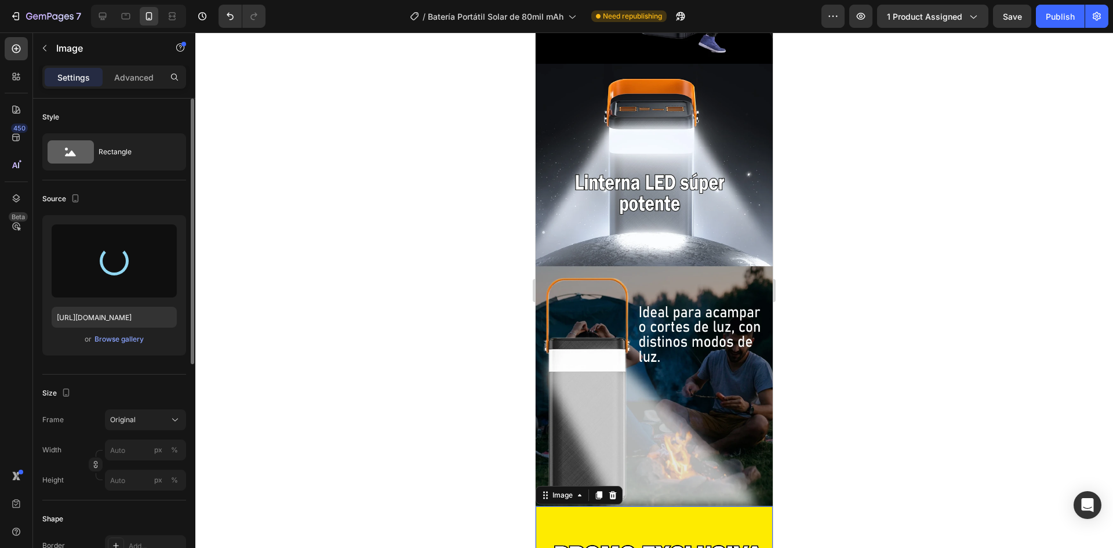
type input "[URL][DOMAIN_NAME]"
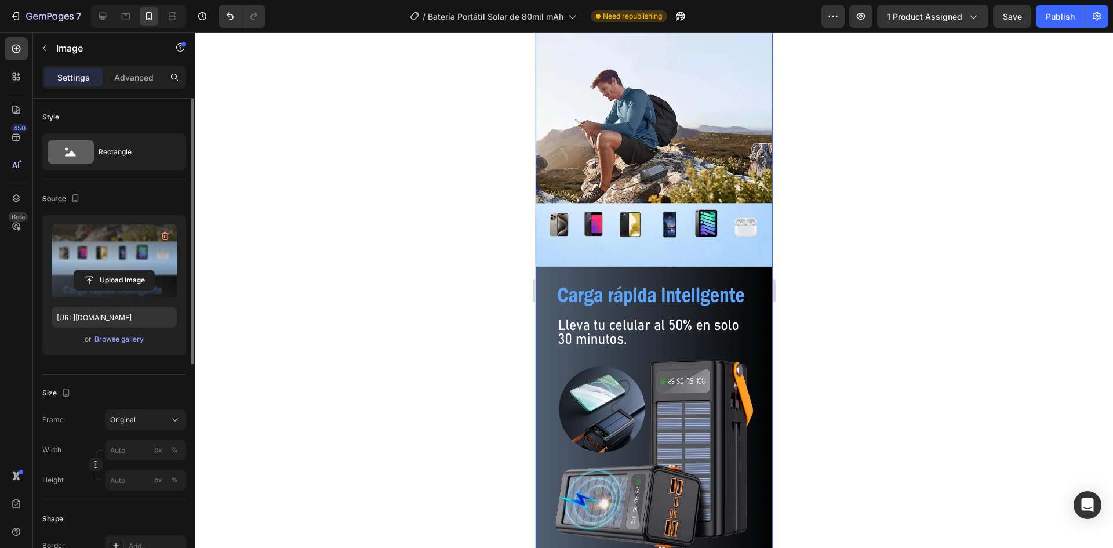
scroll to position [3072, 0]
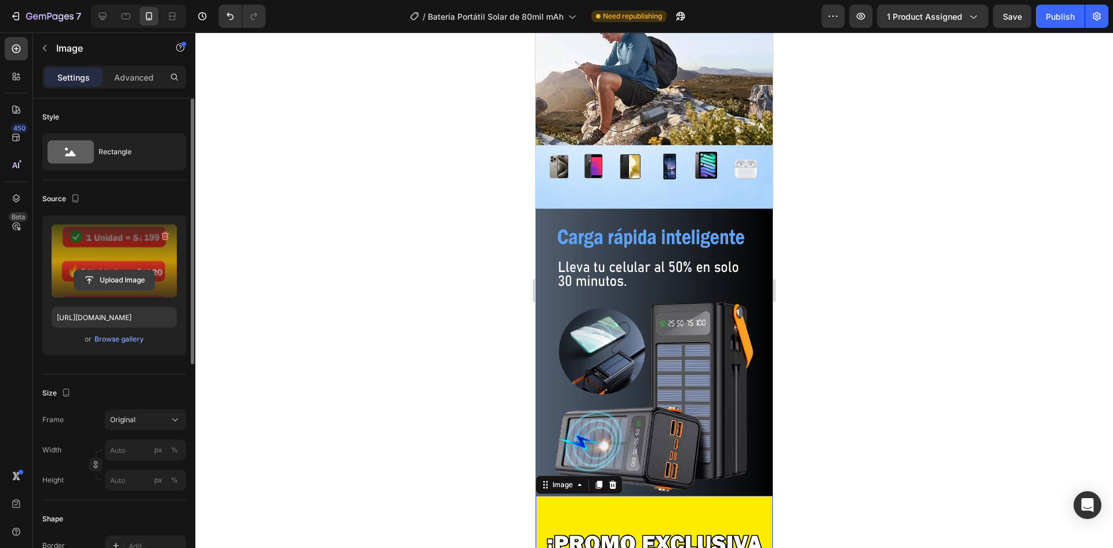
click at [149, 279] on input "file" at bounding box center [114, 280] width 80 height 20
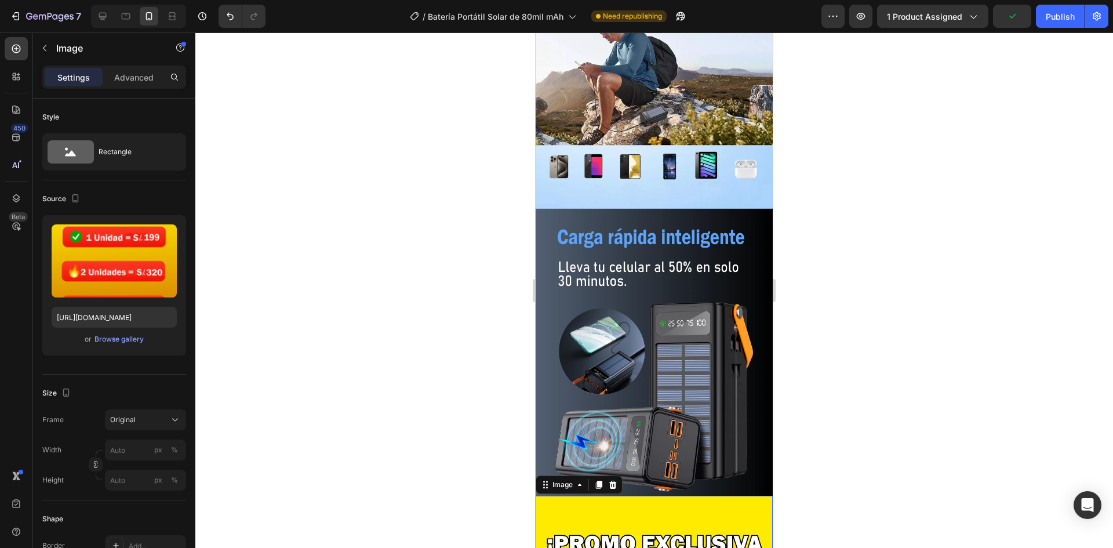
type input "[URL][DOMAIN_NAME]"
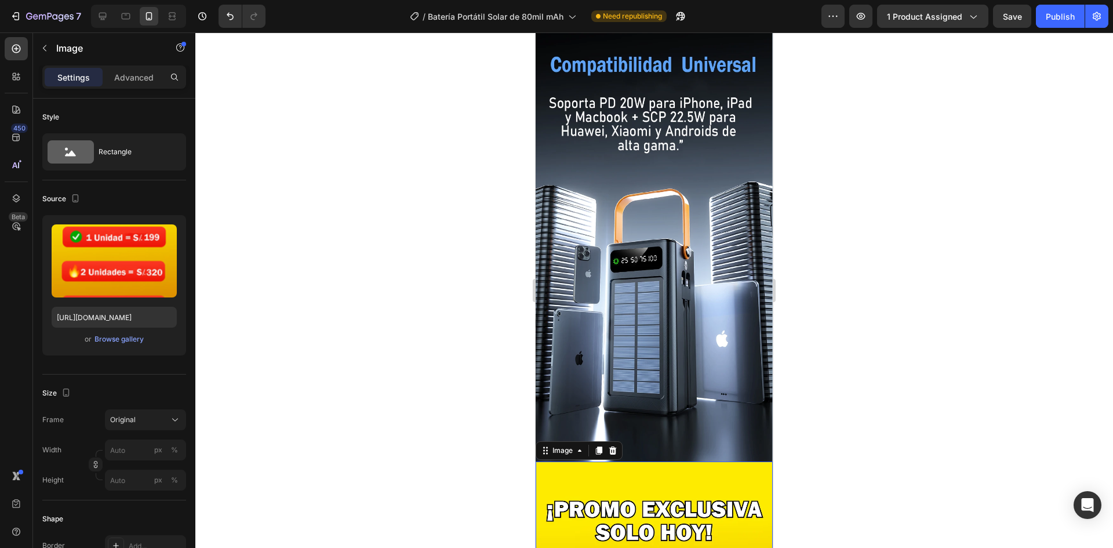
scroll to position [3536, 0]
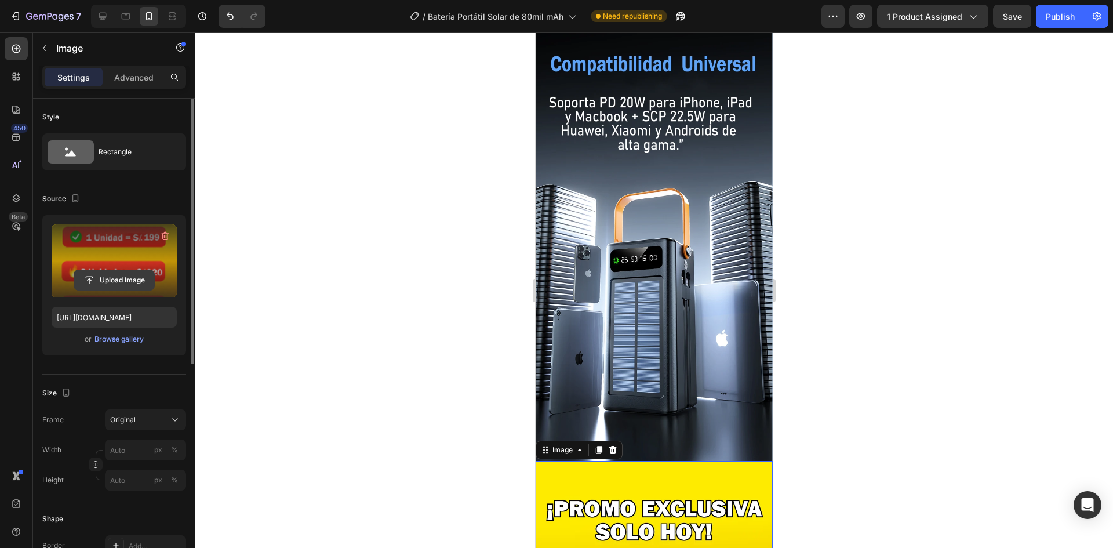
click at [109, 285] on input "file" at bounding box center [114, 280] width 80 height 20
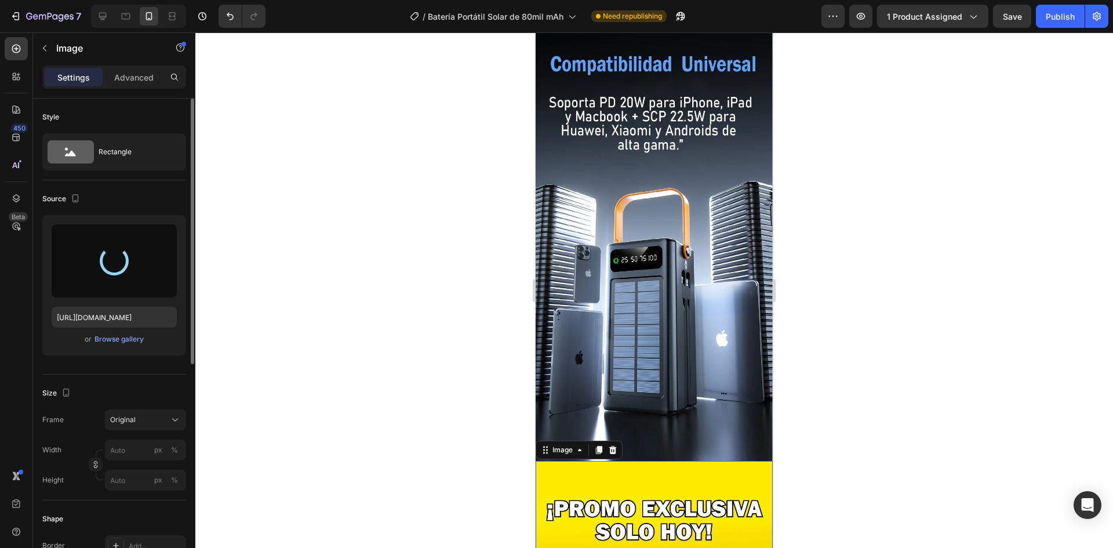
type input "[URL][DOMAIN_NAME]"
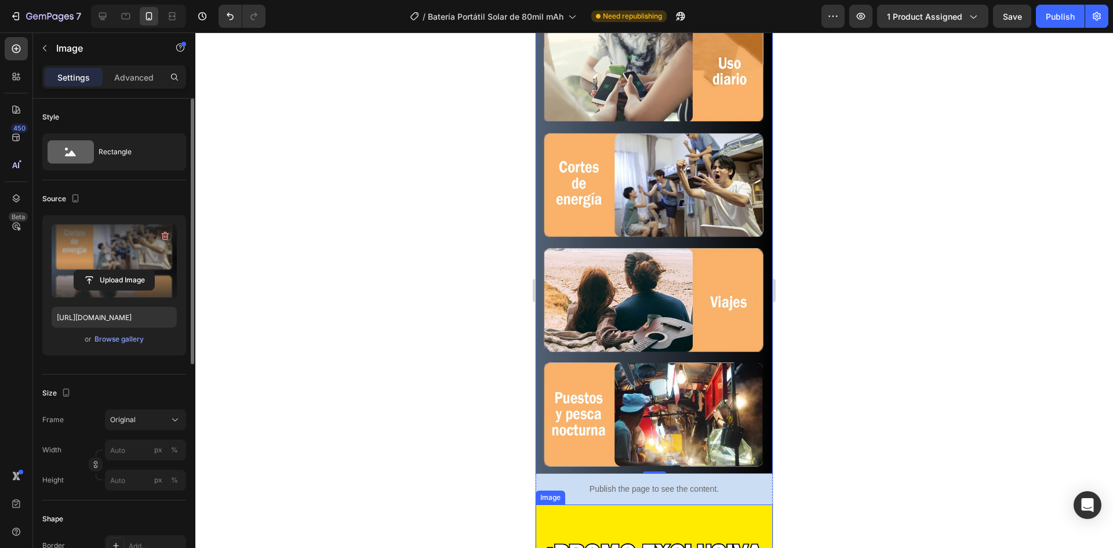
scroll to position [4057, 0]
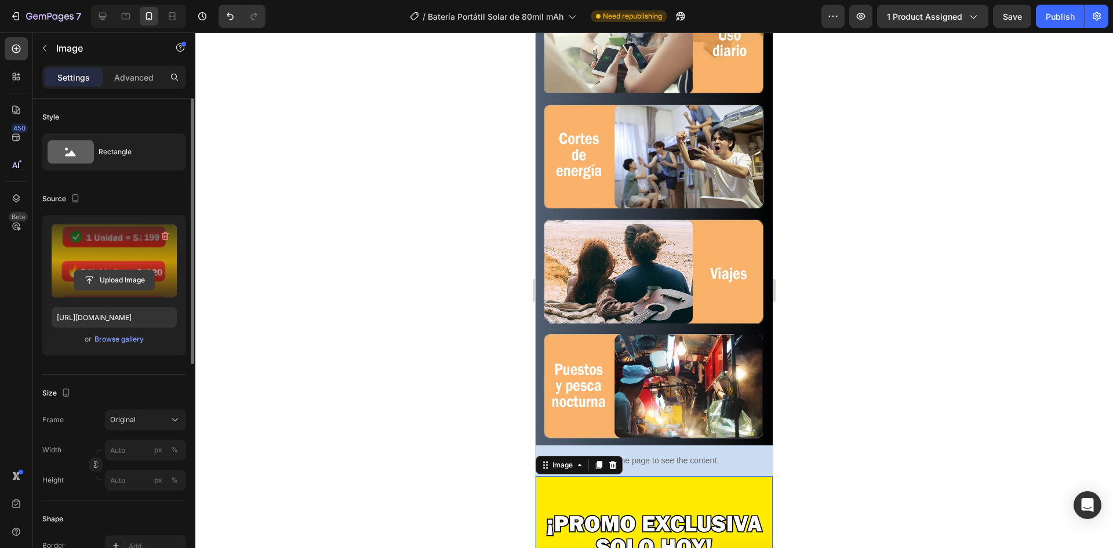
click at [128, 278] on input "file" at bounding box center [114, 280] width 80 height 20
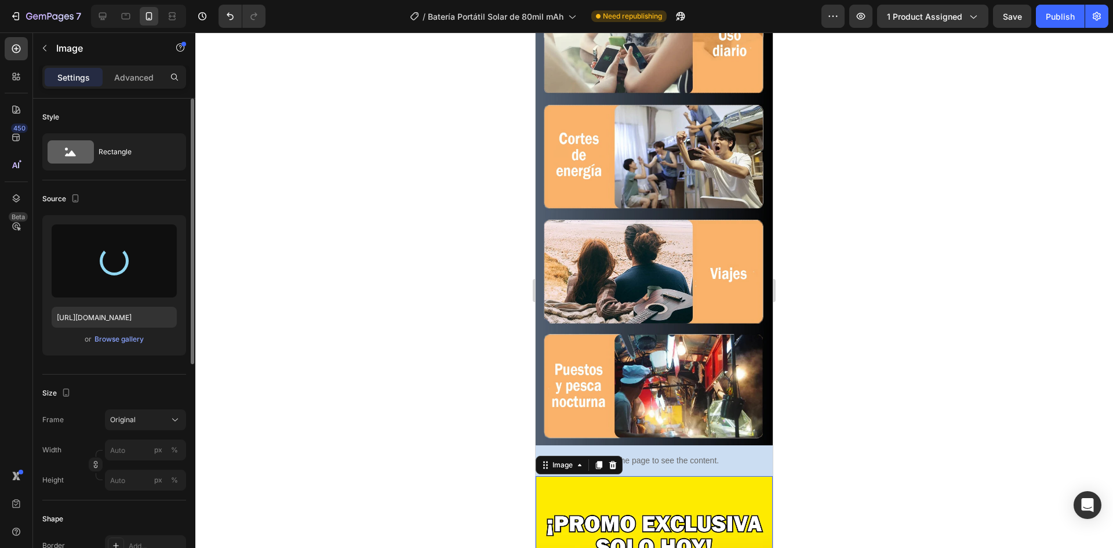
type input "[URL][DOMAIN_NAME]"
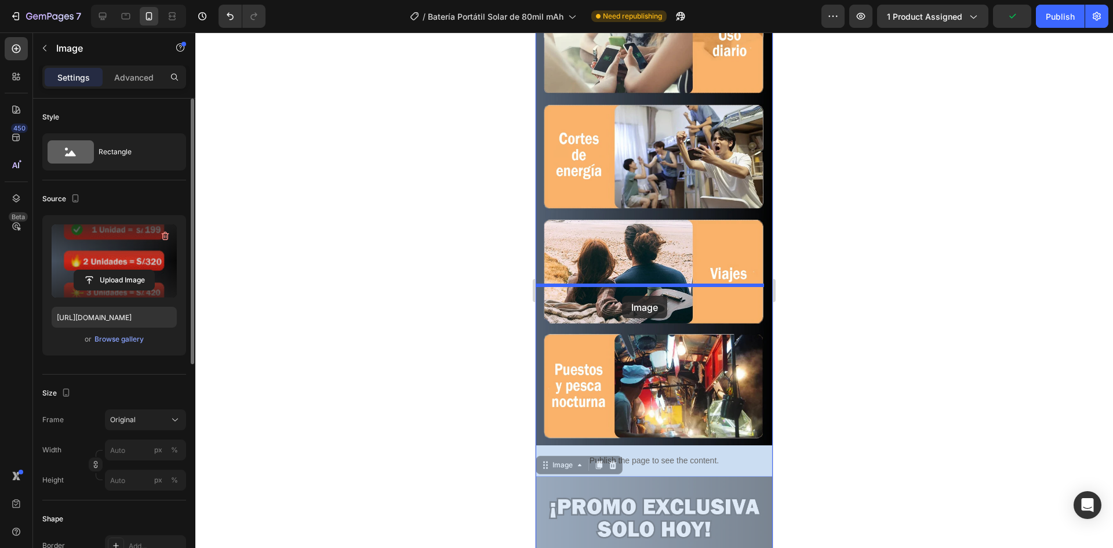
drag, startPoint x: 615, startPoint y: 454, endPoint x: 622, endPoint y: 296, distance: 159.0
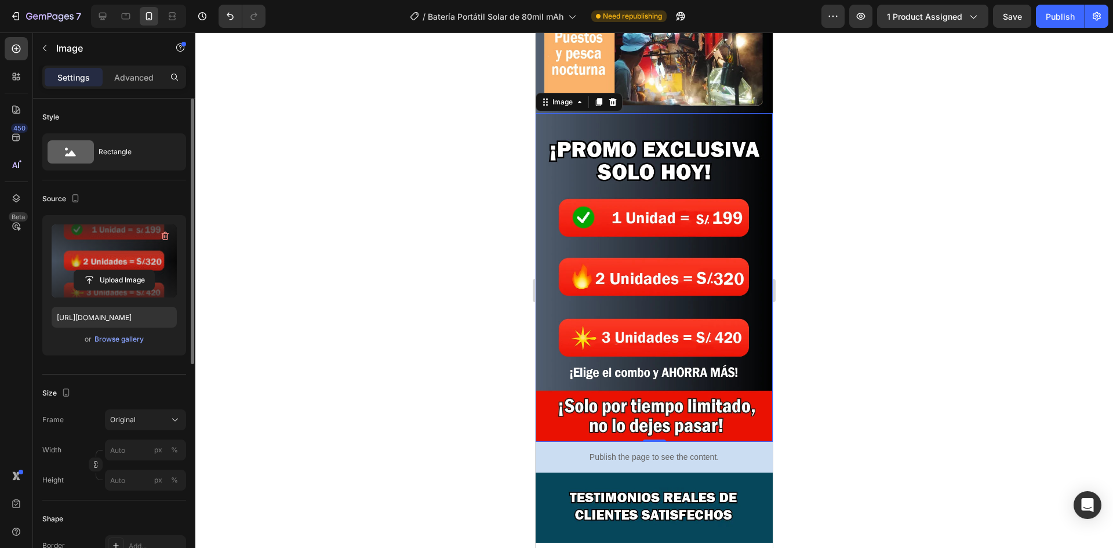
scroll to position [4405, 0]
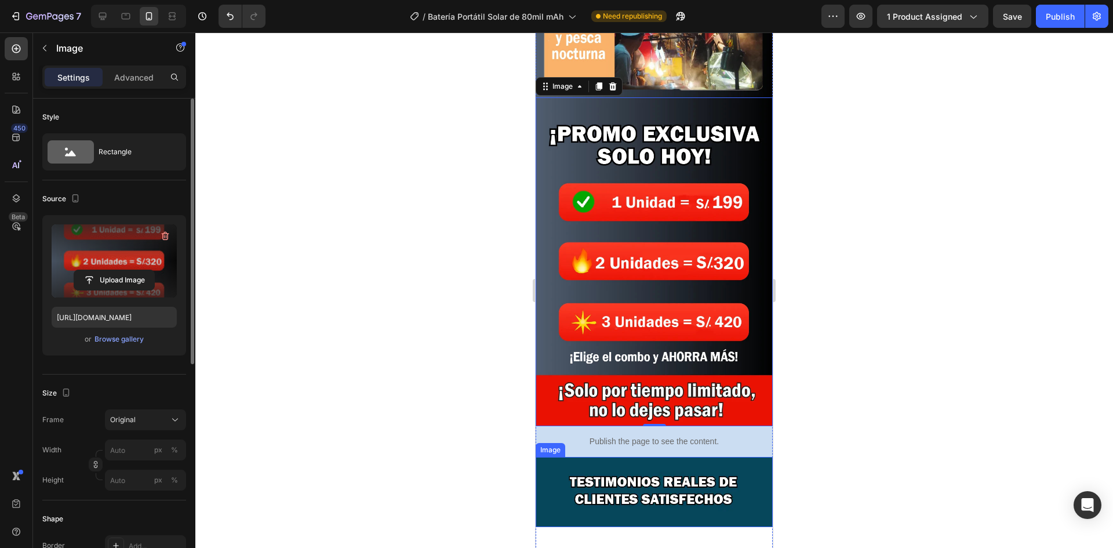
click at [632, 457] on img at bounding box center [654, 492] width 237 height 70
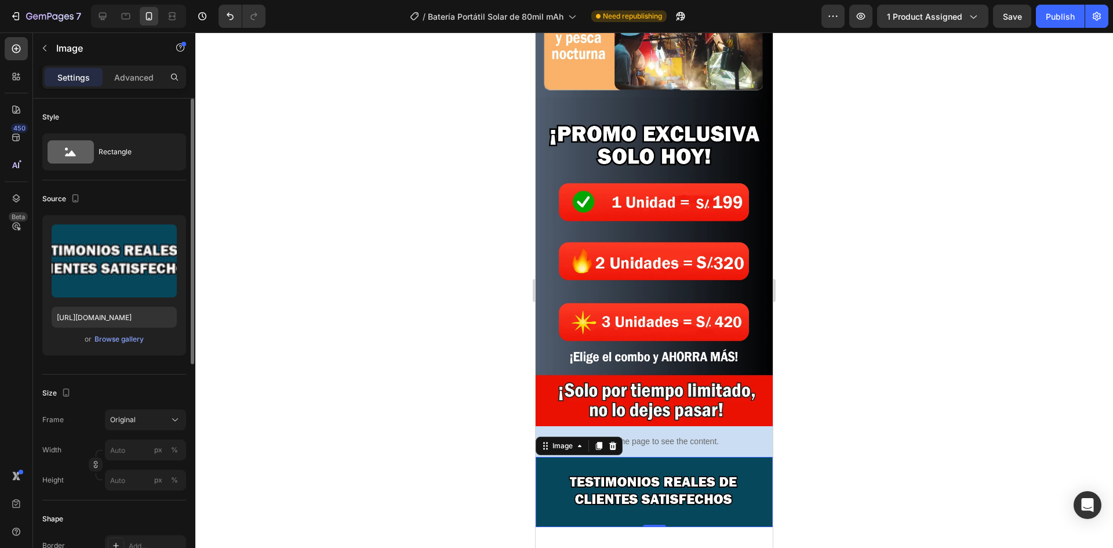
click at [575, 457] on img at bounding box center [654, 492] width 237 height 70
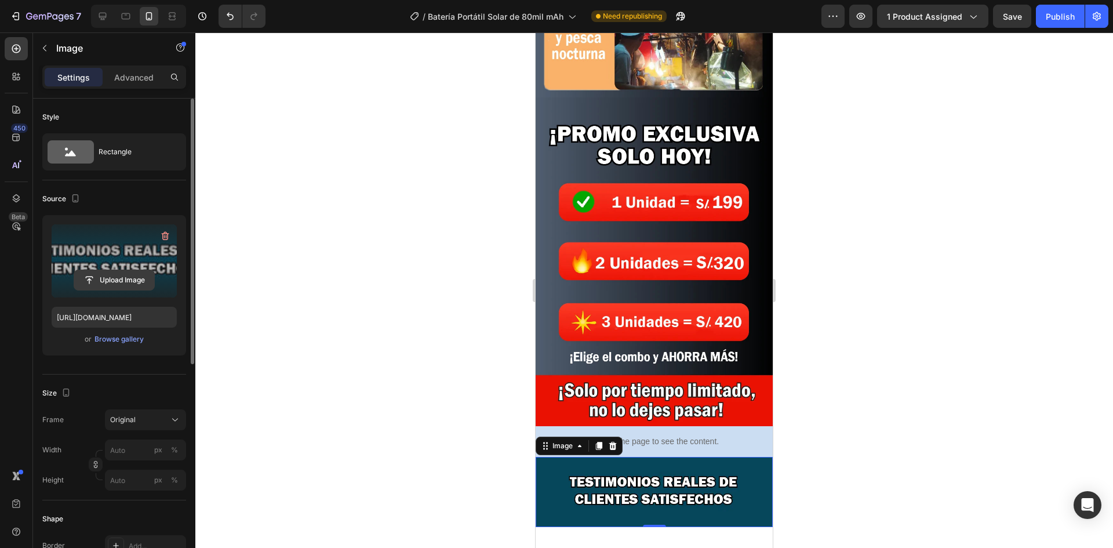
click at [111, 273] on input "file" at bounding box center [114, 280] width 80 height 20
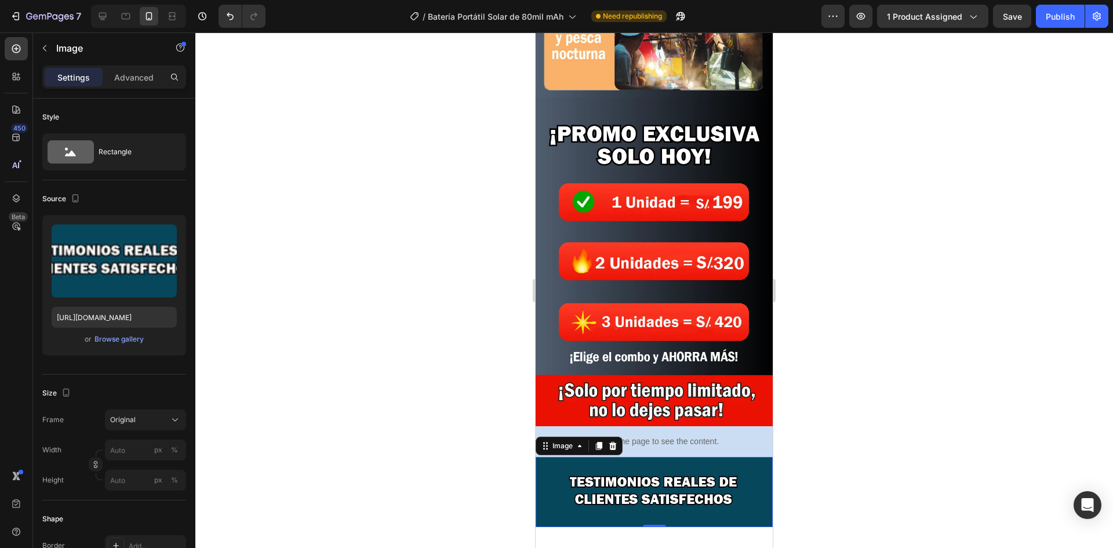
type input "[URL][DOMAIN_NAME]"
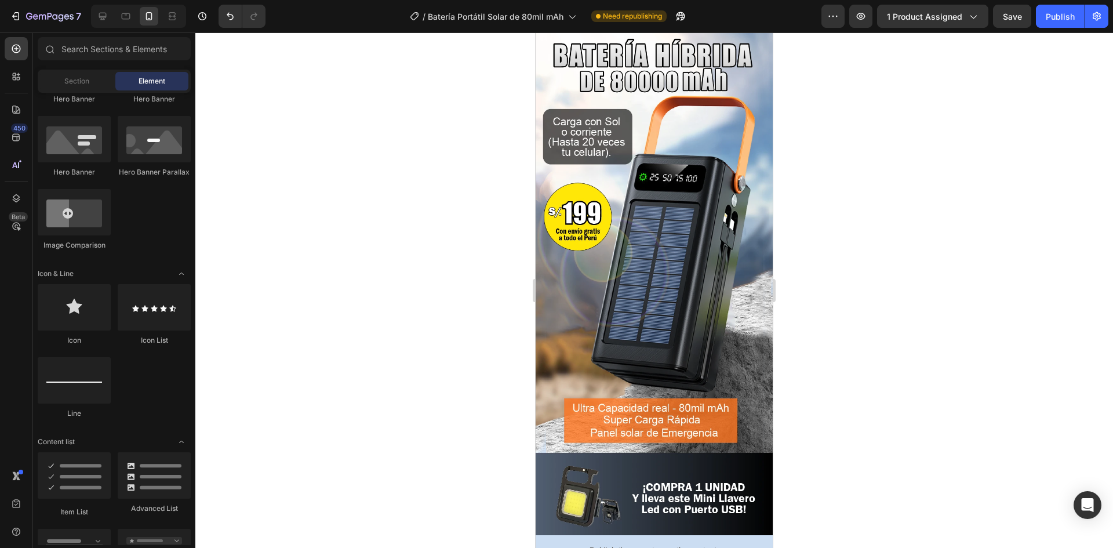
scroll to position [0, 0]
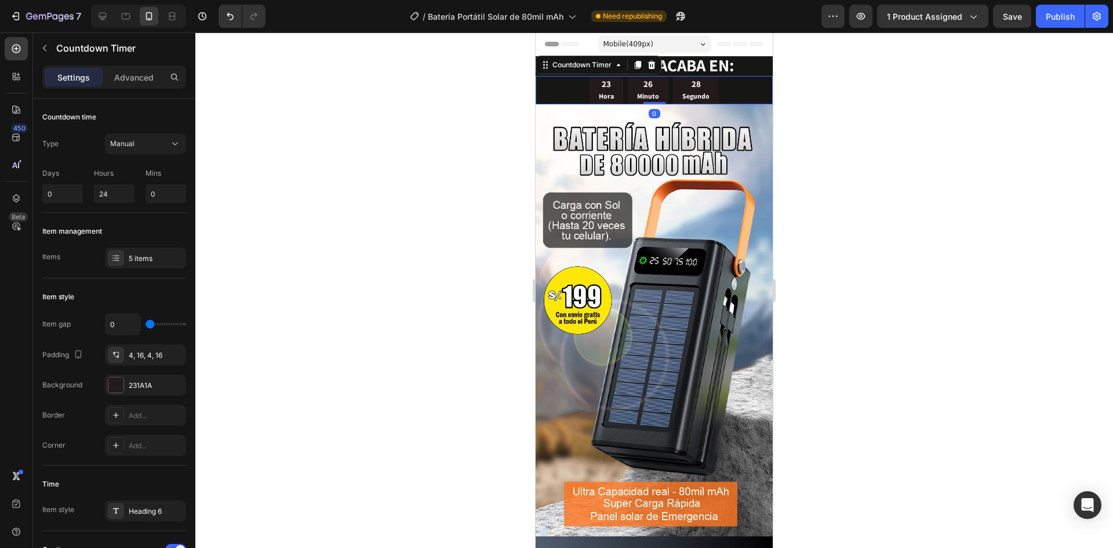
click at [555, 96] on div "23 Hora 26 Minuto 28 Segundo" at bounding box center [654, 90] width 237 height 28
click at [558, 71] on div "Countdown Timer" at bounding box center [581, 65] width 87 height 14
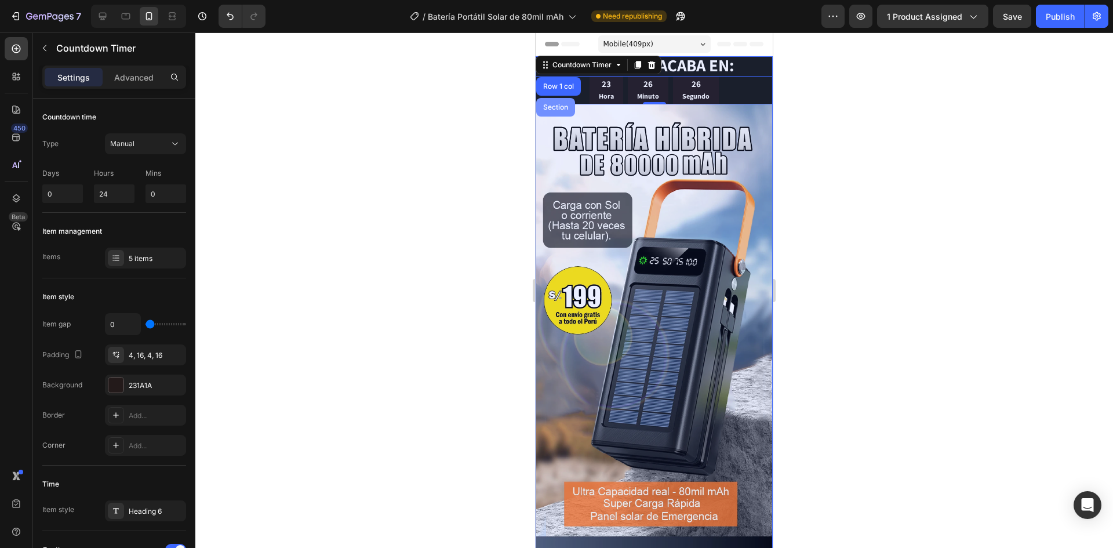
click at [559, 104] on div "Section" at bounding box center [556, 107] width 30 height 7
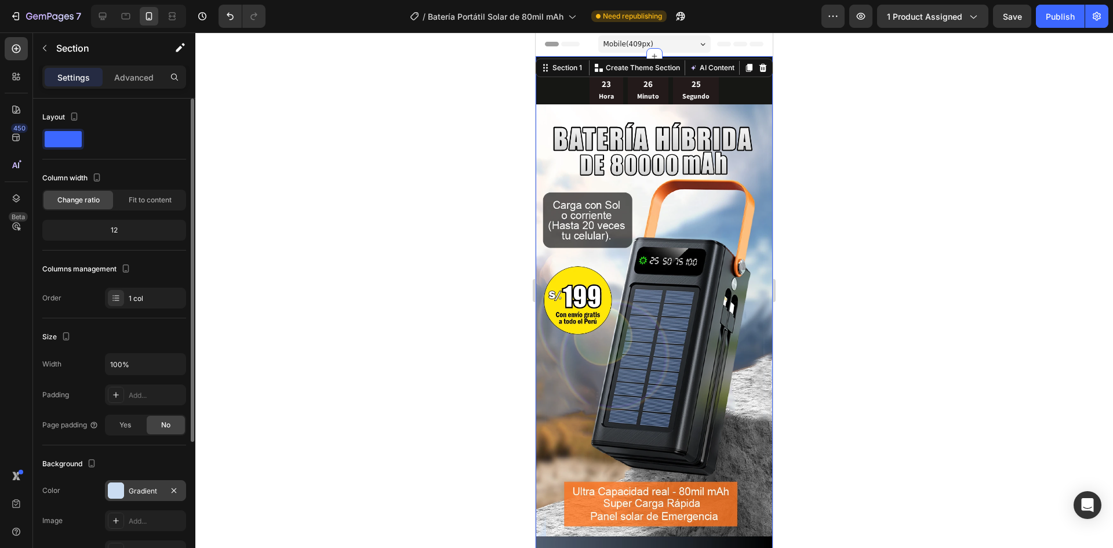
click at [111, 495] on div at bounding box center [116, 490] width 16 height 16
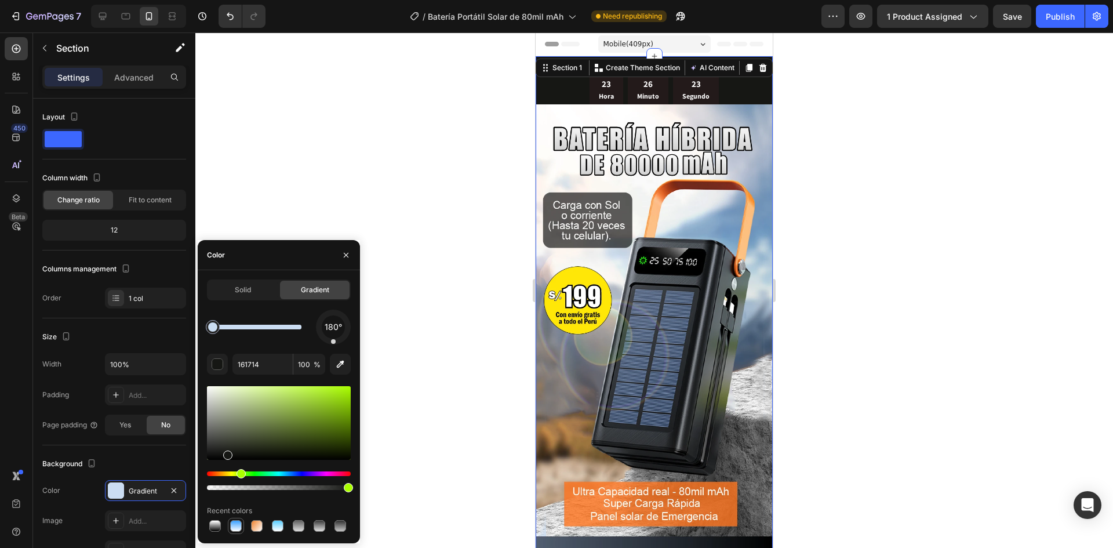
click at [239, 524] on div at bounding box center [236, 526] width 12 height 12
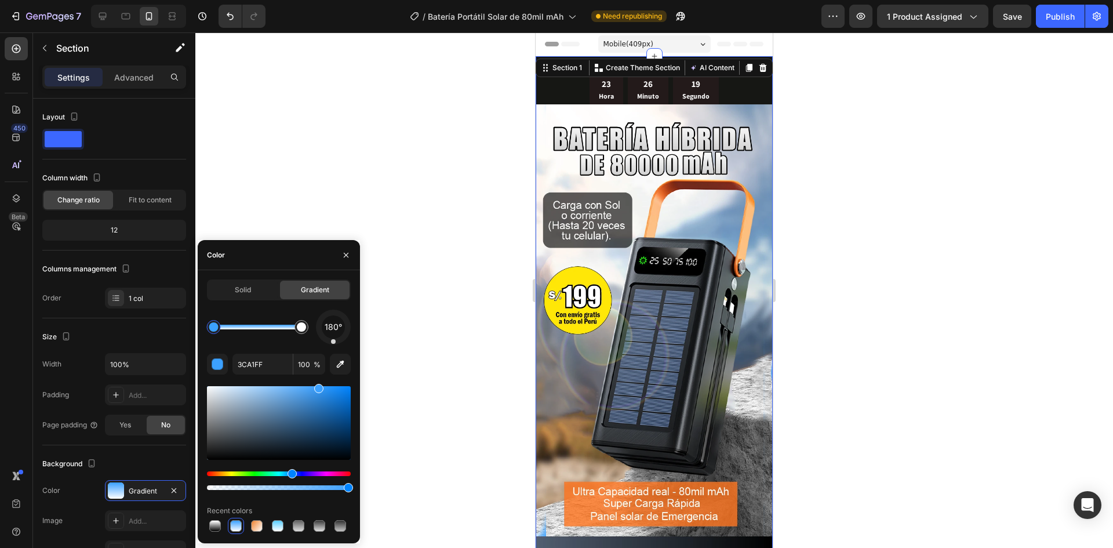
click at [214, 329] on div at bounding box center [213, 326] width 9 height 9
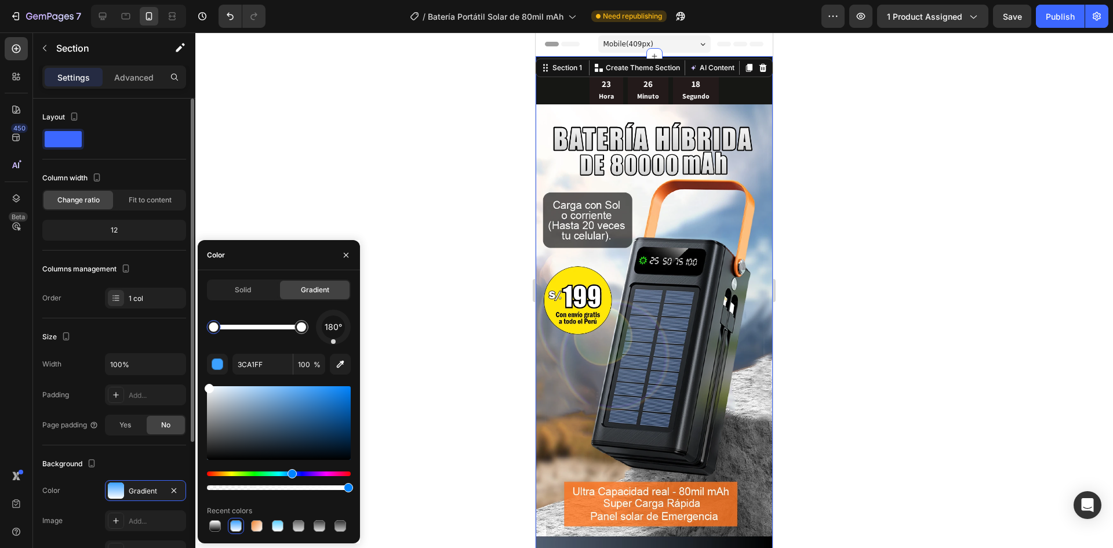
drag, startPoint x: 301, startPoint y: 398, endPoint x: 184, endPoint y: 378, distance: 118.2
click at [184, 379] on div "450 Beta Sections(18) Elements(84) Section Element Hero Section Product Detail …" at bounding box center [97, 289] width 195 height 515
type input "FFFFFF"
click at [301, 332] on div at bounding box center [301, 327] width 14 height 14
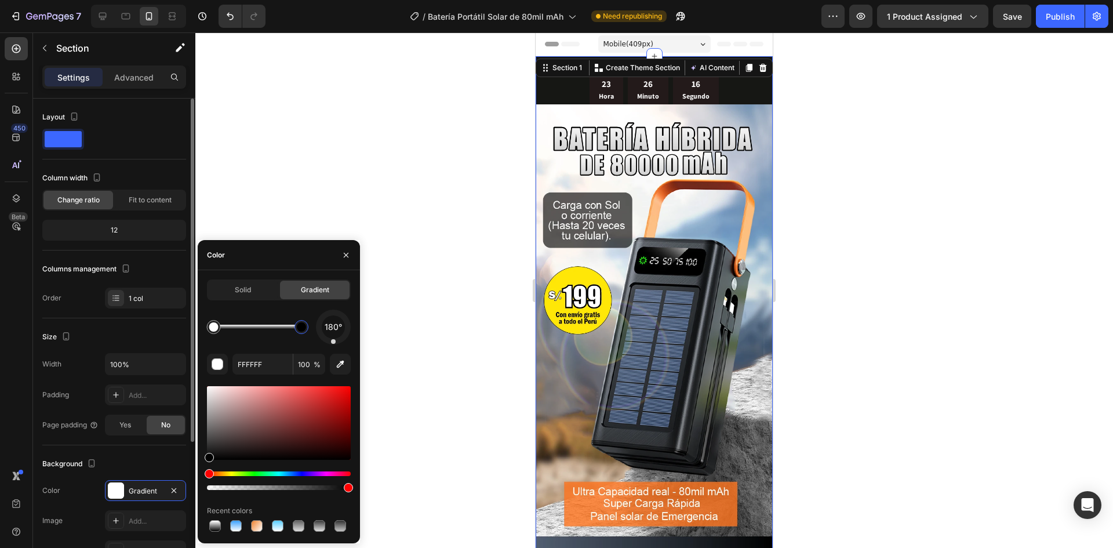
drag, startPoint x: 193, startPoint y: 434, endPoint x: 183, endPoint y: 475, distance: 42.9
click at [183, 475] on div "450 Beta Sections(18) Elements(84) Section Element Hero Section Product Detail …" at bounding box center [97, 289] width 195 height 515
click at [460, 310] on div at bounding box center [654, 289] width 918 height 515
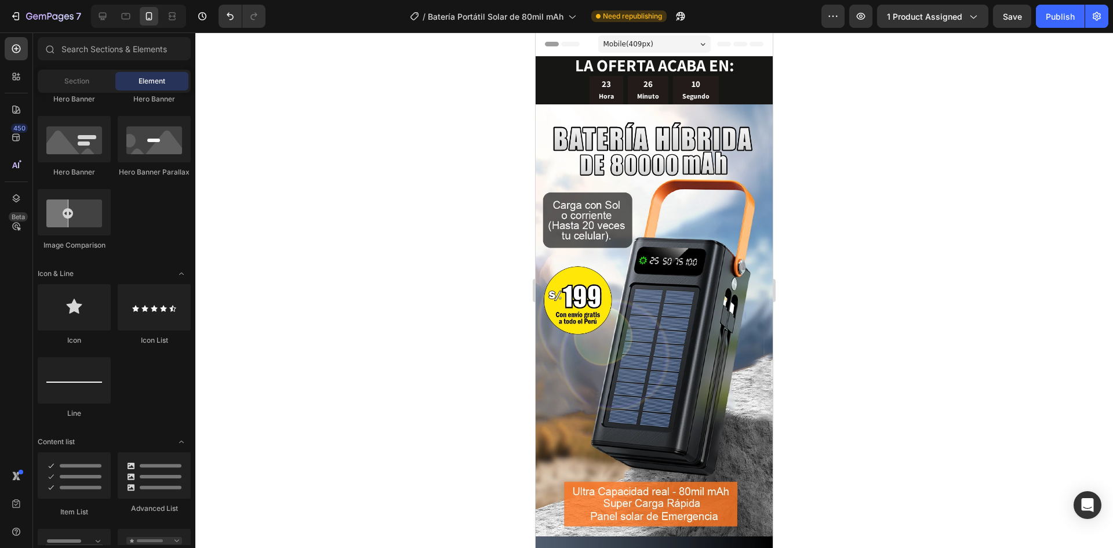
drag, startPoint x: 767, startPoint y: 74, endPoint x: 1348, endPoint y: 126, distance: 583.7
click at [865, 128] on div at bounding box center [654, 289] width 918 height 515
click at [1054, 17] on div "Publish" at bounding box center [1060, 16] width 29 height 12
click at [862, 14] on icon "button" at bounding box center [861, 16] width 12 height 12
click at [53, 21] on icon "button" at bounding box center [50, 17] width 48 height 10
